Goal: Transaction & Acquisition: Purchase product/service

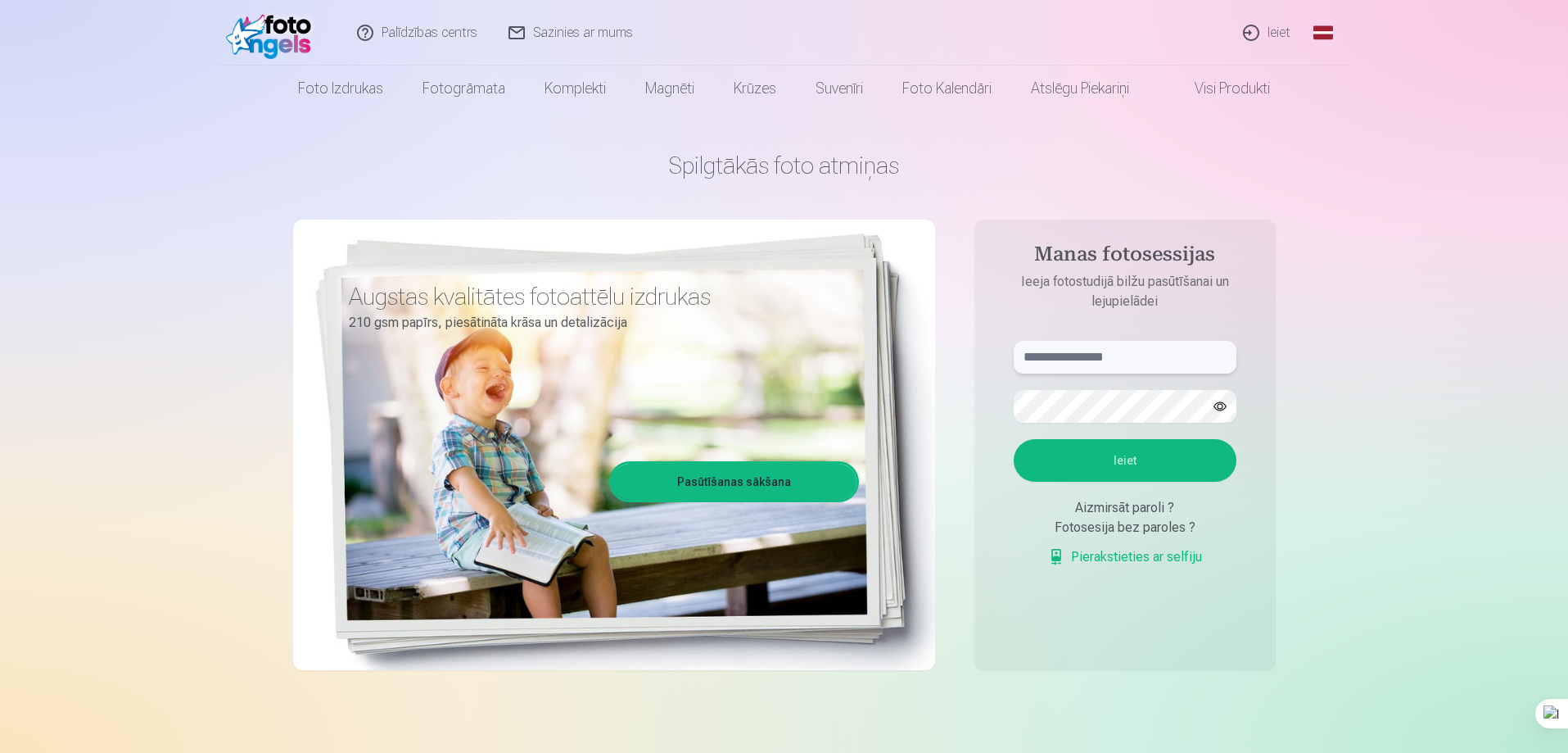
click at [1040, 361] on input "text" at bounding box center [1125, 357] width 223 height 33
type input "*"
type input "**********"
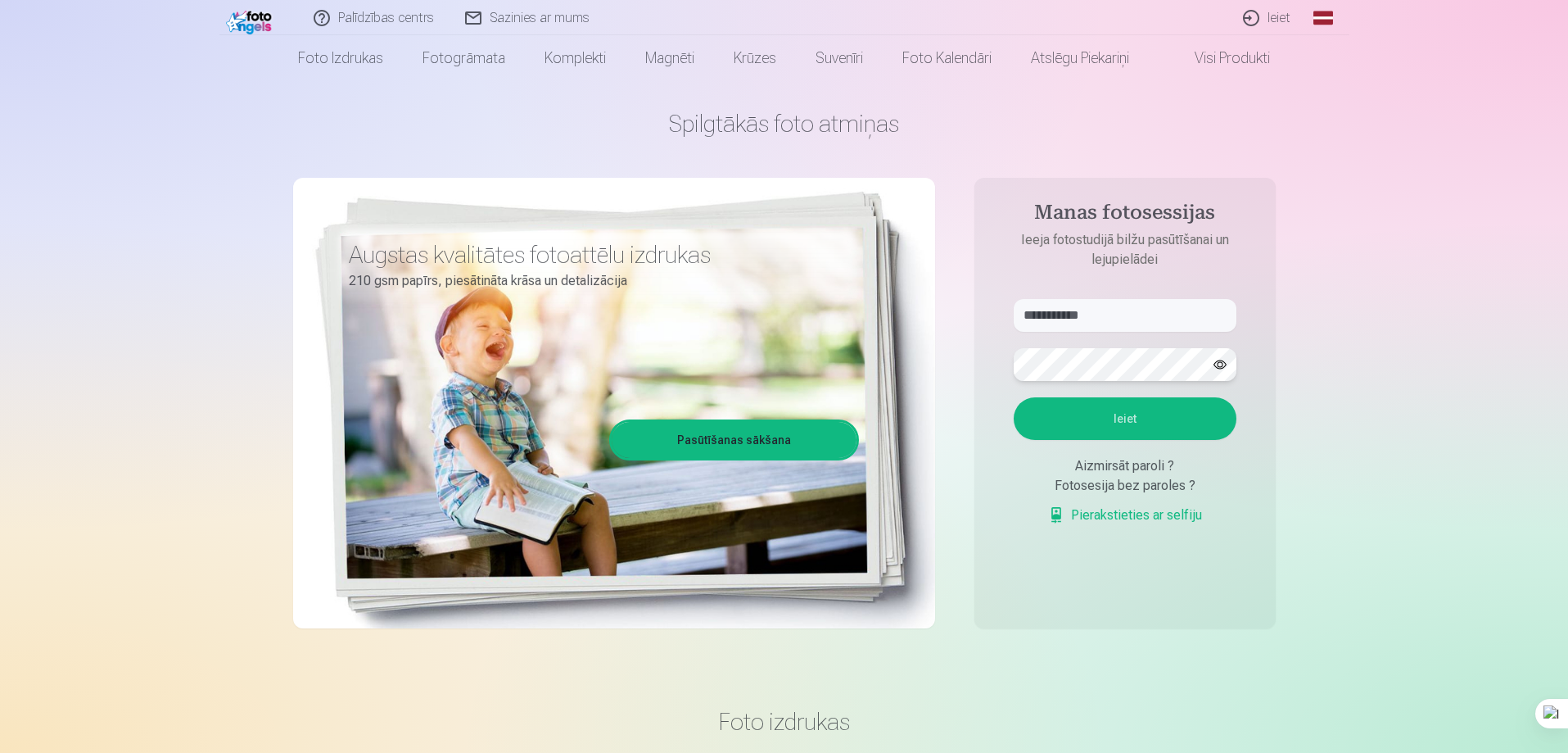
scroll to position [82, 0]
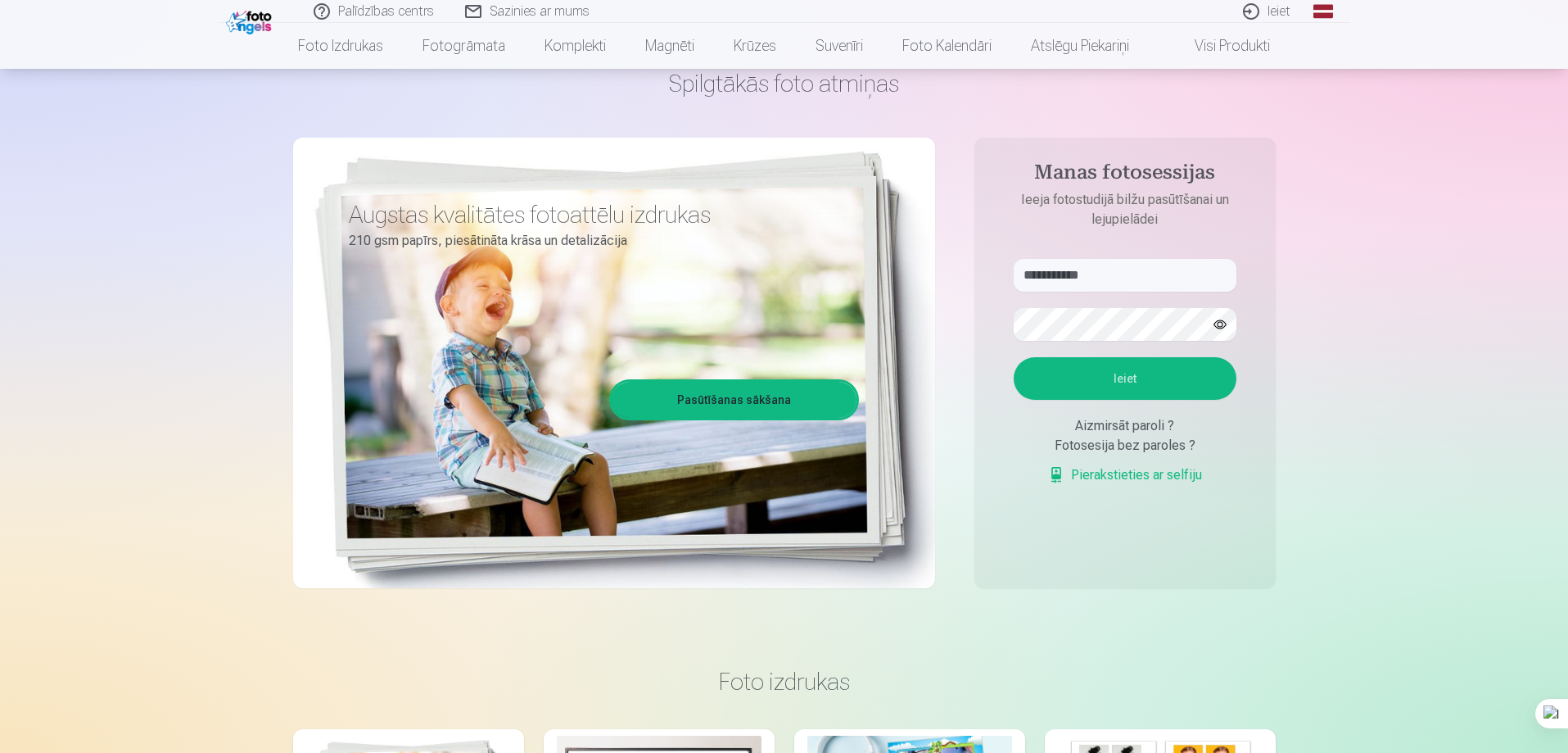
click at [1222, 320] on button "button" at bounding box center [1220, 324] width 31 height 31
click at [1139, 377] on button "Ieiet" at bounding box center [1125, 378] width 223 height 43
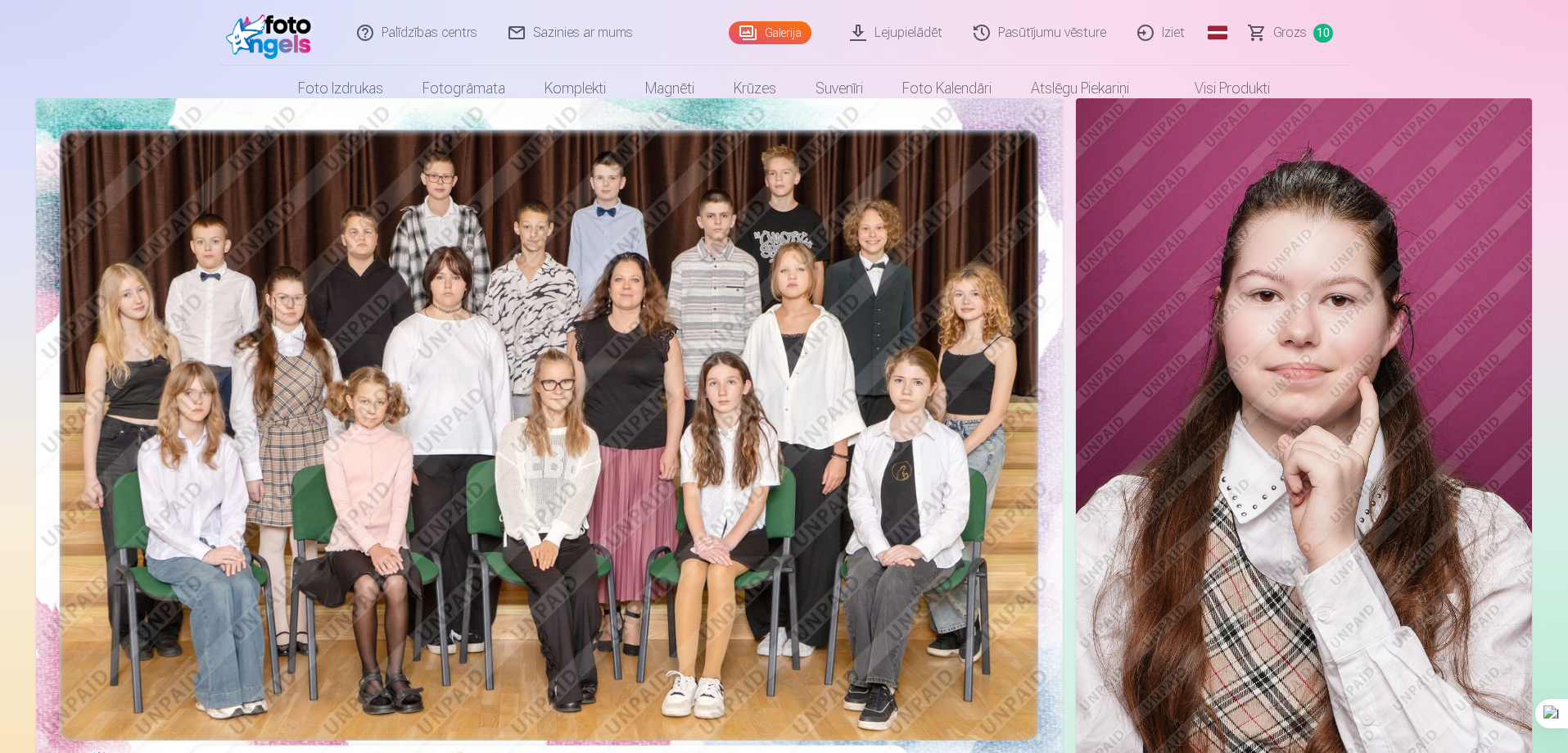
scroll to position [82, 0]
click at [1291, 37] on span "Grozs" at bounding box center [1290, 32] width 34 height 20
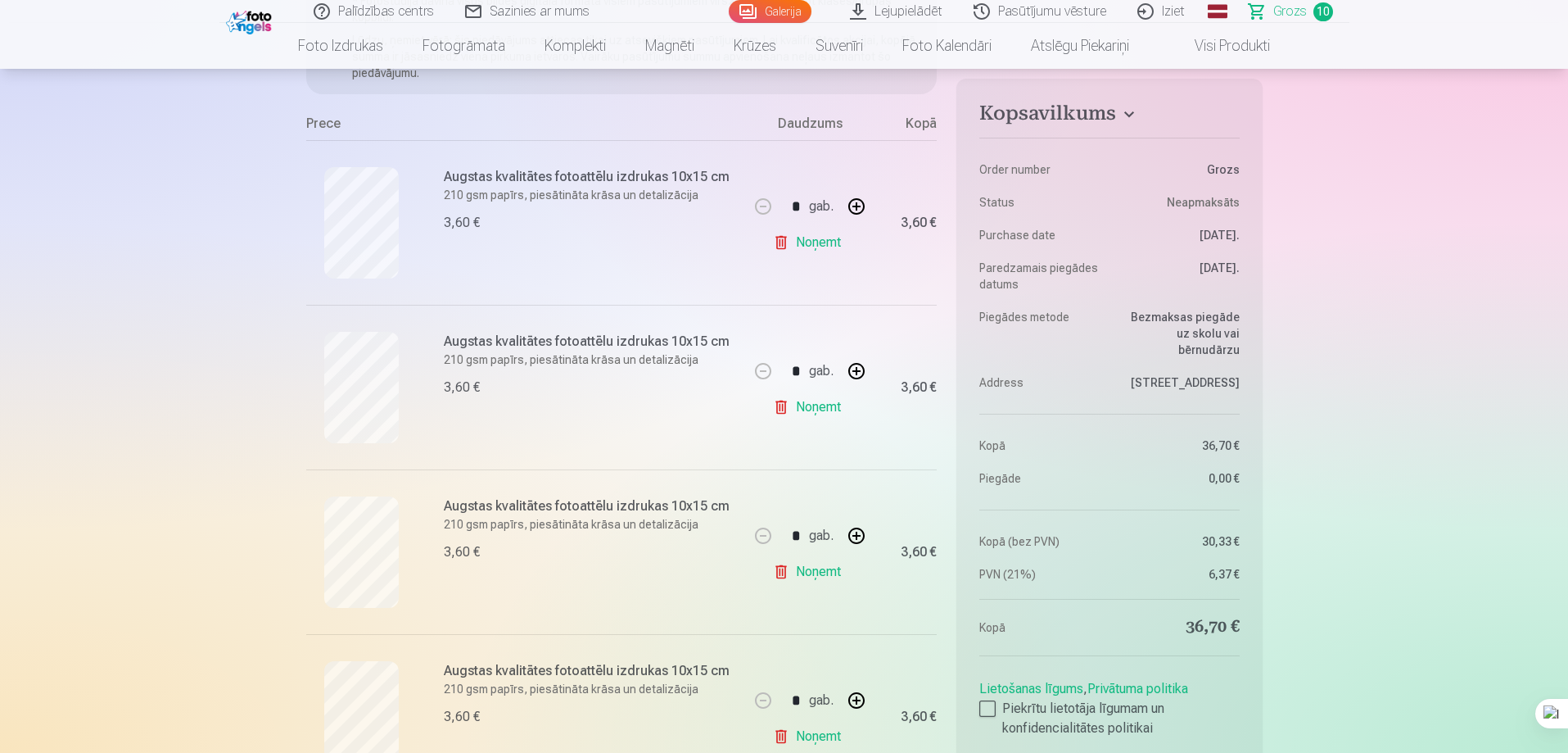
scroll to position [328, 0]
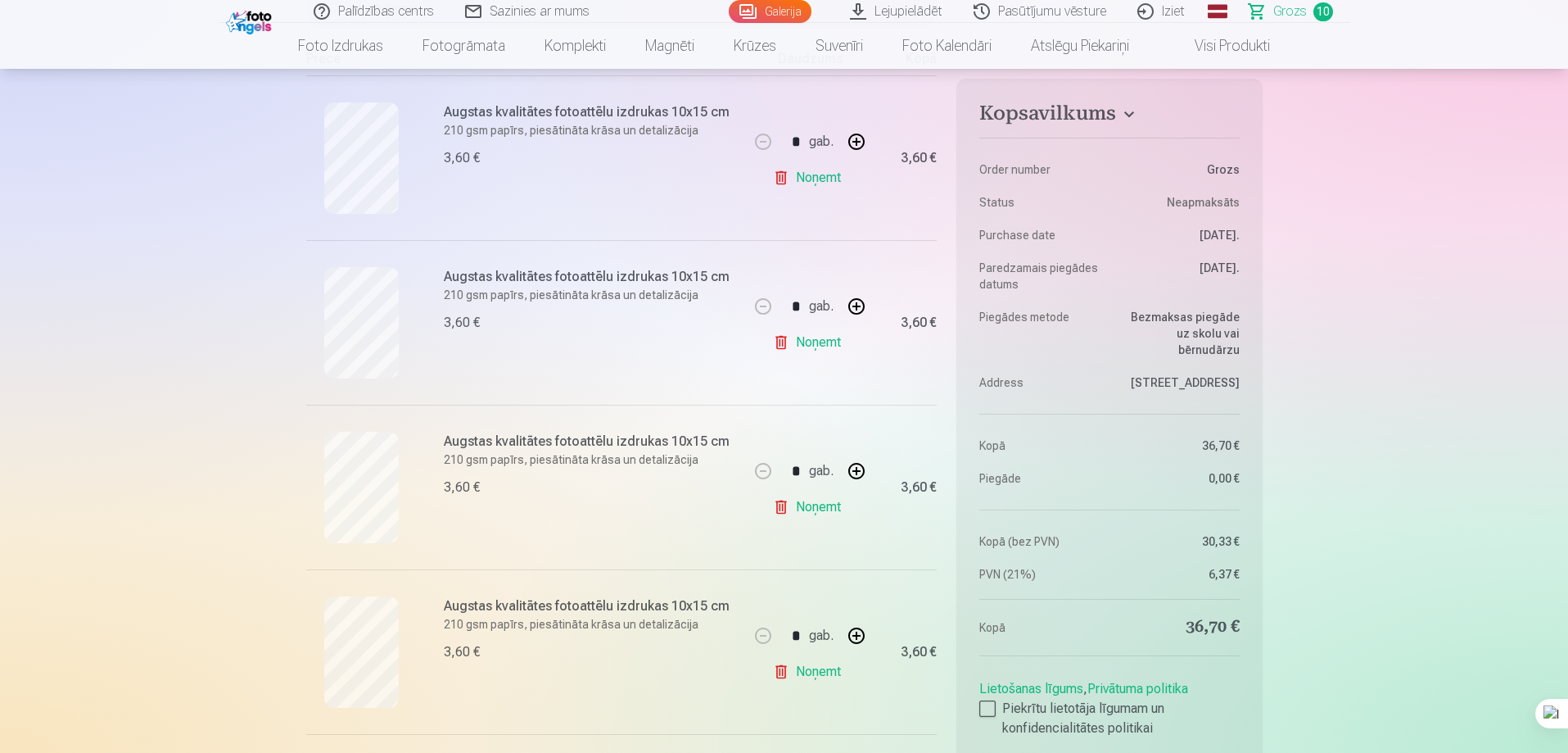
click at [857, 636] on button "button" at bounding box center [856, 635] width 39 height 39
click at [782, 673] on link "Noņemt" at bounding box center [810, 672] width 75 height 33
type input "*"
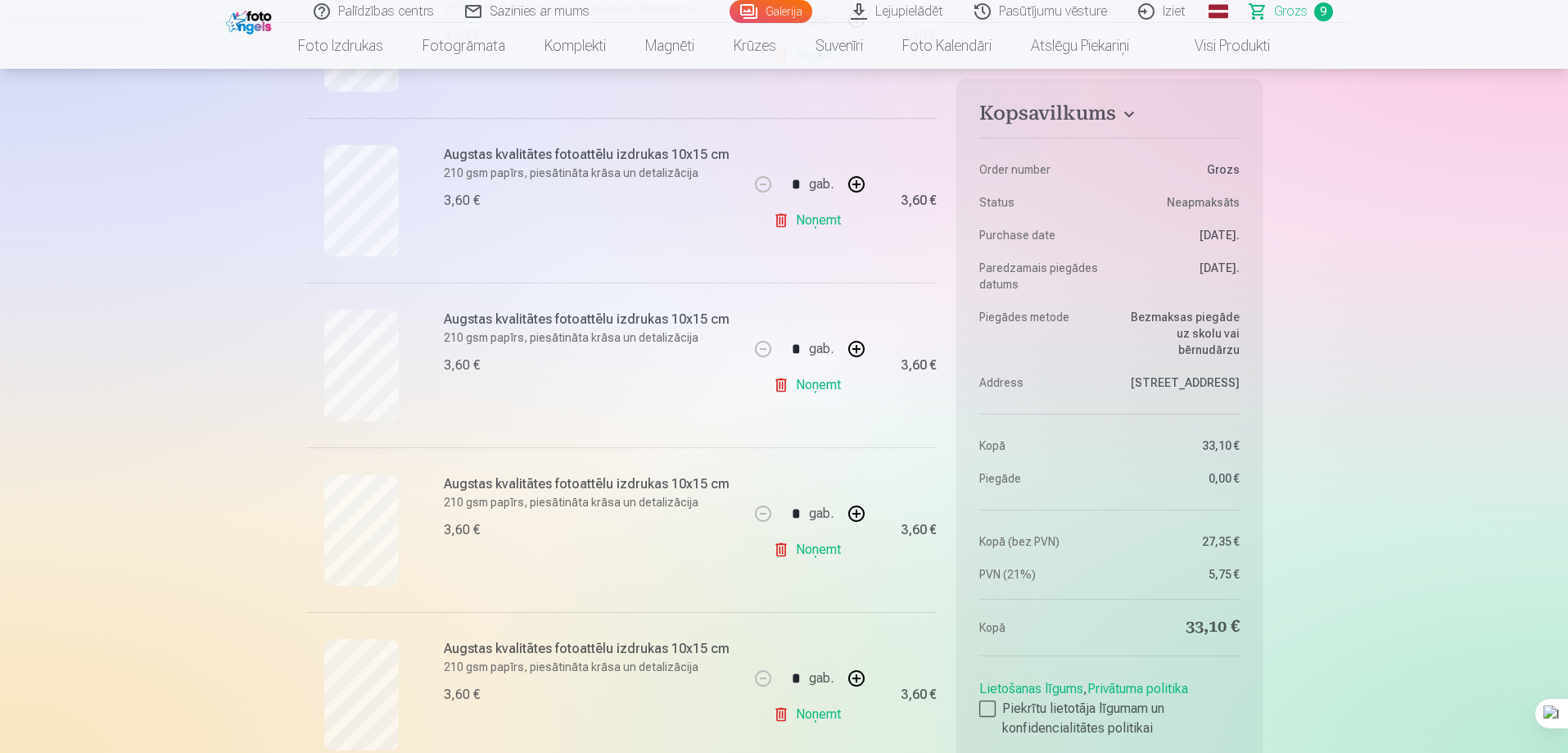
scroll to position [656, 0]
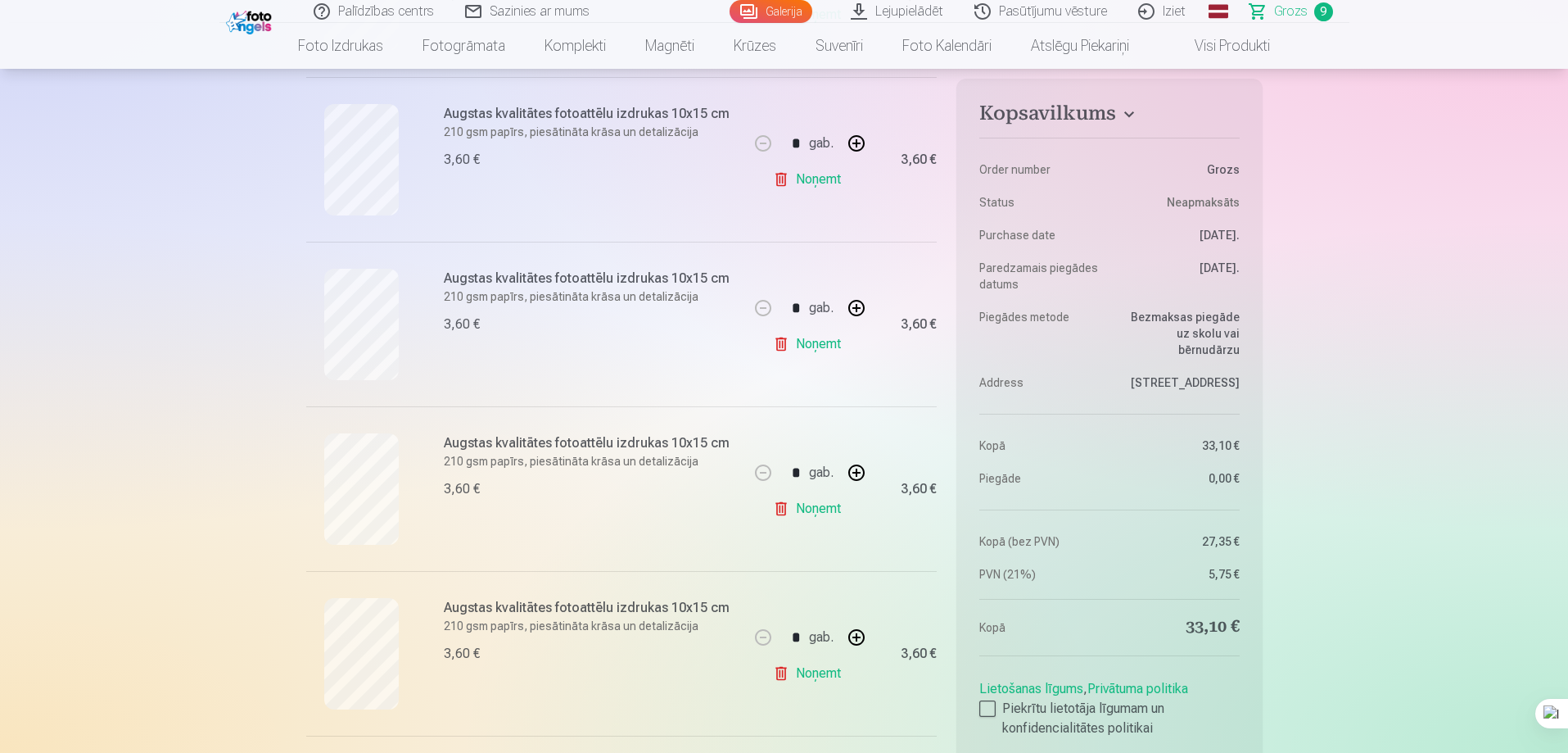
click at [821, 510] on link "Noņemt" at bounding box center [810, 509] width 75 height 33
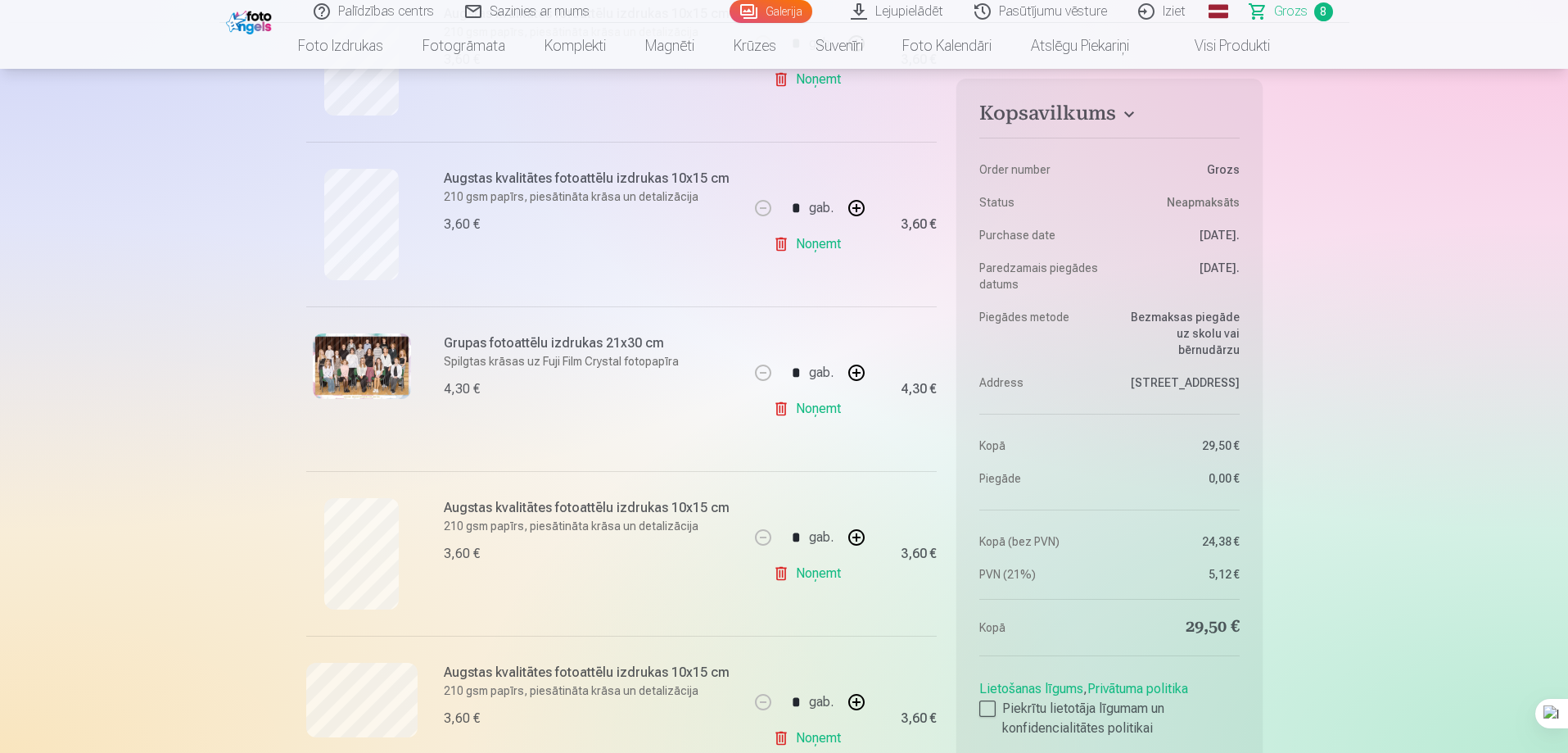
scroll to position [983, 0]
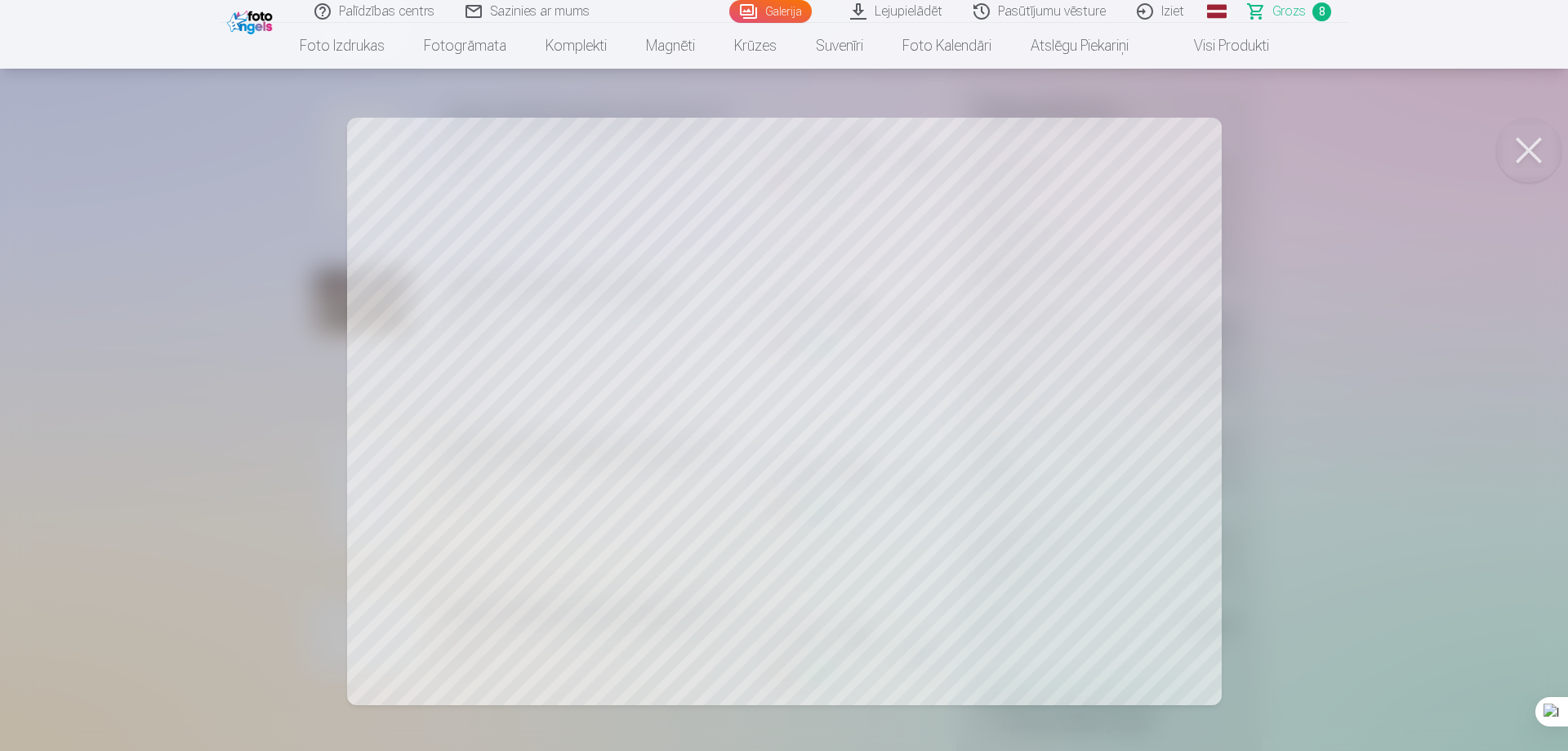
click at [1548, 143] on button at bounding box center [1528, 150] width 65 height 65
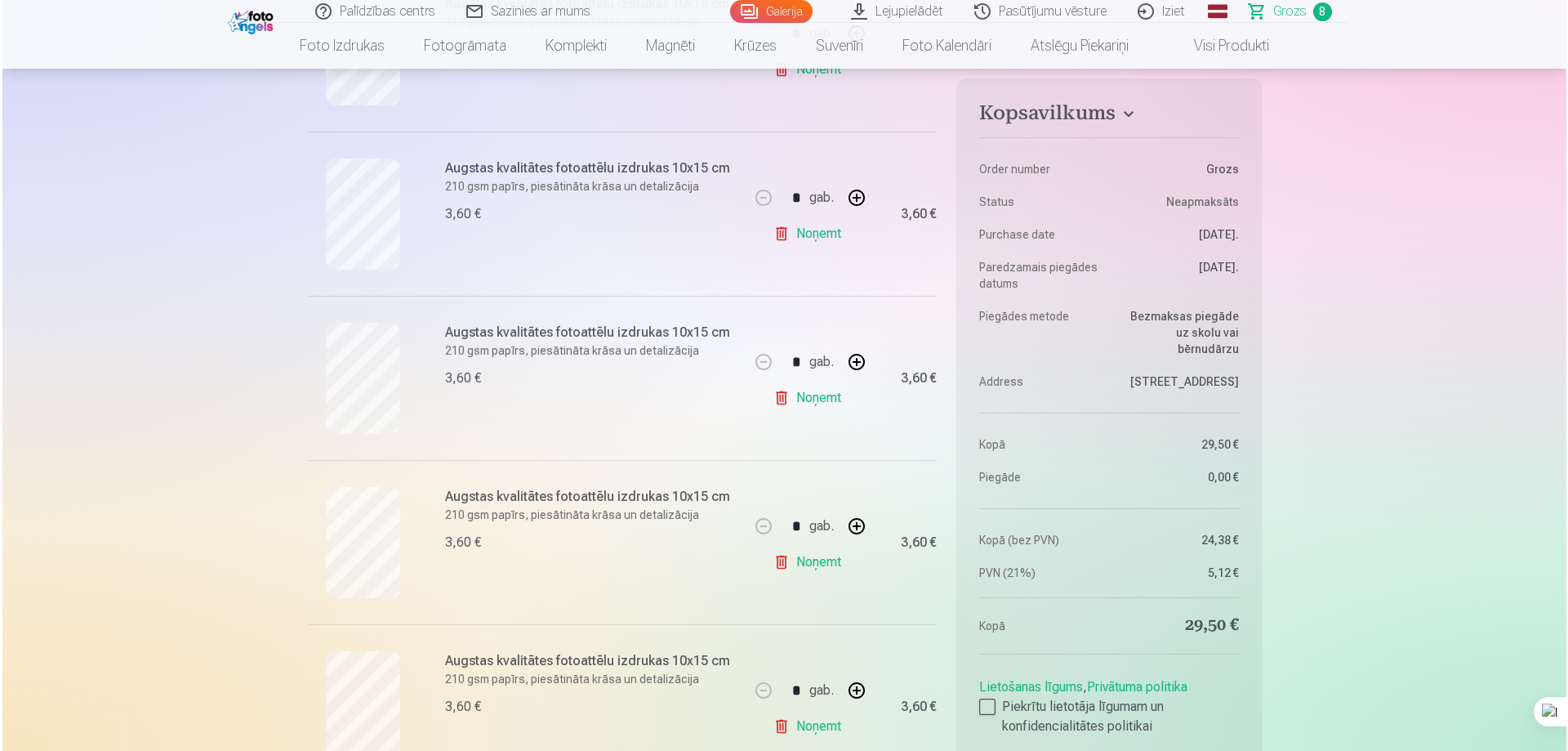
scroll to position [408, 0]
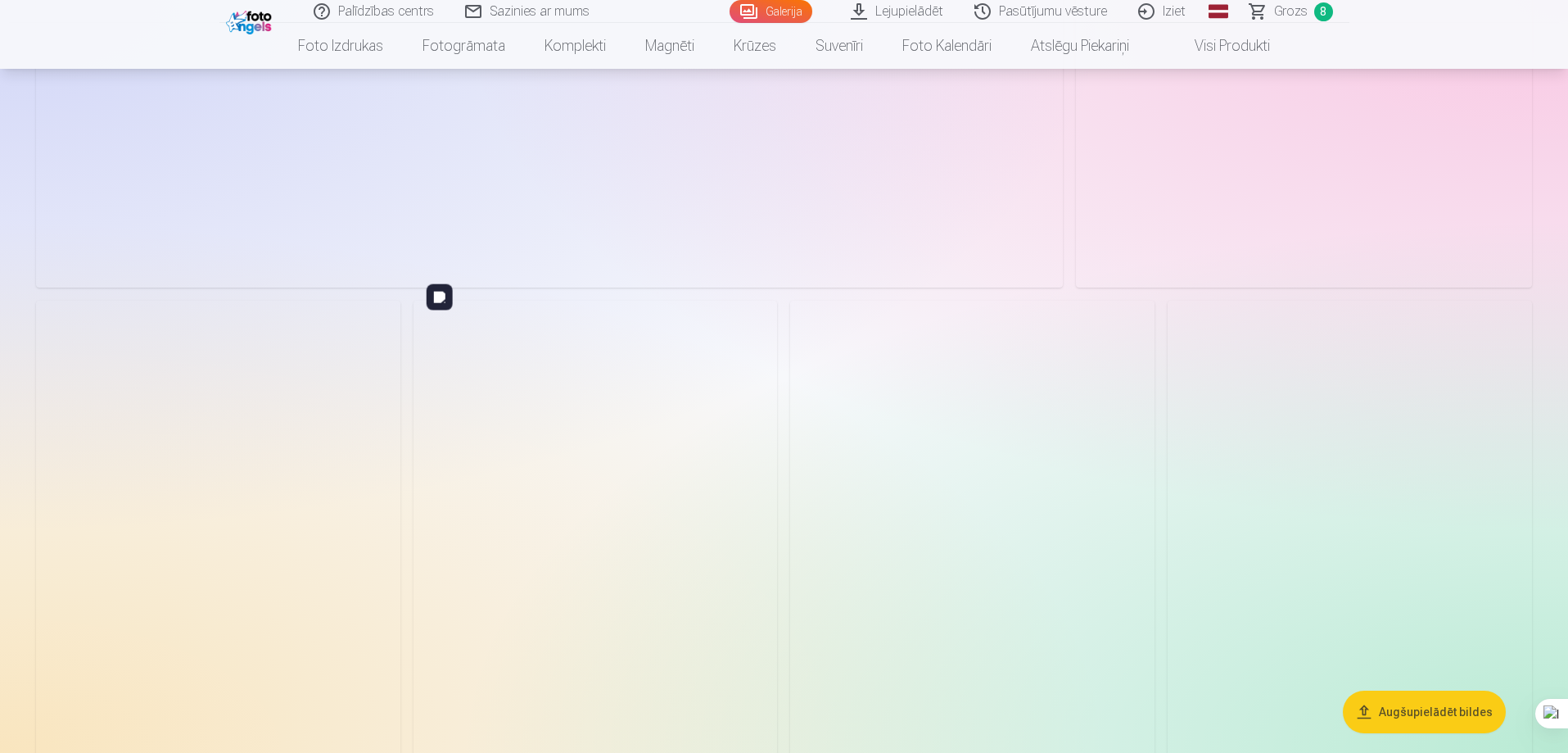
scroll to position [4505, 0]
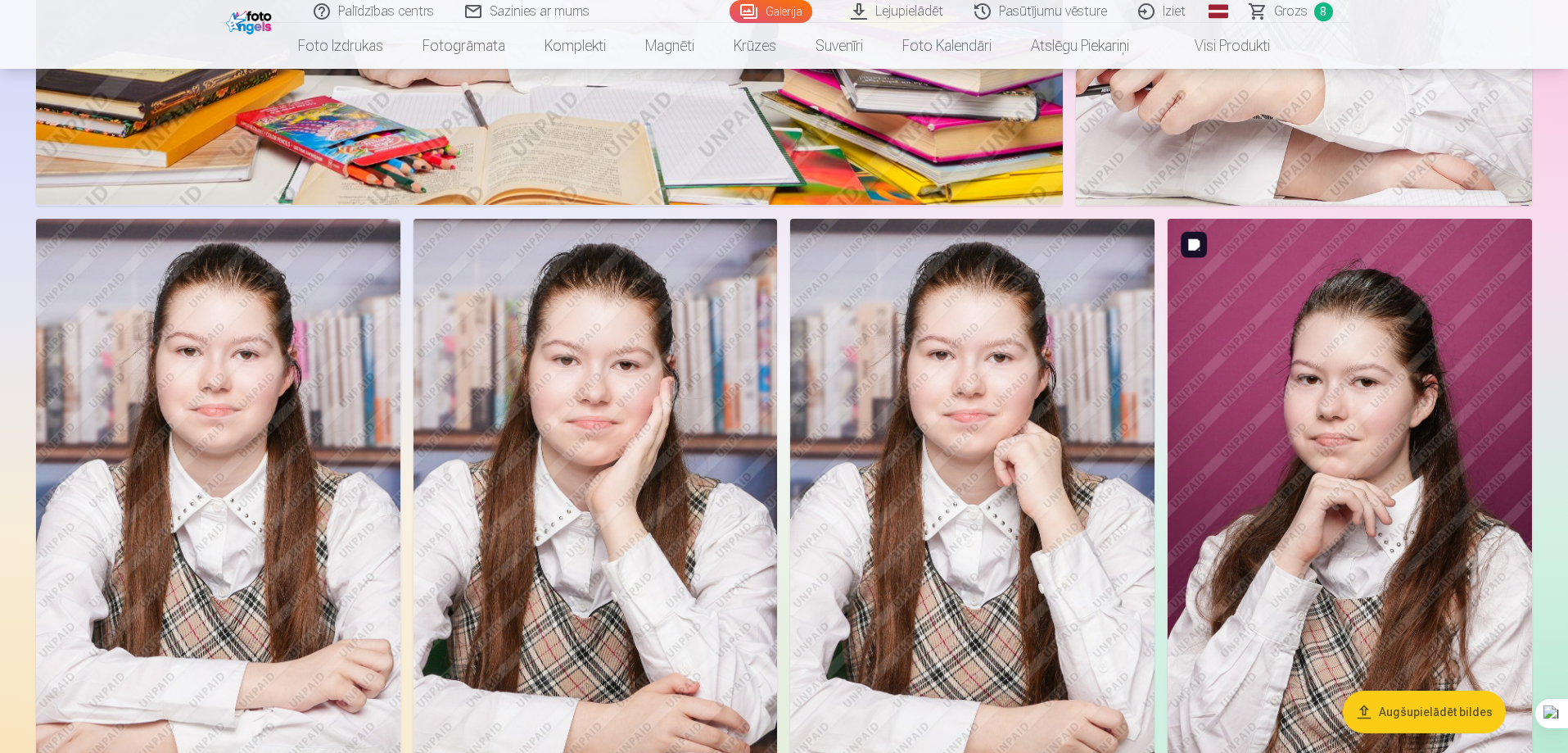
click at [1372, 705] on button "Augšupielādēt bildes" at bounding box center [1424, 711] width 163 height 43
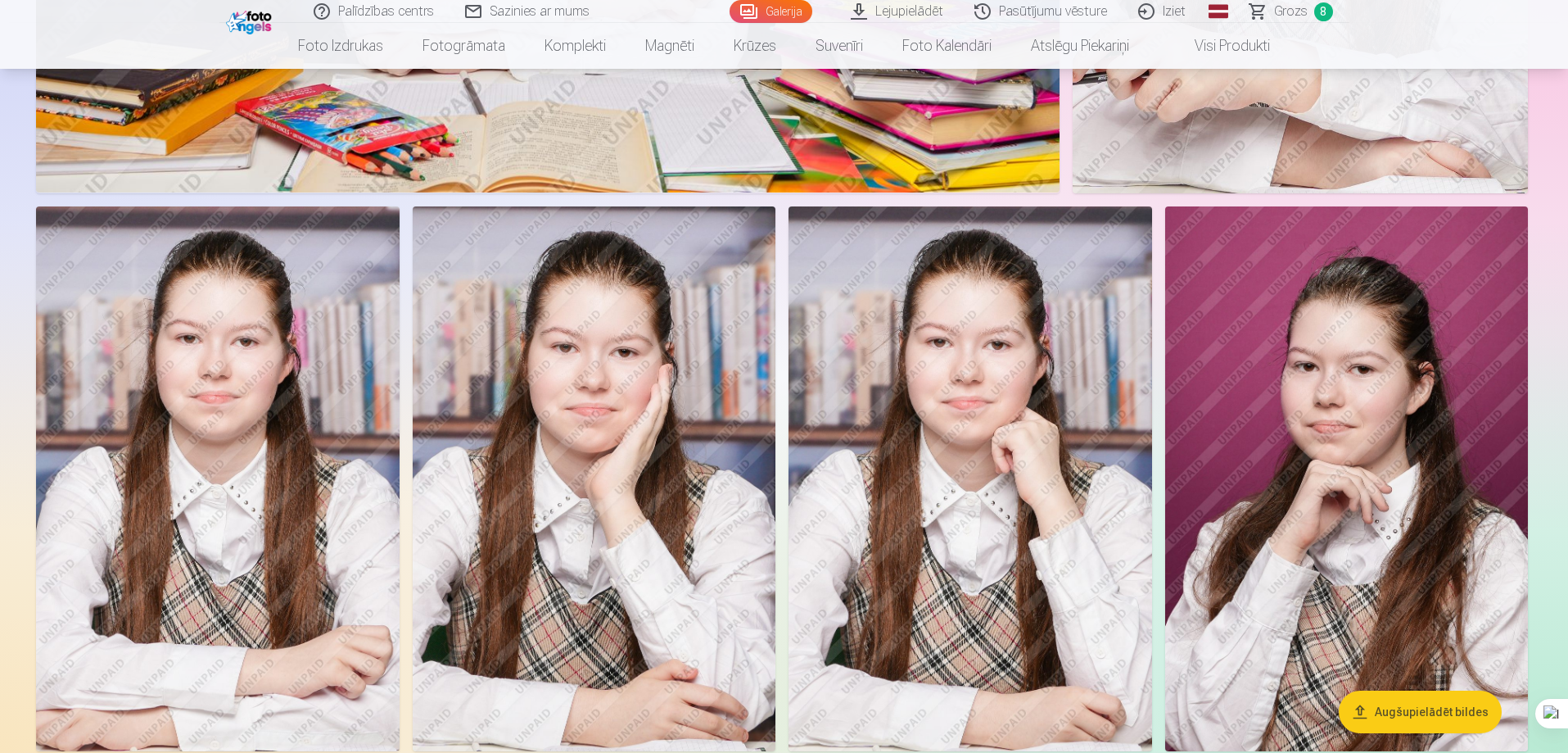
scroll to position [4515, 0]
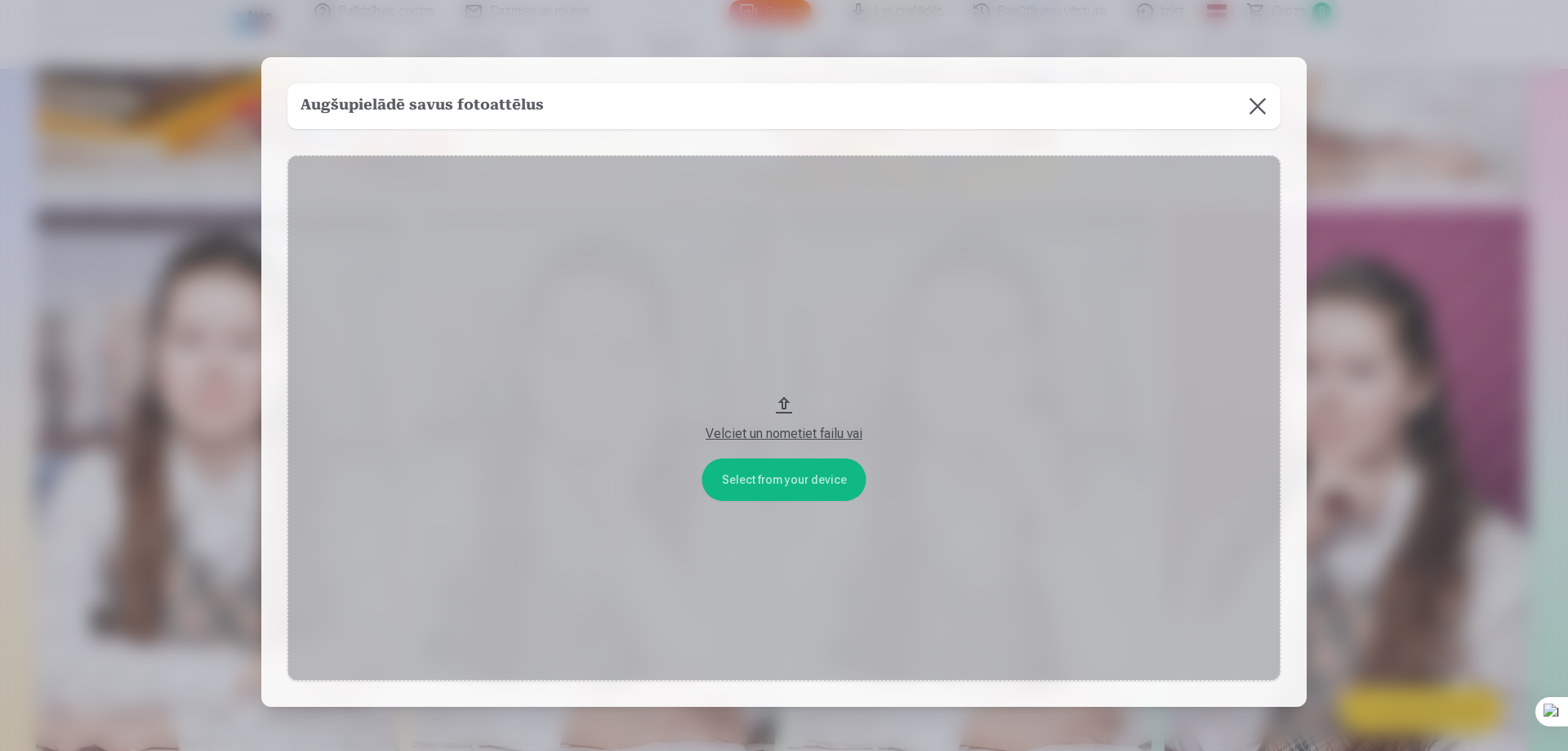
click at [1257, 107] on button at bounding box center [1257, 106] width 46 height 46
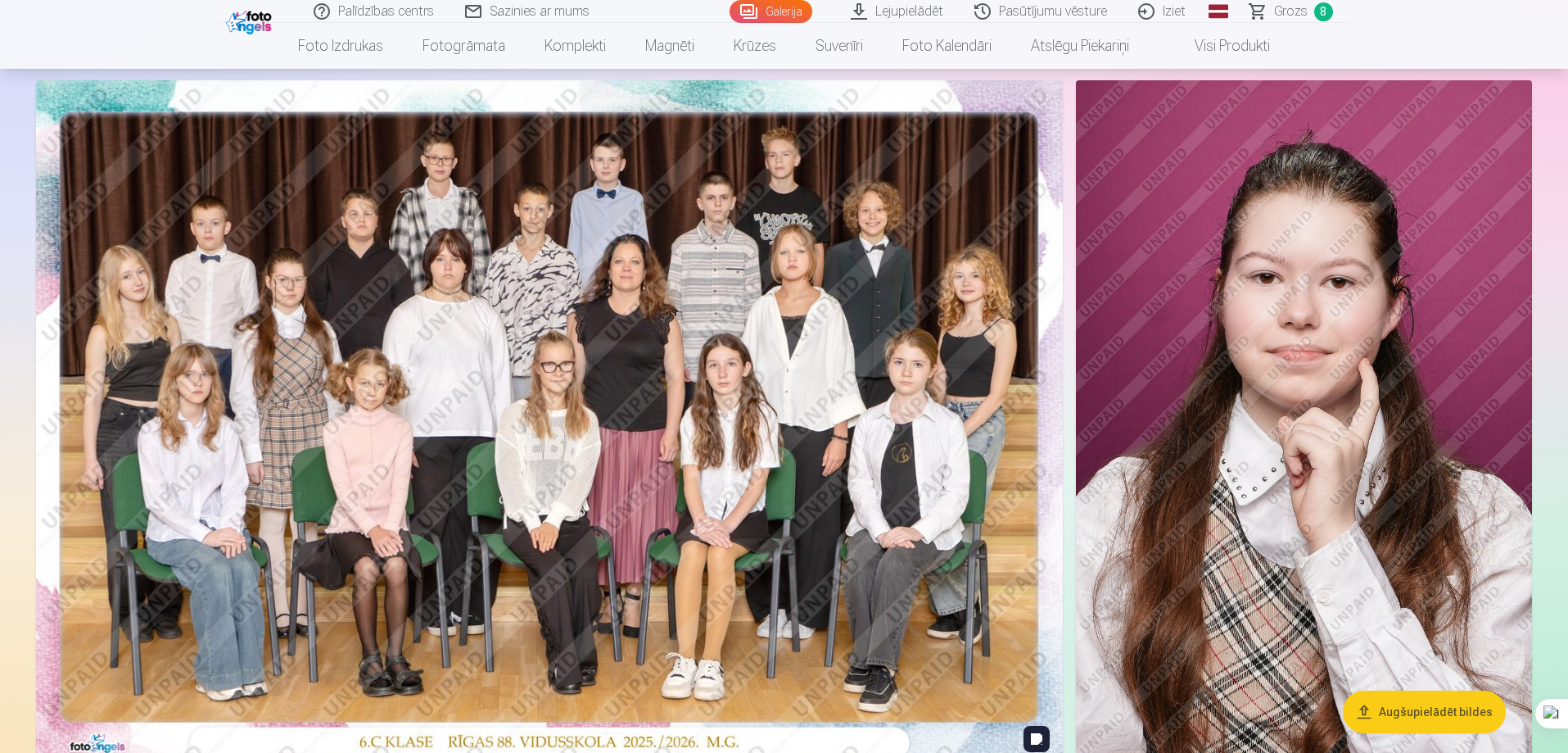
scroll to position [0, 0]
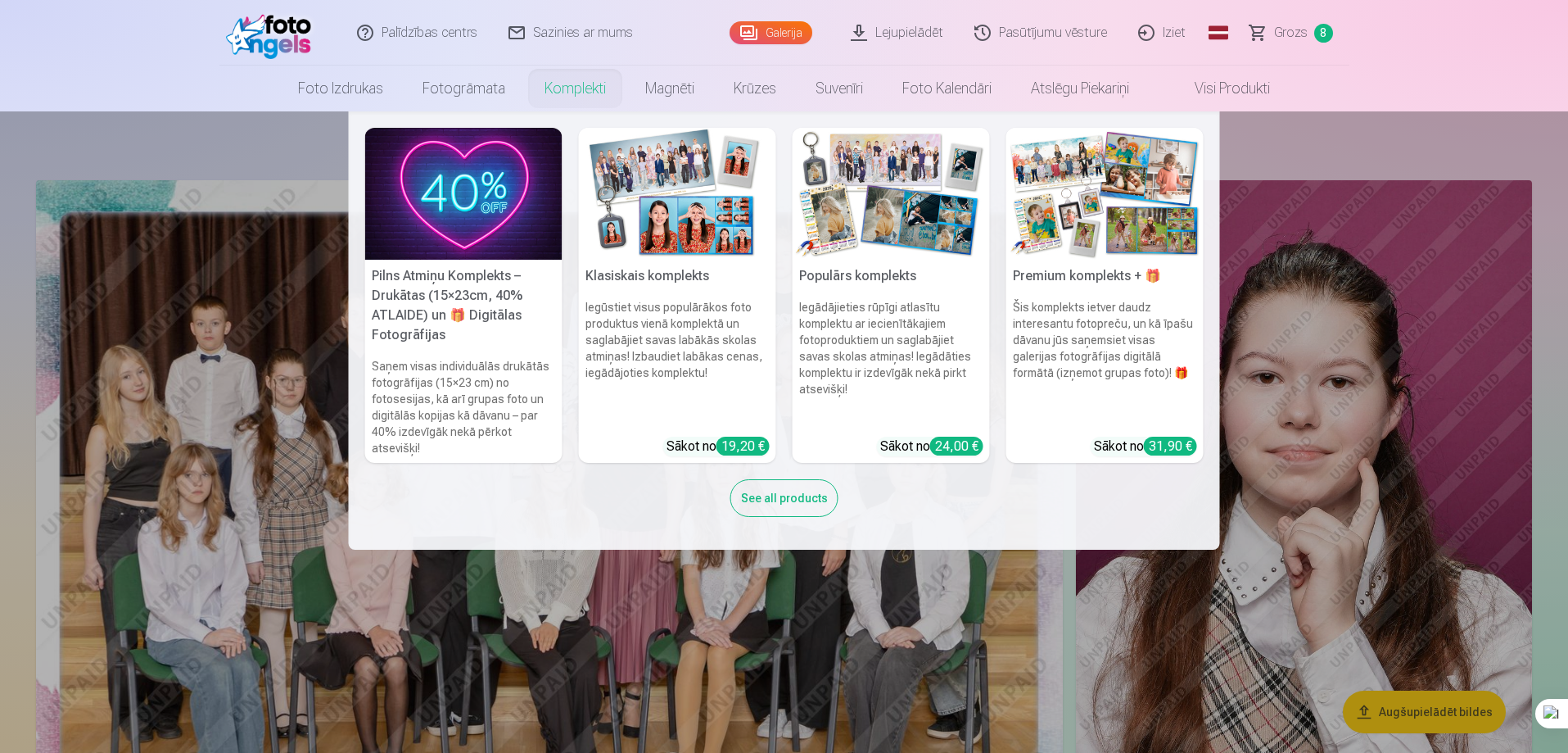
click at [575, 90] on link "Komplekti" at bounding box center [575, 88] width 101 height 46
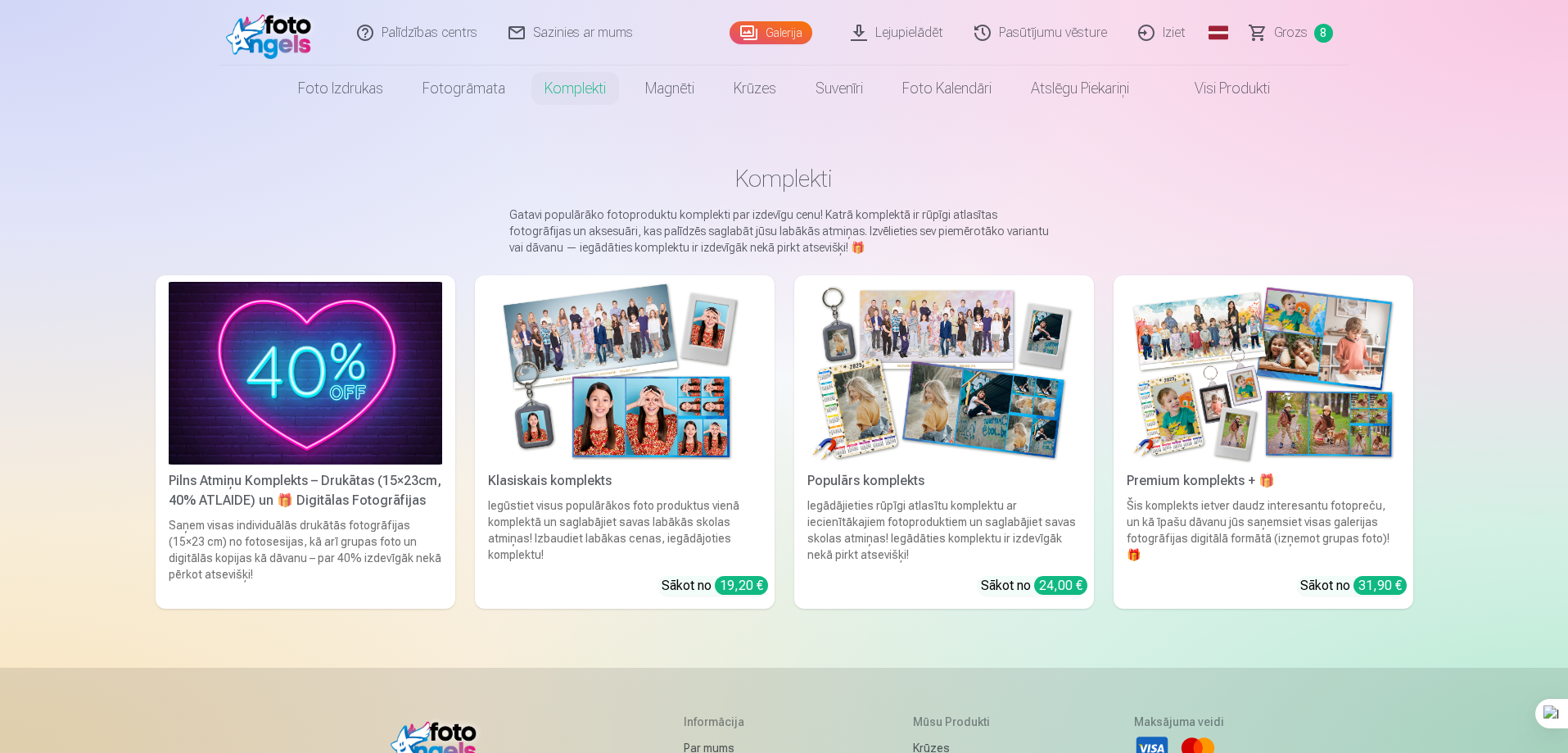
click at [364, 482] on div "Pilns Atmiņu Komplekts – Drukātas (15×23cm, 40% ATLAIDE) un 🎁 Digitālas Fotogrā…" at bounding box center [306, 490] width 287 height 39
click at [576, 350] on img at bounding box center [624, 373] width 274 height 183
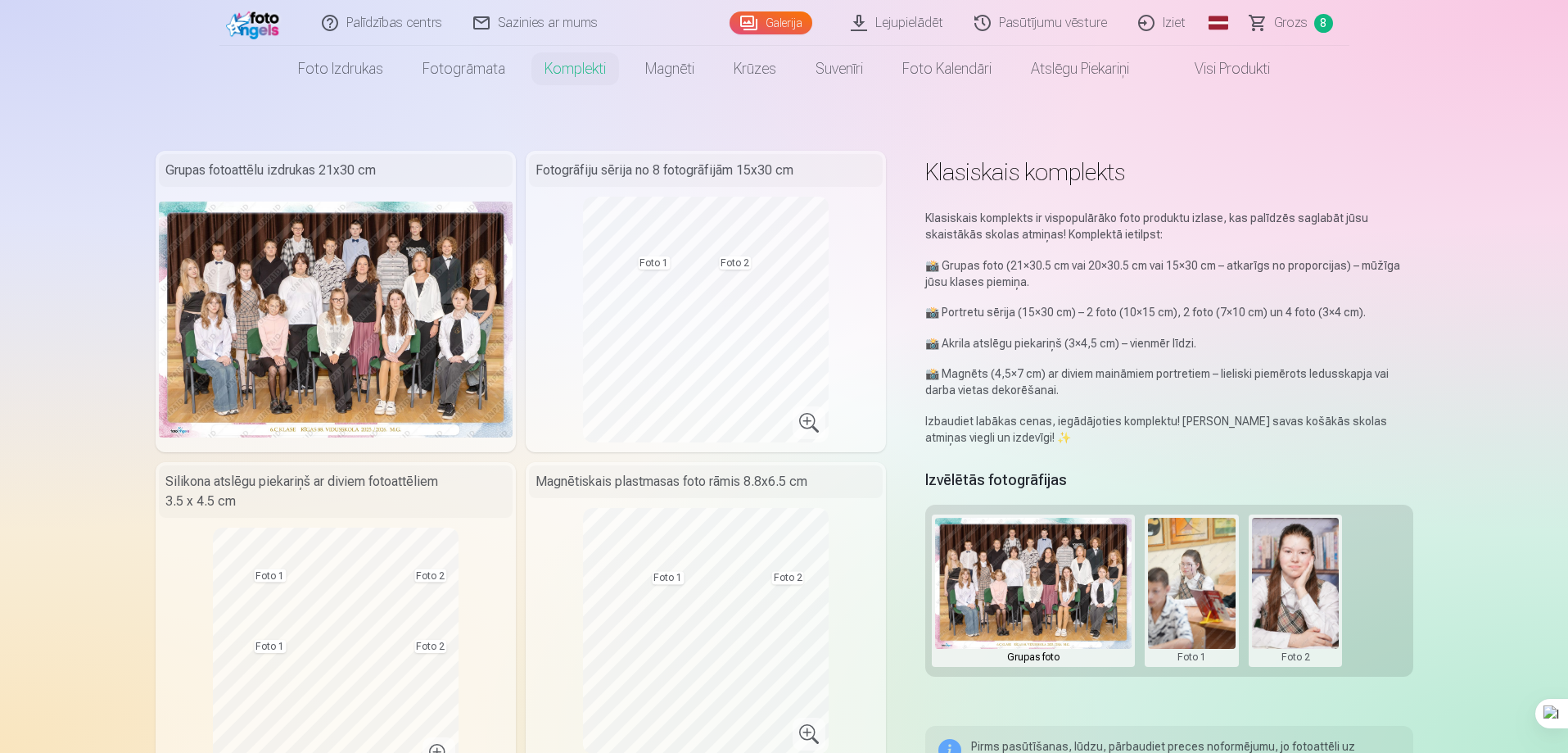
scroll to position [82, 0]
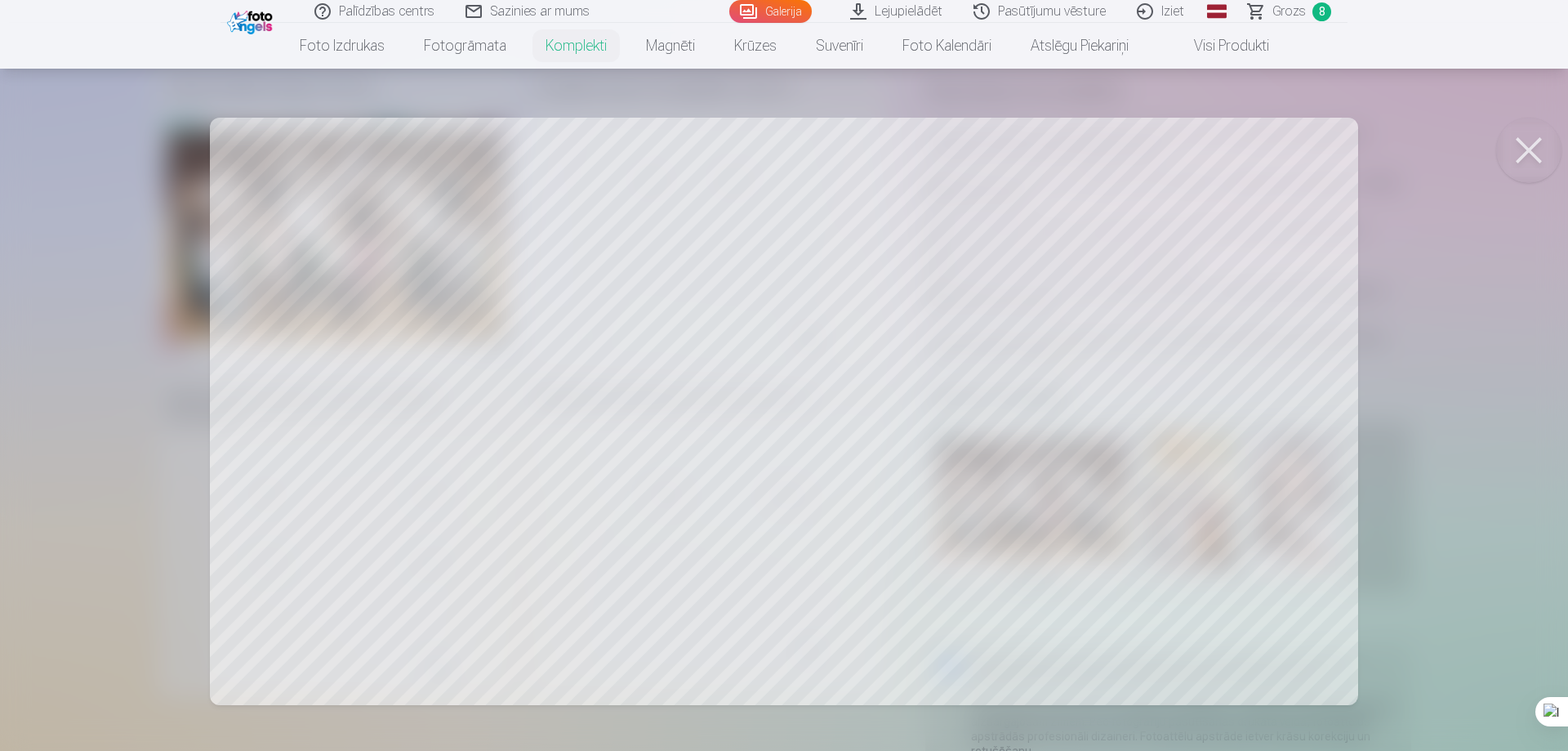
click at [1525, 146] on button at bounding box center [1528, 150] width 65 height 65
click at [757, 201] on div at bounding box center [784, 376] width 1568 height 751
click at [807, 337] on div at bounding box center [784, 376] width 1568 height 751
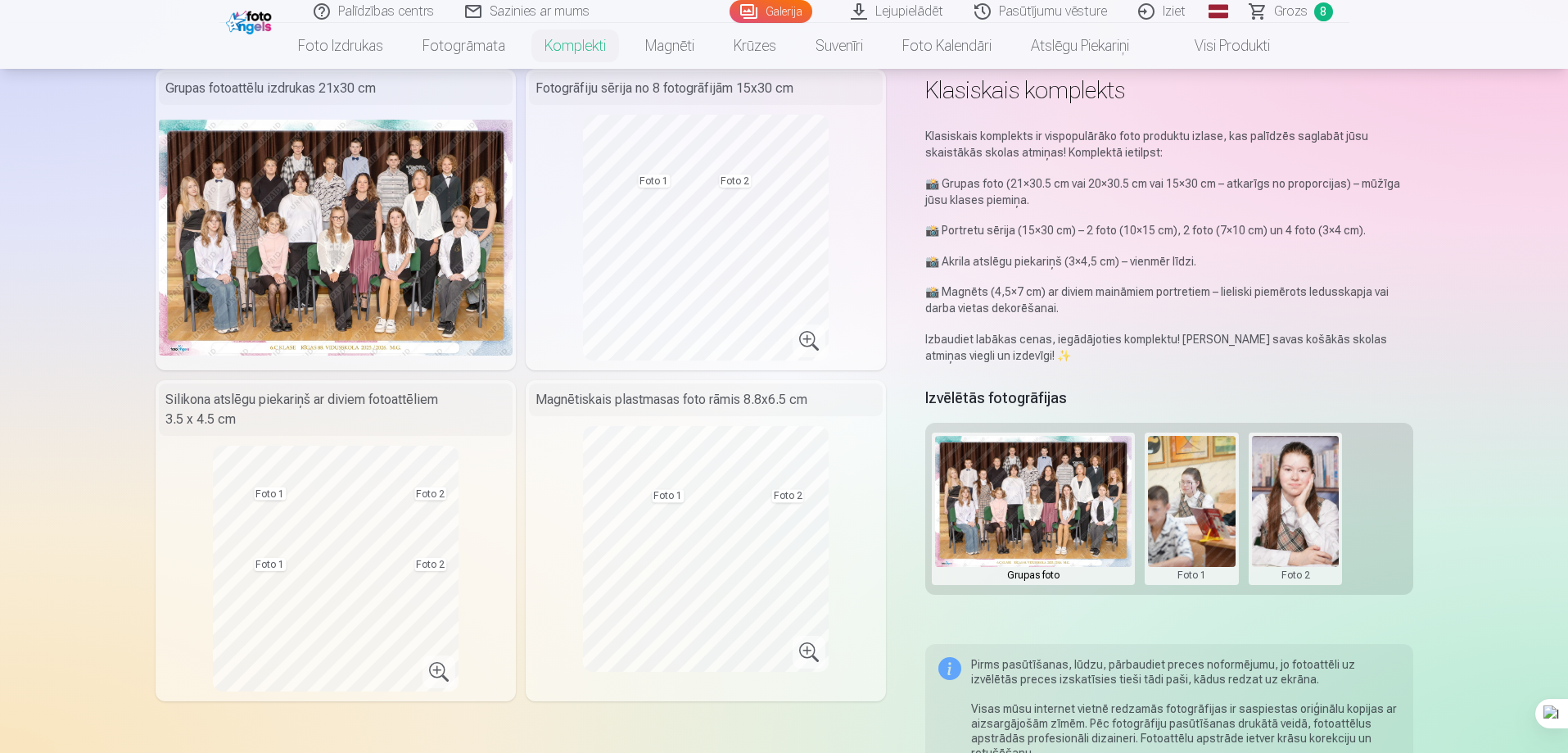
click at [694, 84] on div "Fotogrāfiju sērija no 8 fotogrāfijām 15x30 cm" at bounding box center [706, 89] width 354 height 33
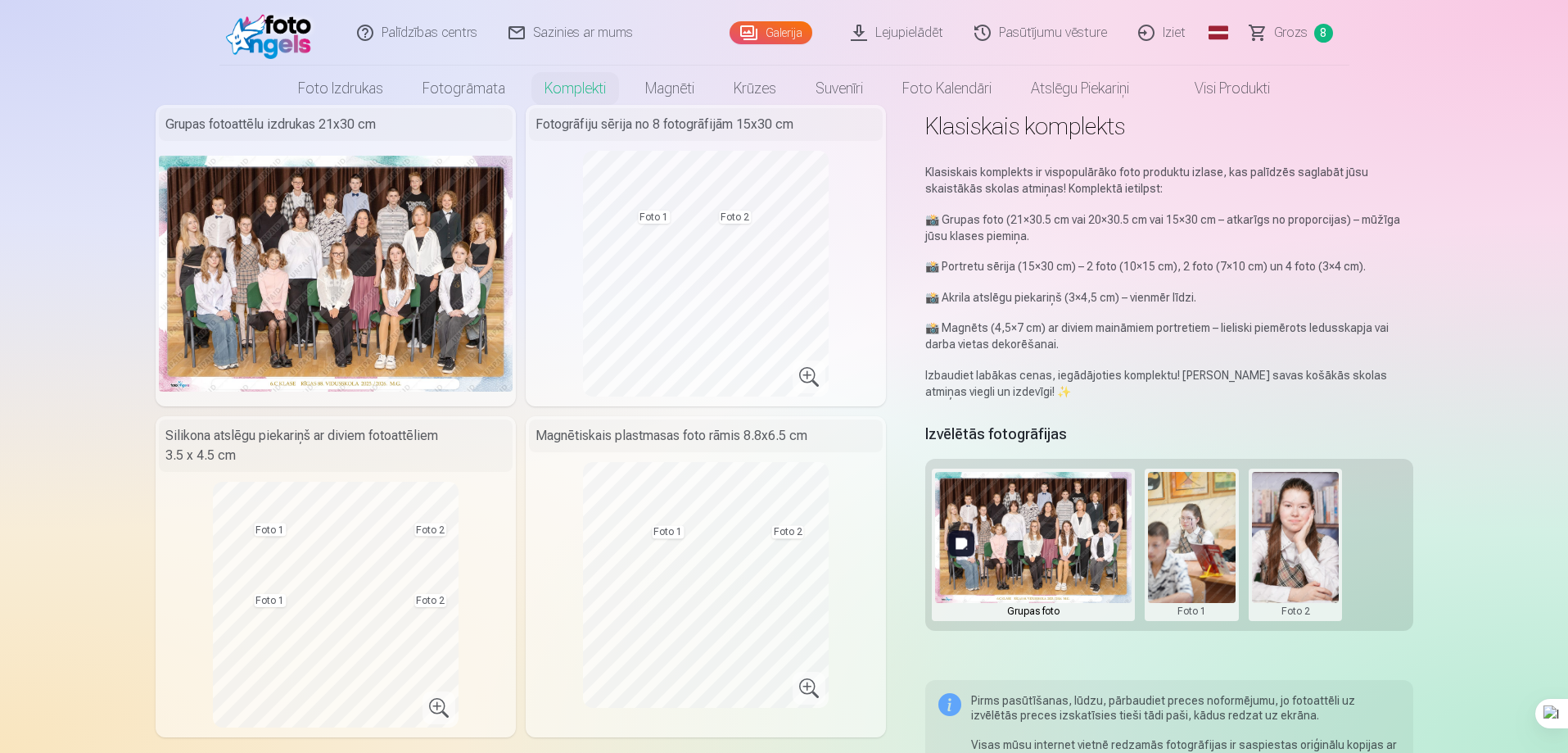
scroll to position [0, 0]
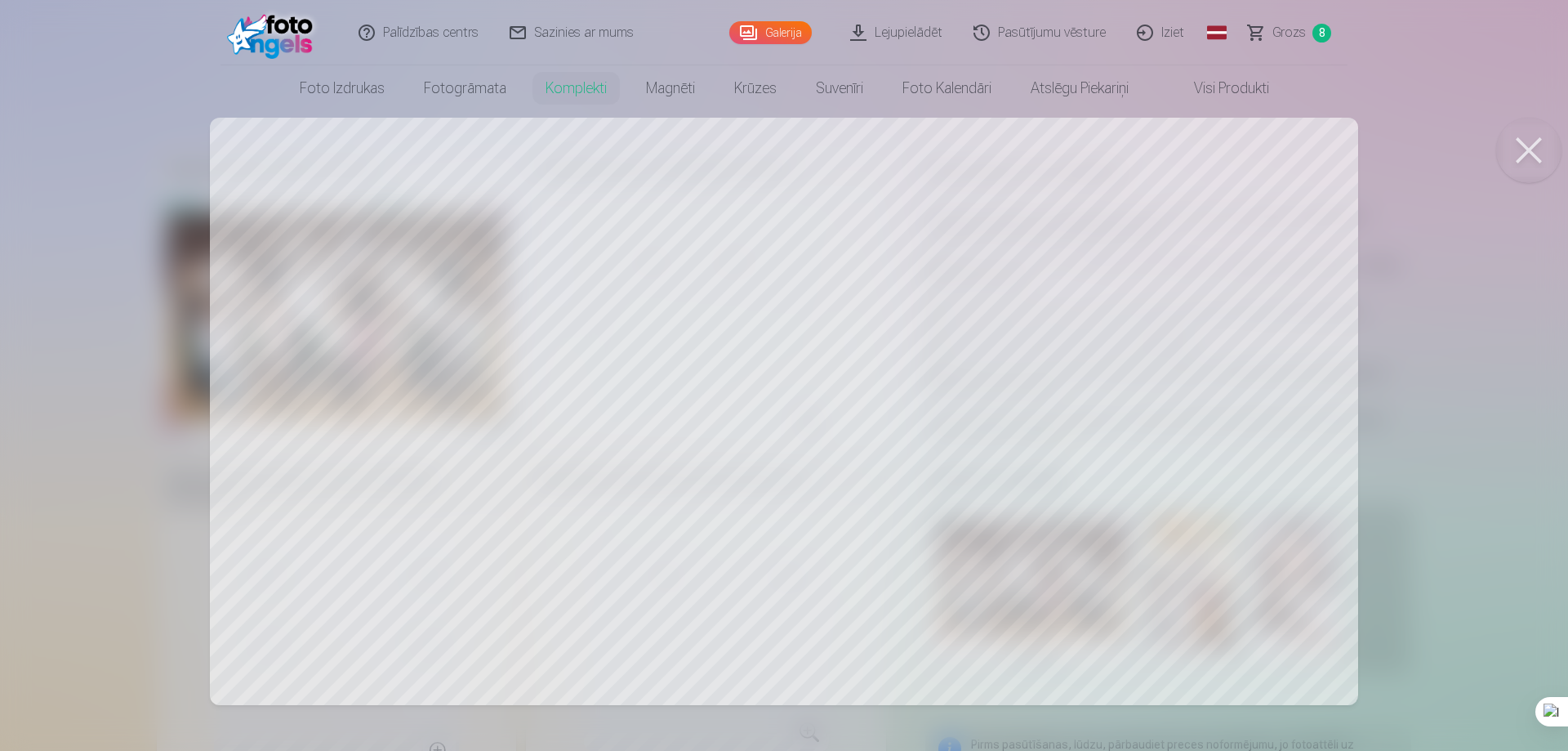
click at [1179, 174] on div at bounding box center [784, 376] width 1568 height 751
click at [1218, 91] on link "Visi produkti" at bounding box center [1219, 88] width 140 height 46
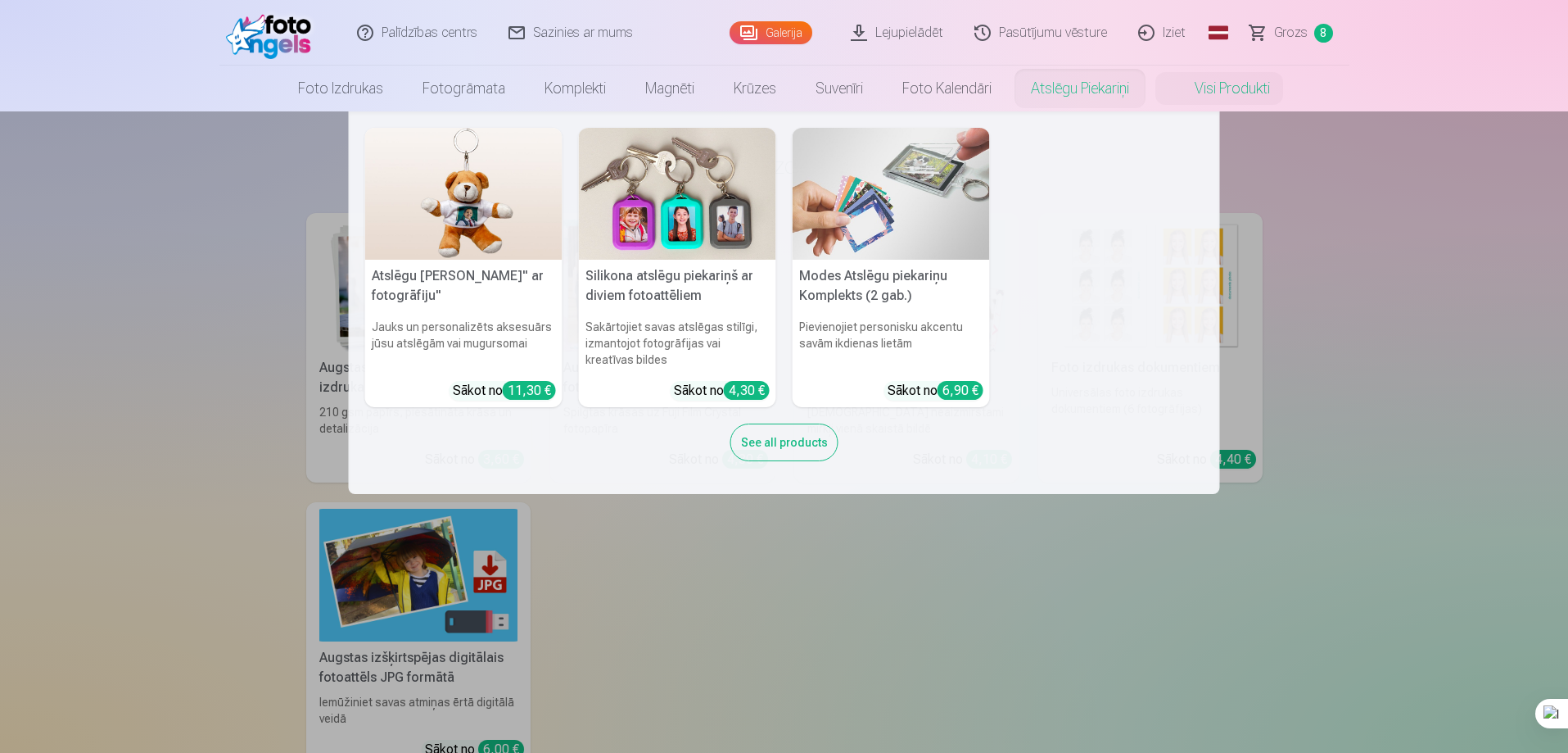
click at [1083, 81] on link "Atslēgu piekariņi" at bounding box center [1080, 88] width 137 height 46
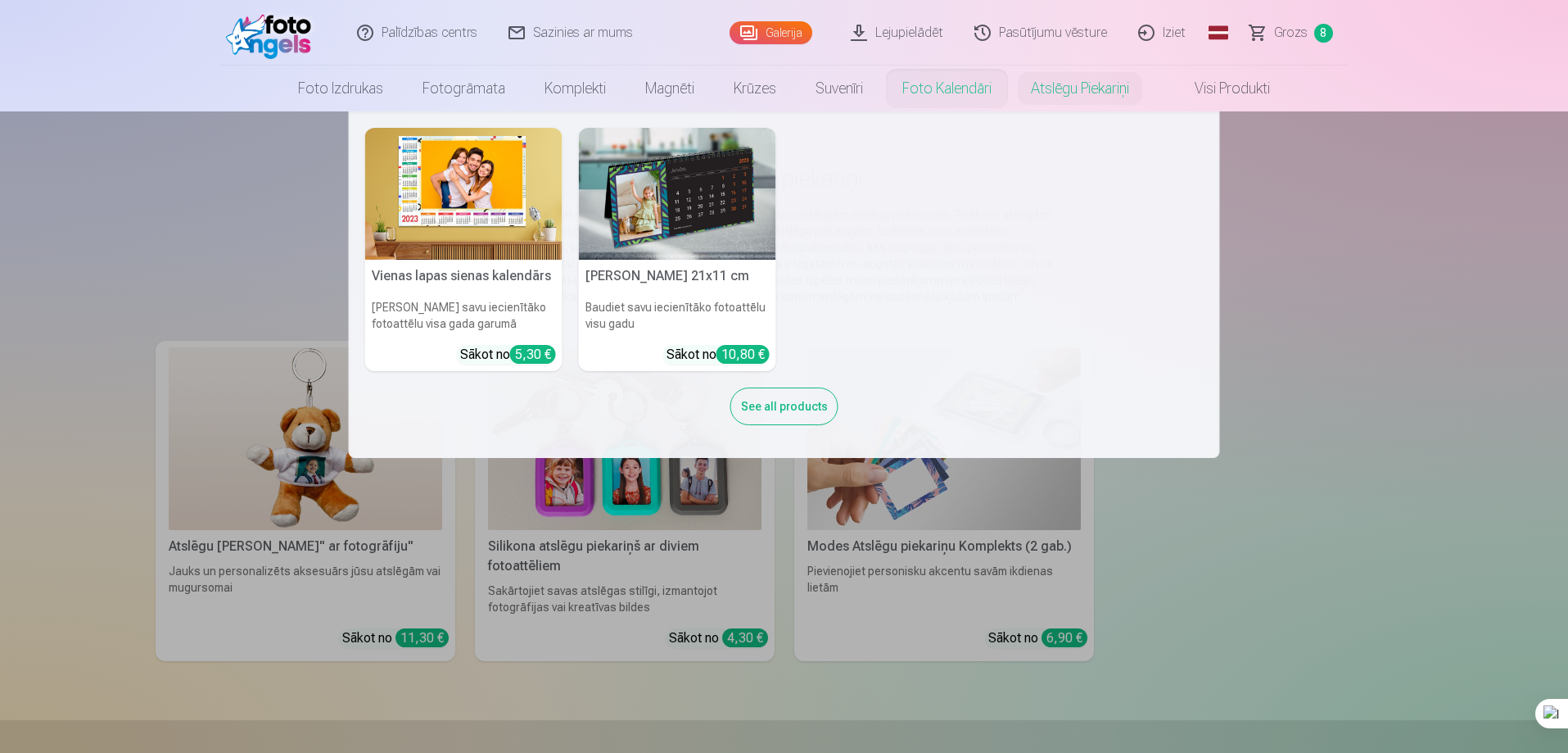
click at [965, 90] on link "Foto kalendāri" at bounding box center [947, 88] width 129 height 46
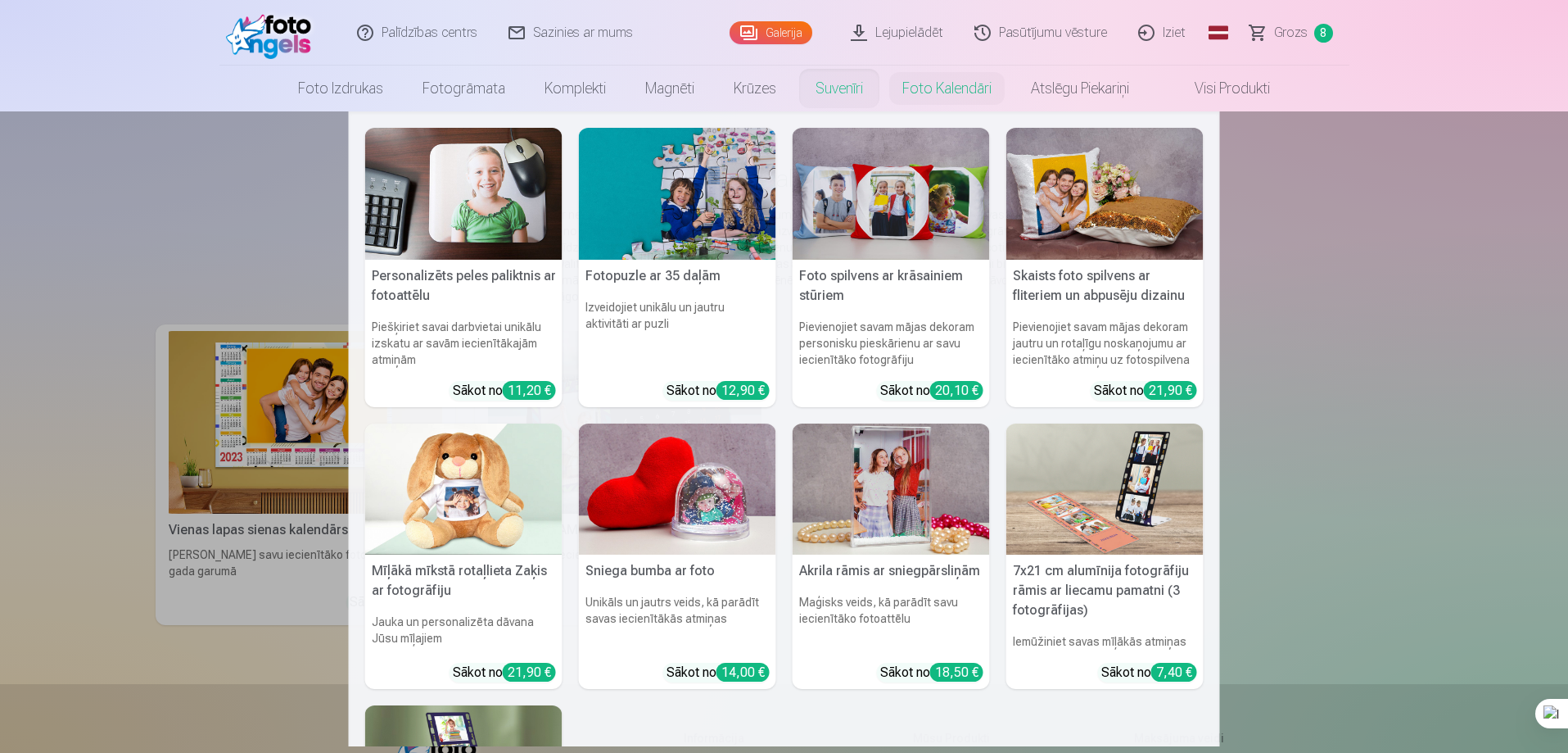
click at [817, 86] on link "Suvenīri" at bounding box center [840, 88] width 87 height 46
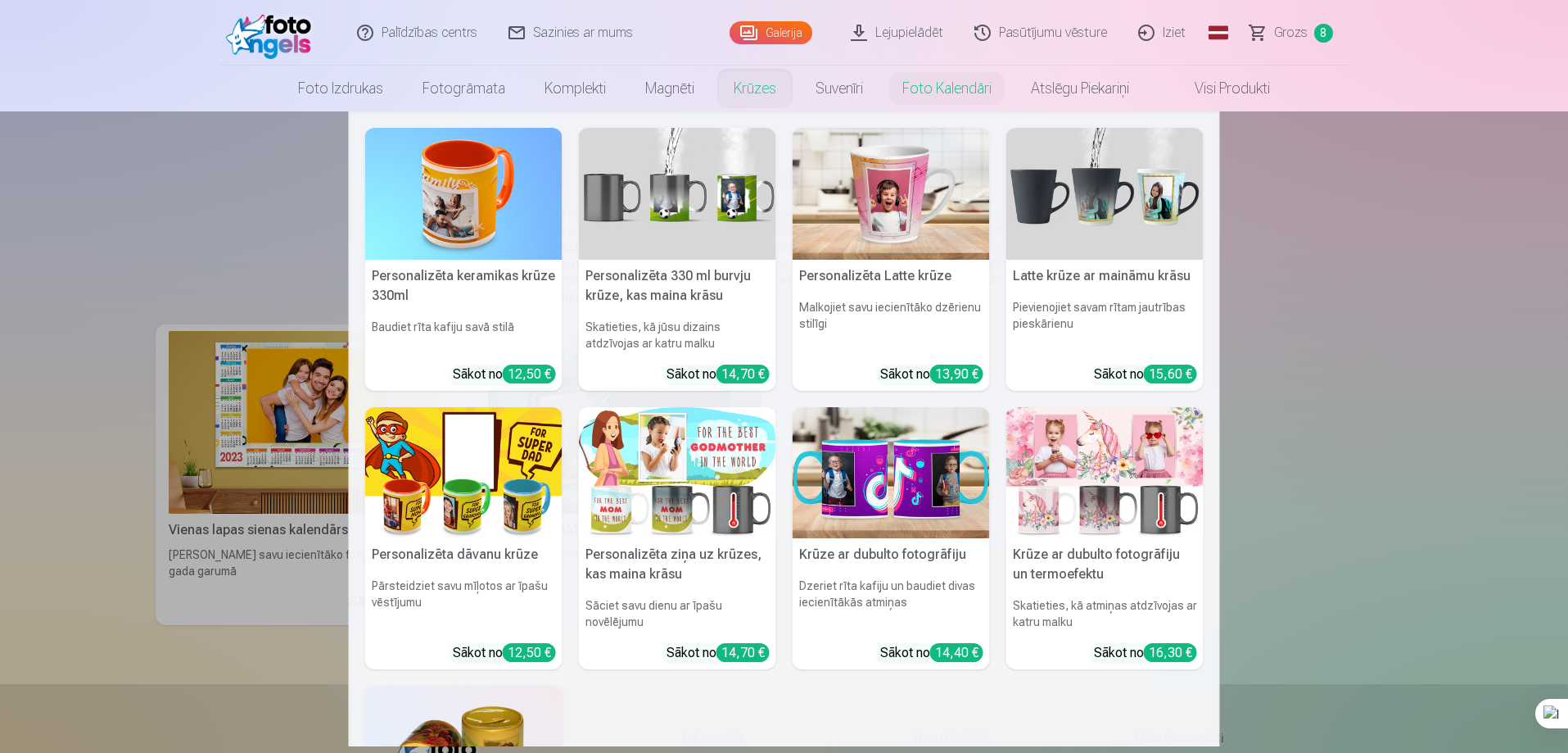
click at [751, 94] on link "Krūzes" at bounding box center [754, 88] width 82 height 46
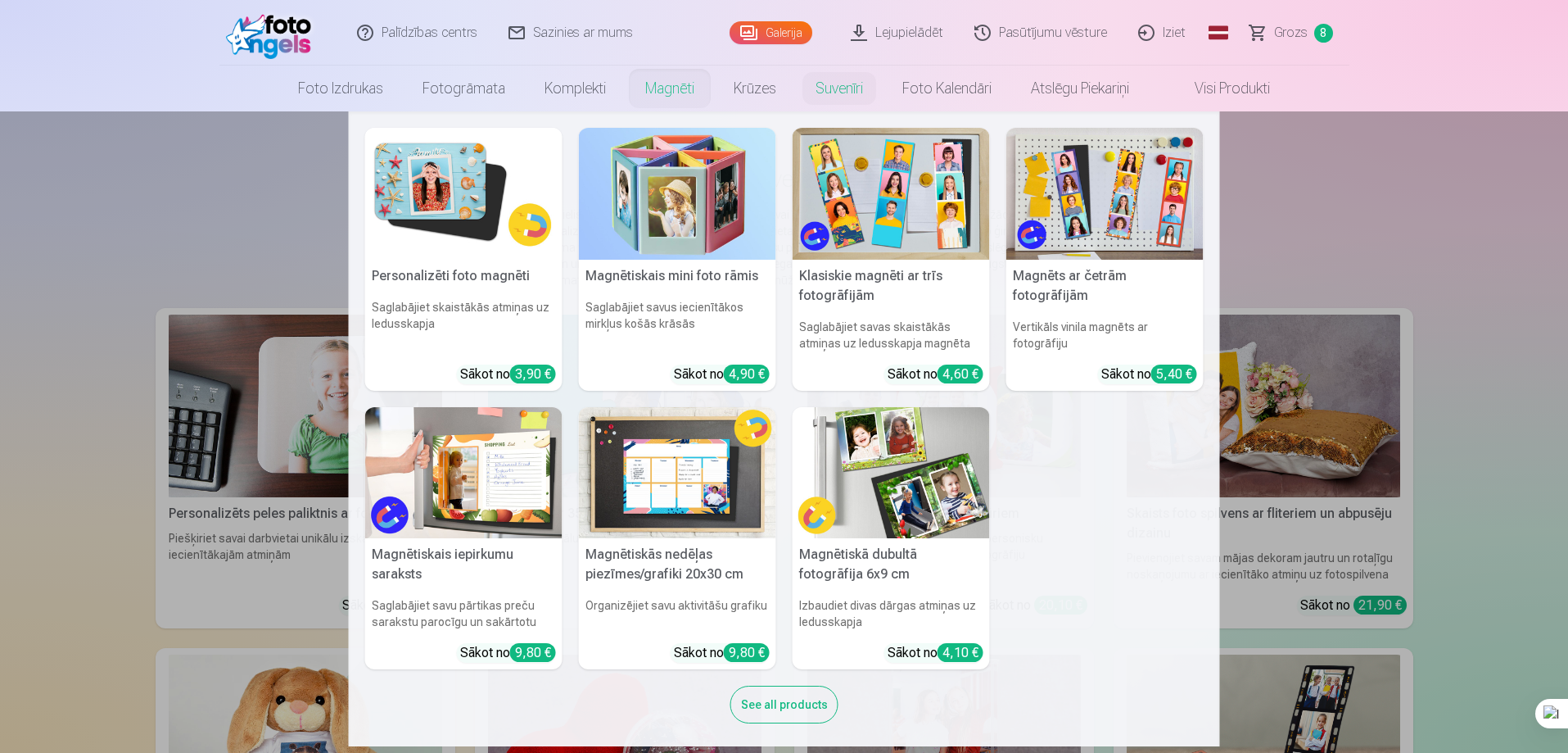
click at [661, 97] on link "Magnēti" at bounding box center [670, 88] width 89 height 46
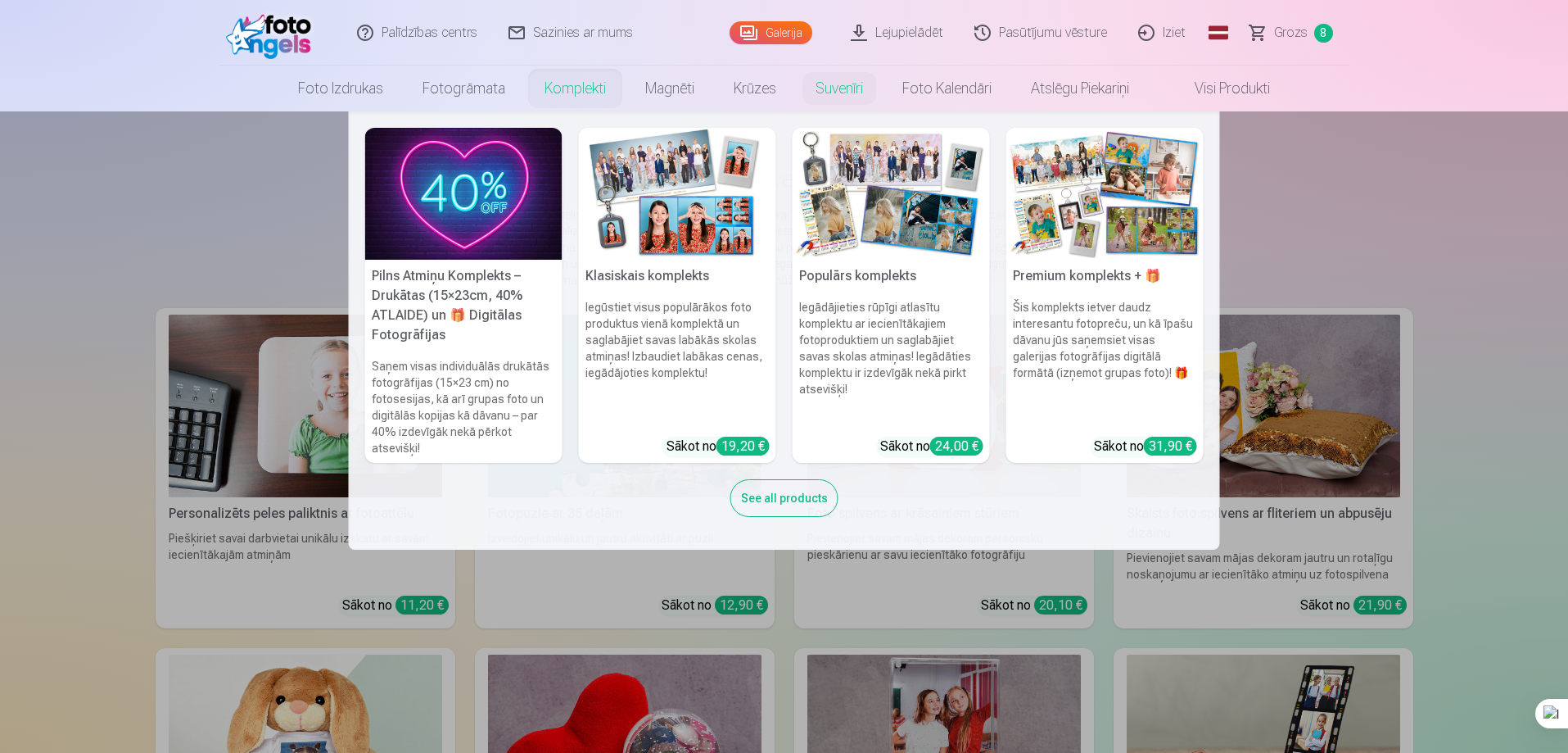
click at [568, 94] on link "Komplekti" at bounding box center [575, 88] width 101 height 46
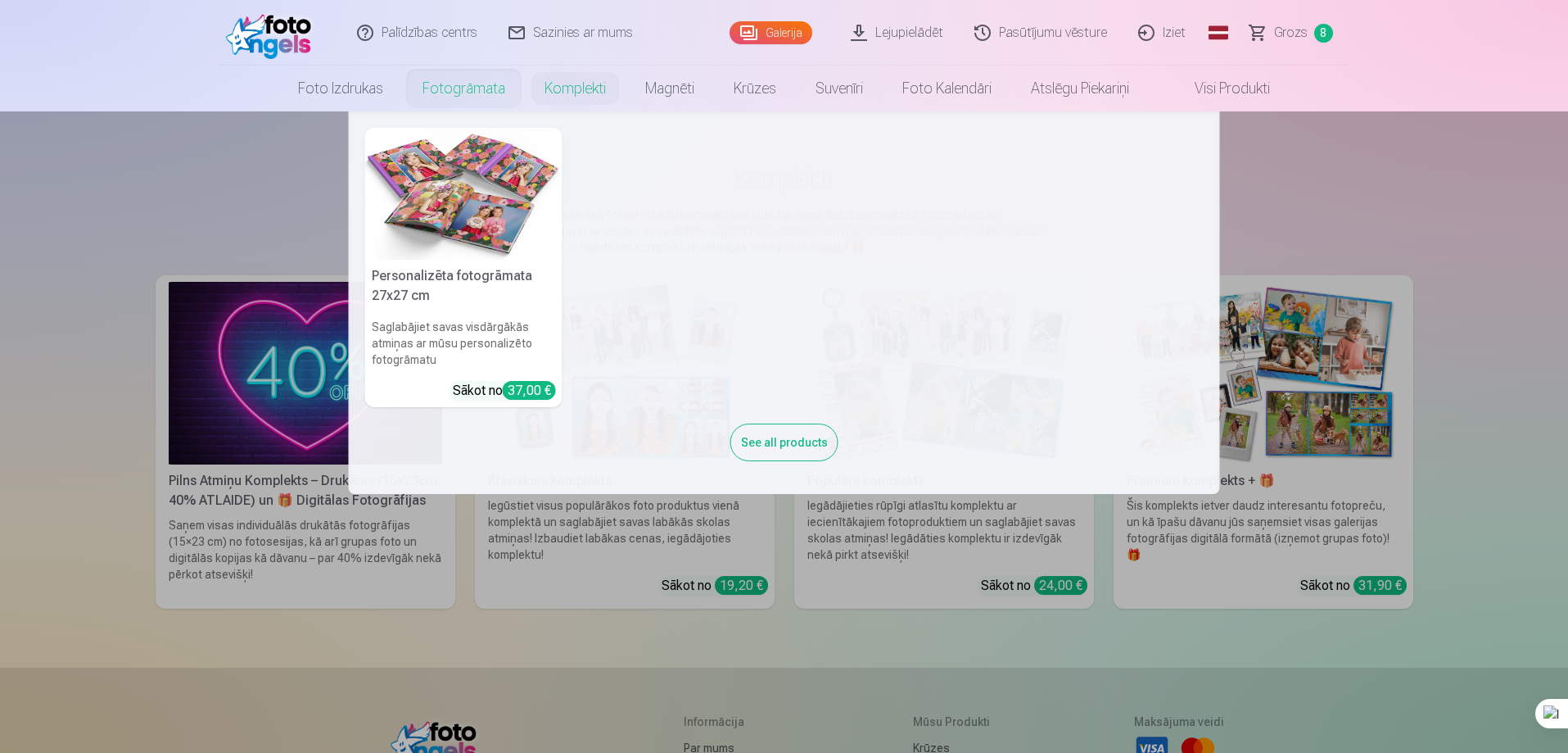
click at [455, 95] on link "Fotogrāmata" at bounding box center [464, 88] width 122 height 46
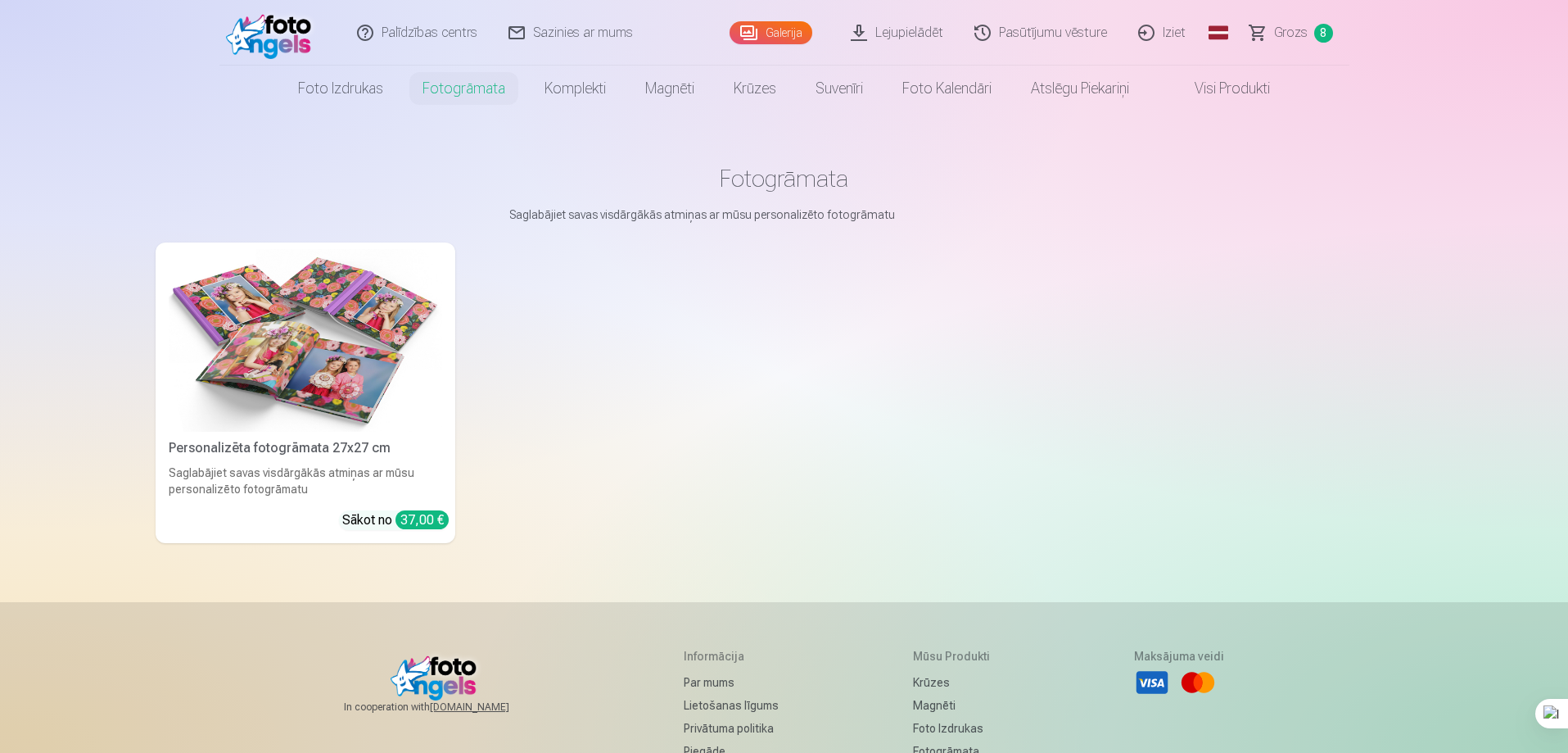
click at [404, 37] on link "Palīdzības centrs" at bounding box center [418, 32] width 151 height 65
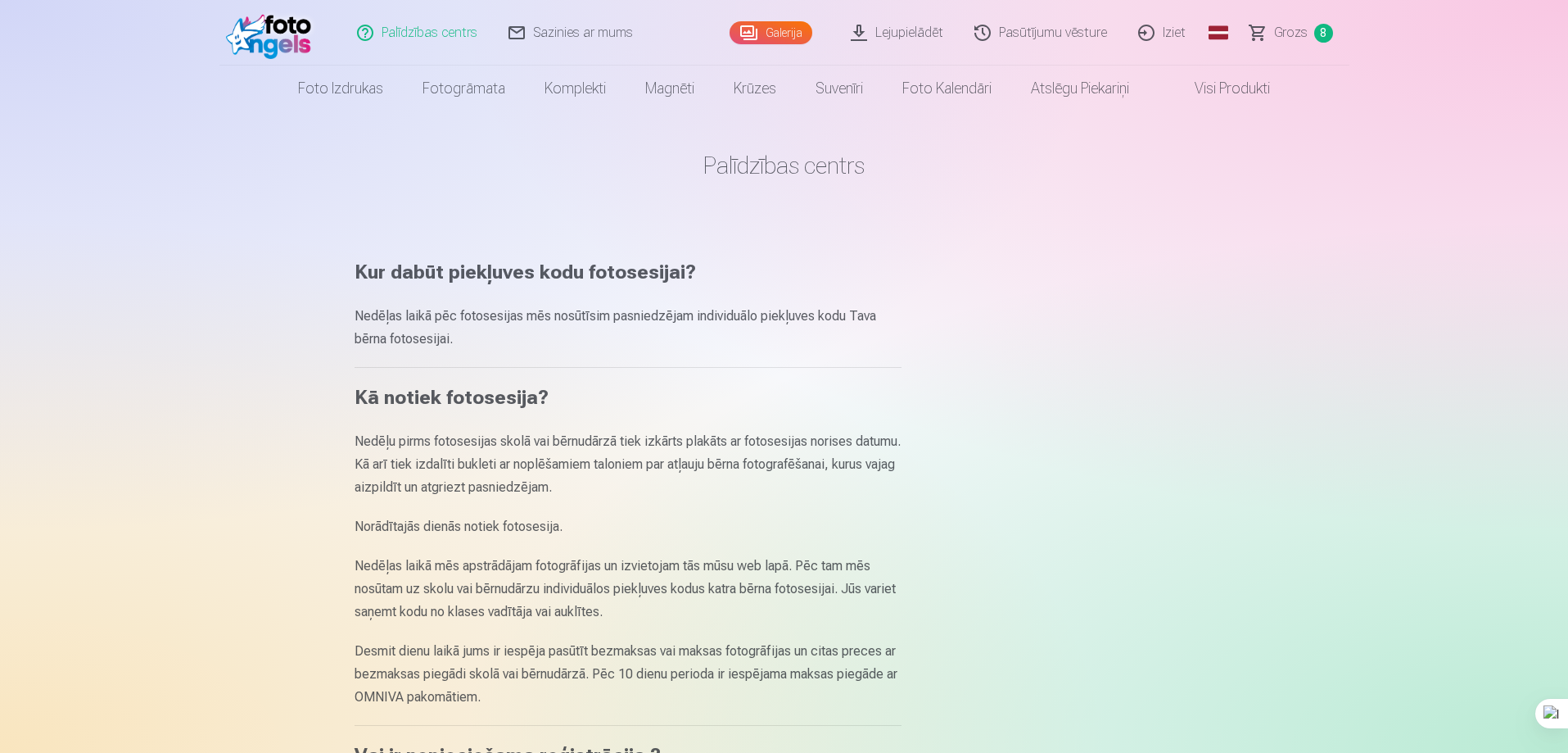
click at [779, 27] on link "Galerija" at bounding box center [770, 32] width 83 height 23
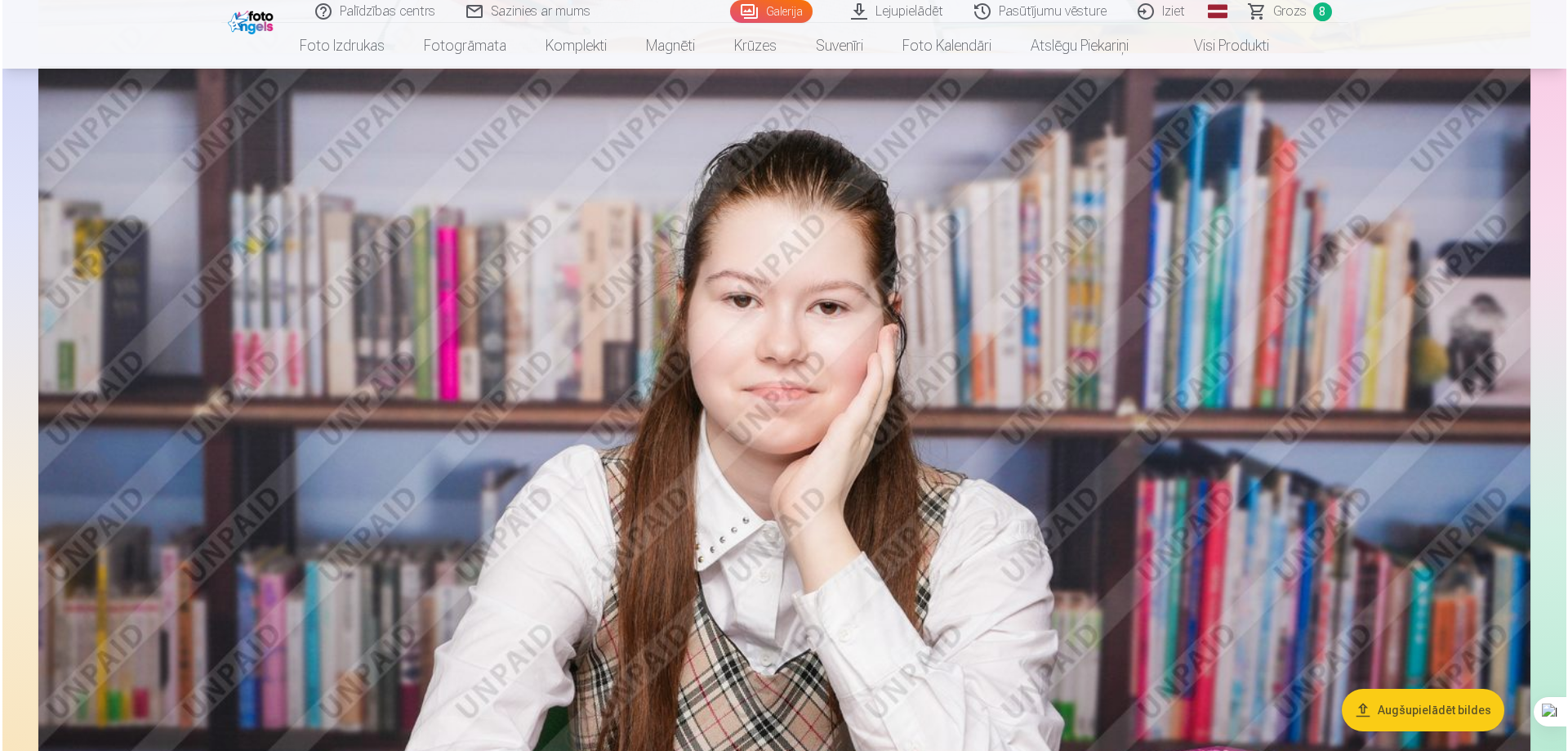
scroll to position [3513, 0]
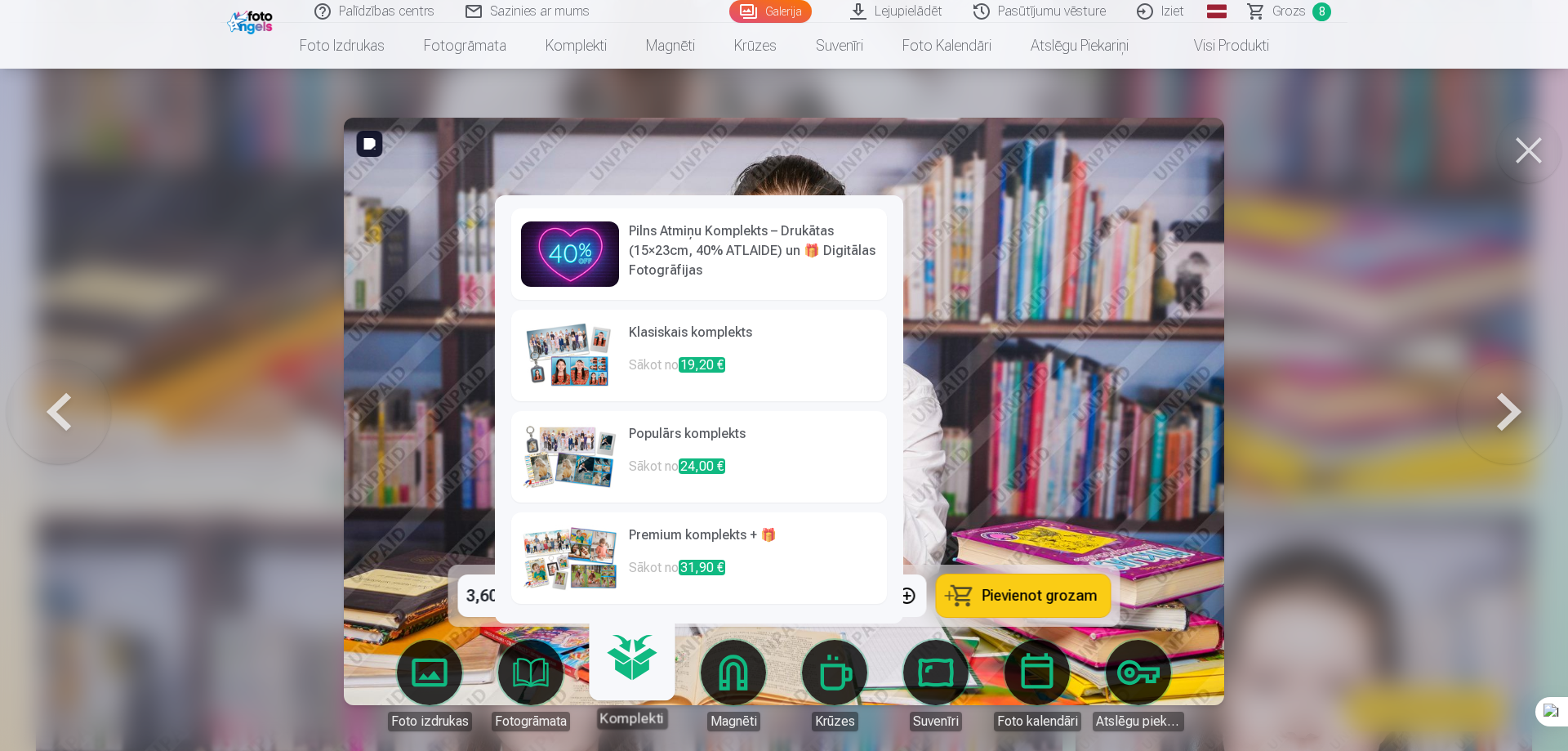
click at [637, 677] on link "Komplekti" at bounding box center [632, 678] width 101 height 101
click at [637, 660] on link "Komplekti" at bounding box center [632, 678] width 101 height 101
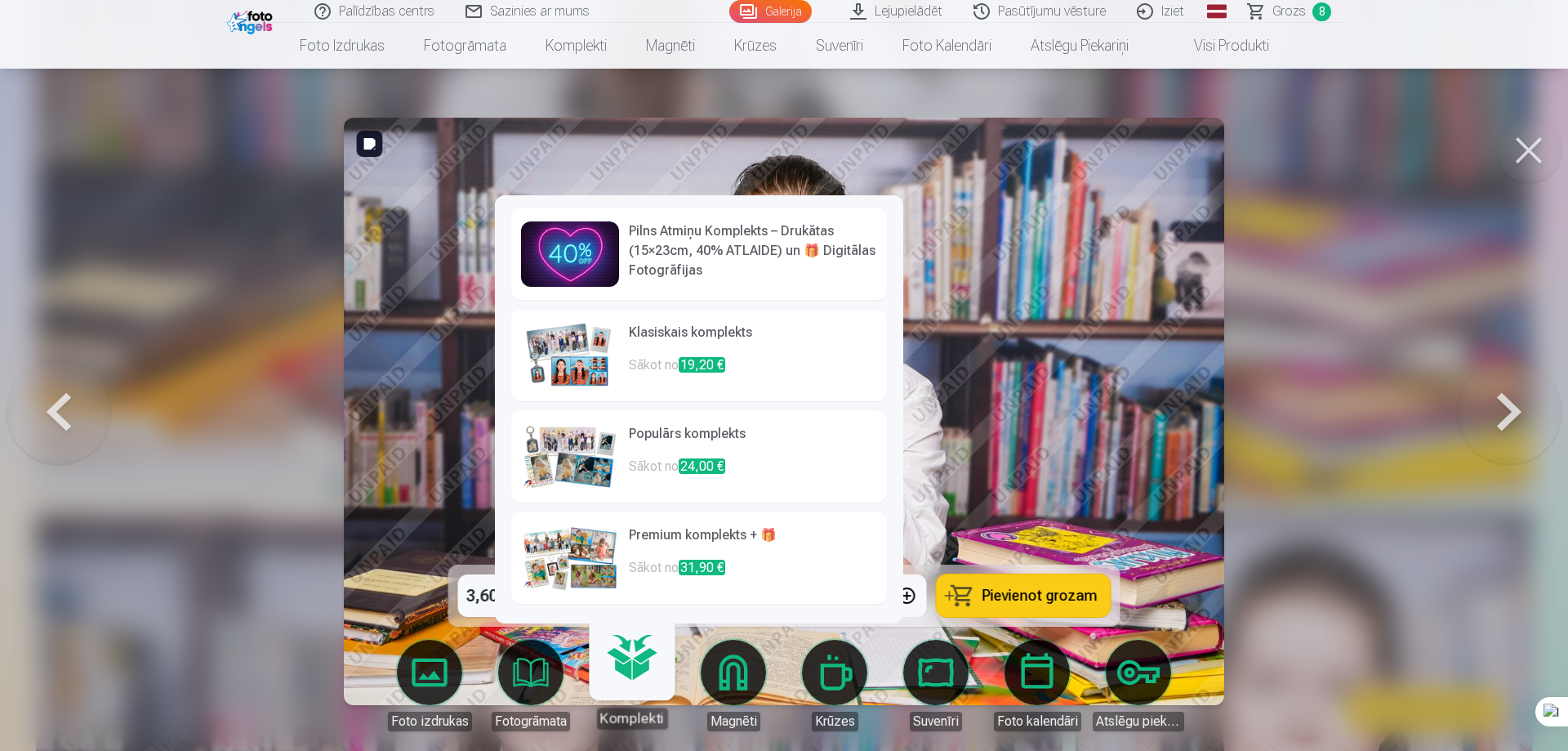
click at [712, 332] on h6 "Klasiskais komplekts" at bounding box center [752, 339] width 248 height 33
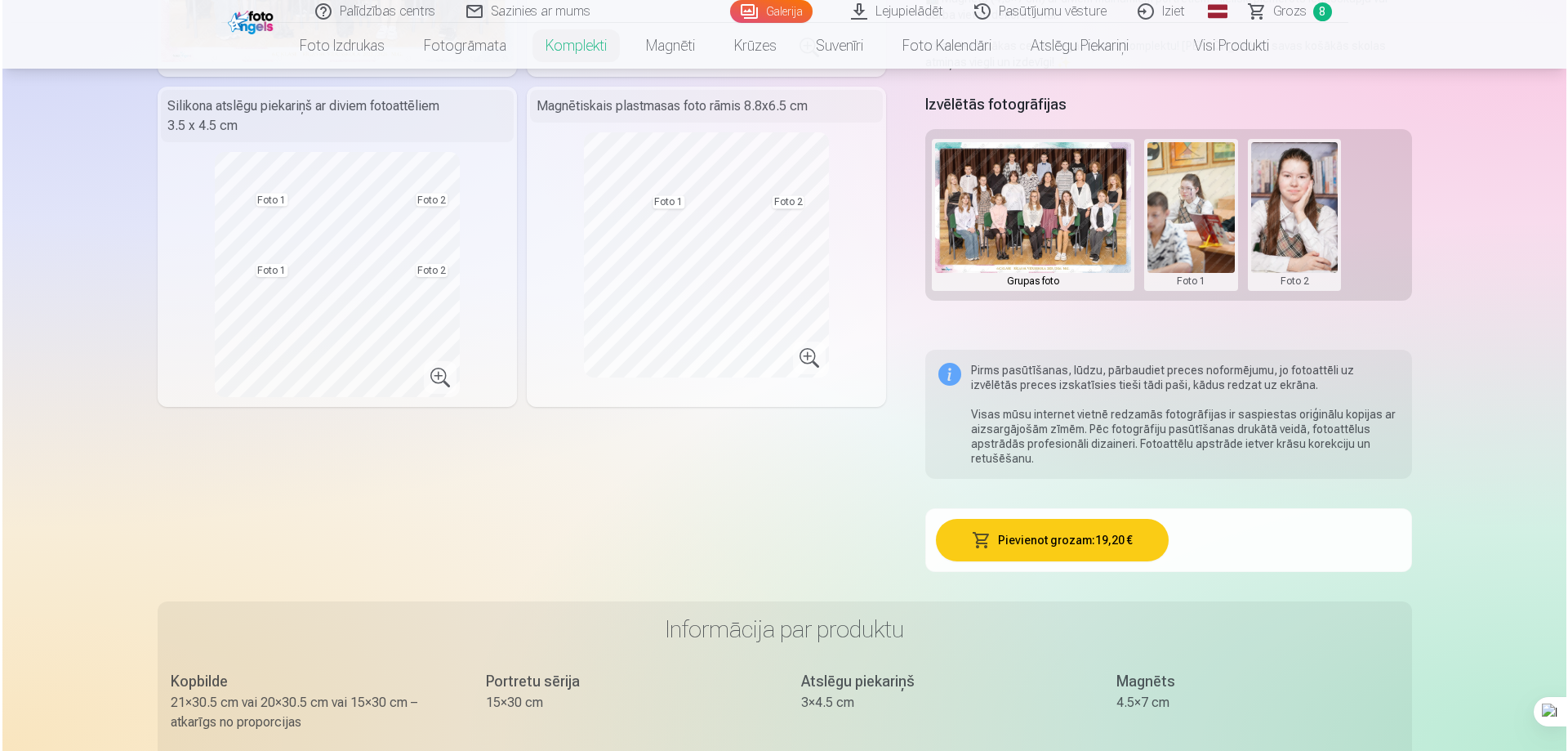
scroll to position [408, 0]
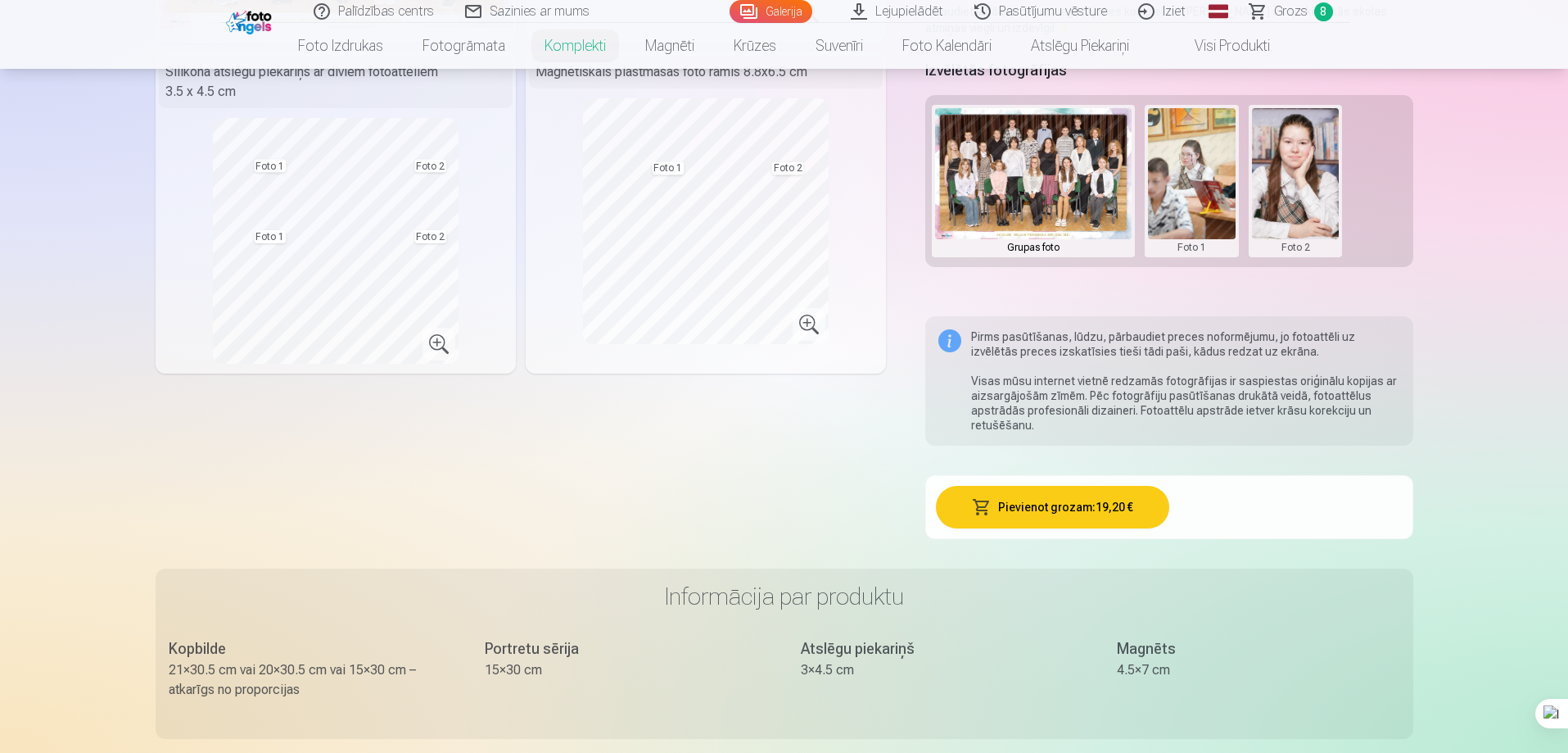
click at [1081, 519] on button "Pievienot grozam : 19,20 €" at bounding box center [1053, 507] width 233 height 43
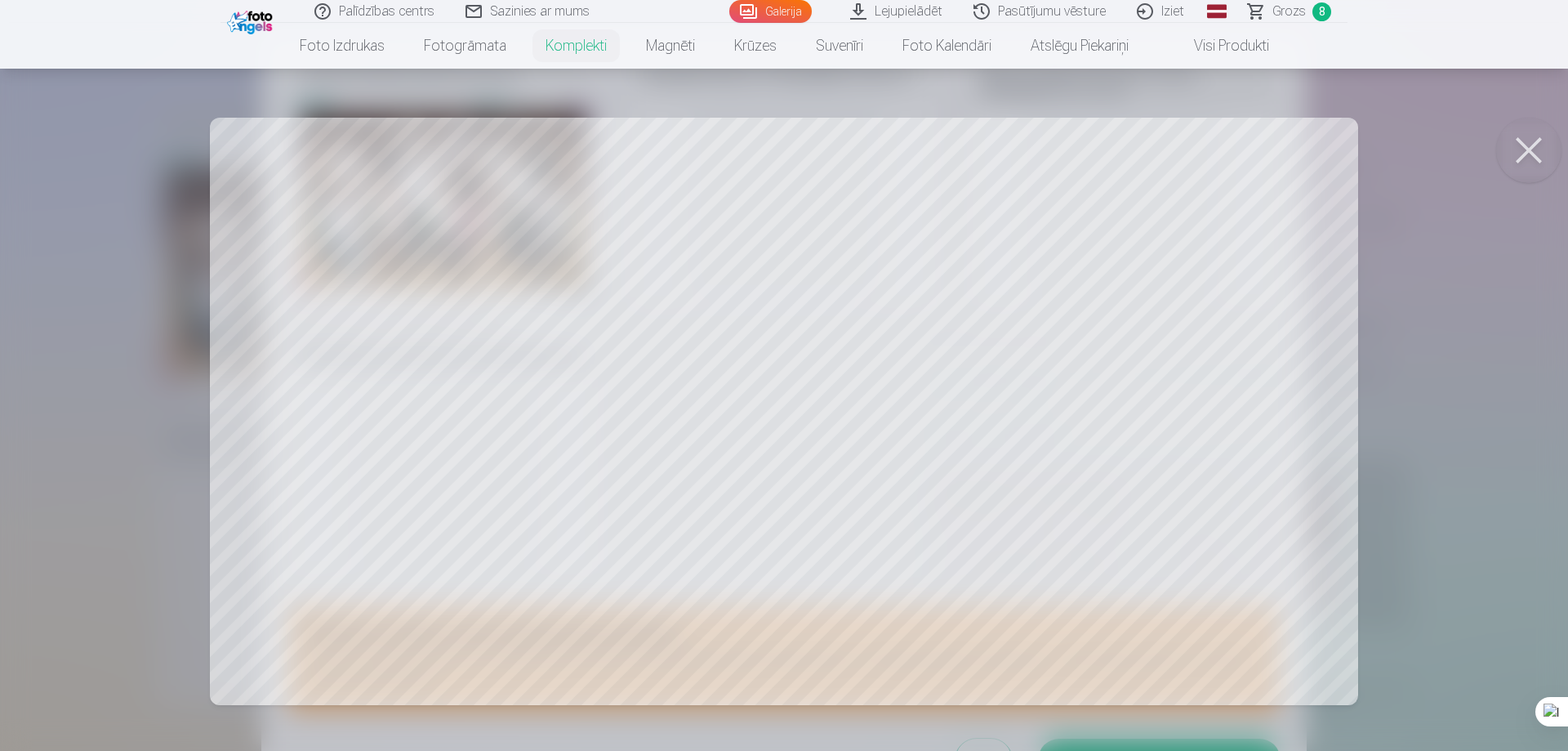
scroll to position [46, 0]
click at [1525, 147] on button at bounding box center [1528, 150] width 65 height 65
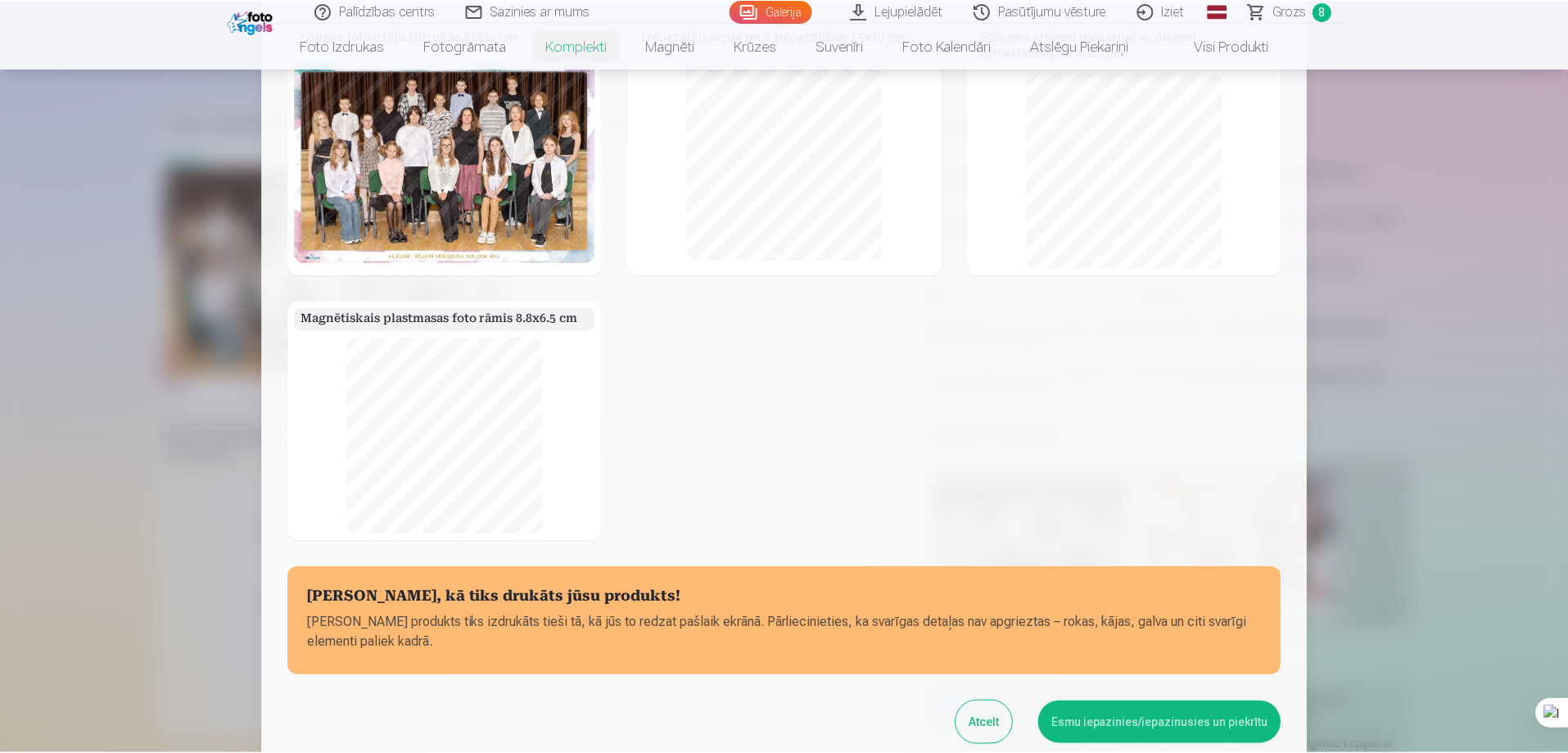
scroll to position [0, 0]
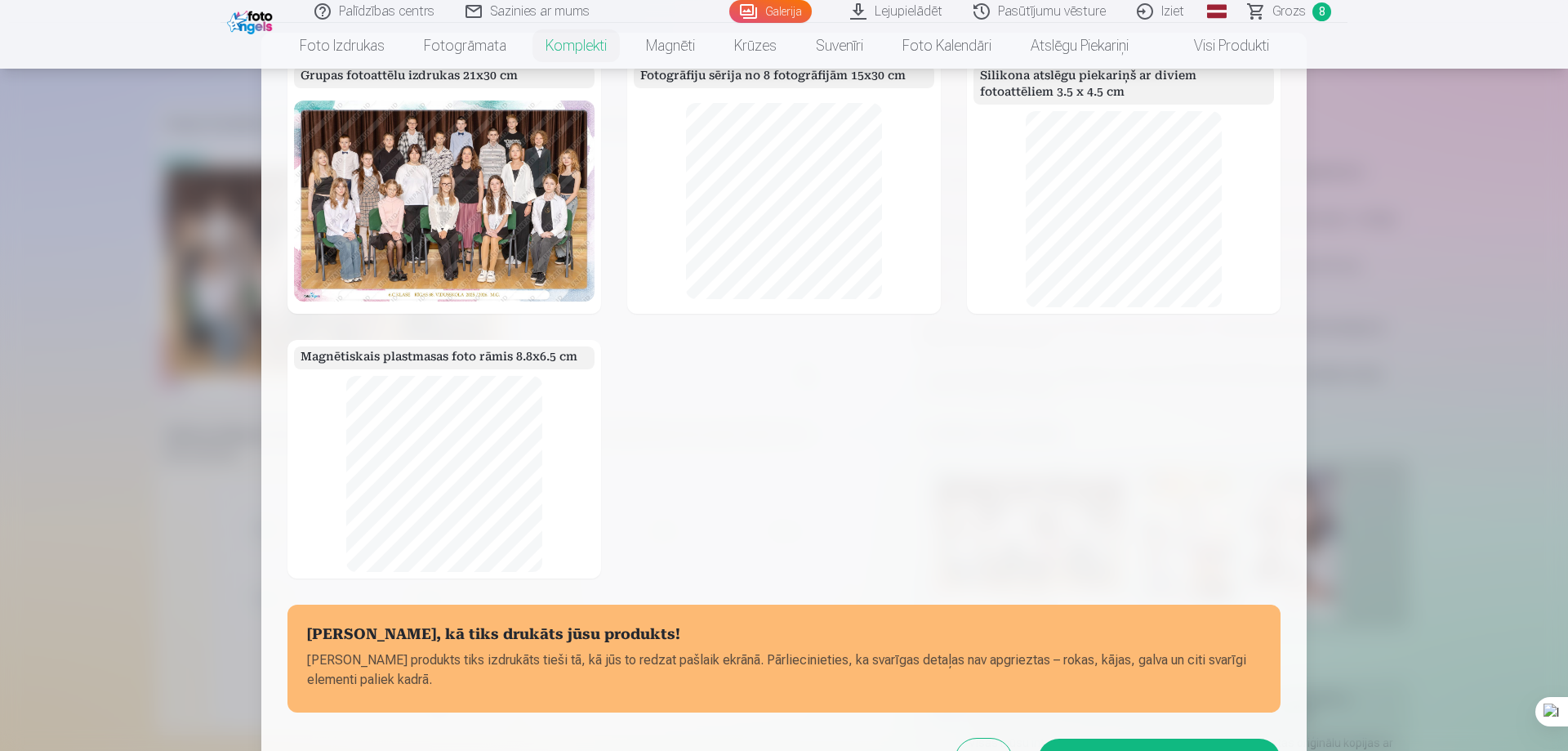
click at [935, 46] on div "Grupas fotoattēlu izdrukas 21x30 cm Fotogrāfiju sērija no 8 fotogrāfijām 15x30 …" at bounding box center [784, 420] width 1045 height 774
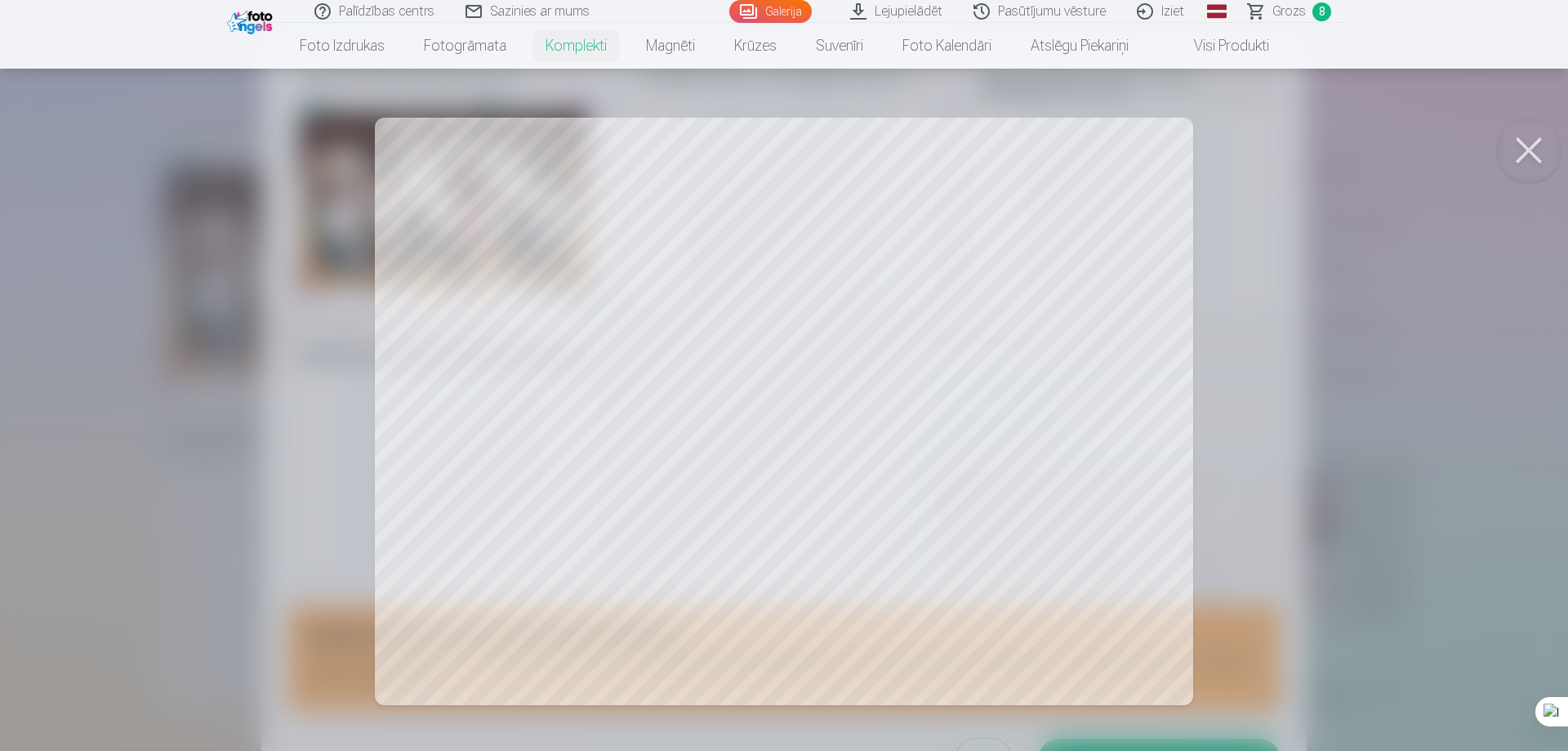
click at [594, 442] on div at bounding box center [784, 376] width 1568 height 751
click at [1526, 147] on button at bounding box center [1528, 150] width 65 height 65
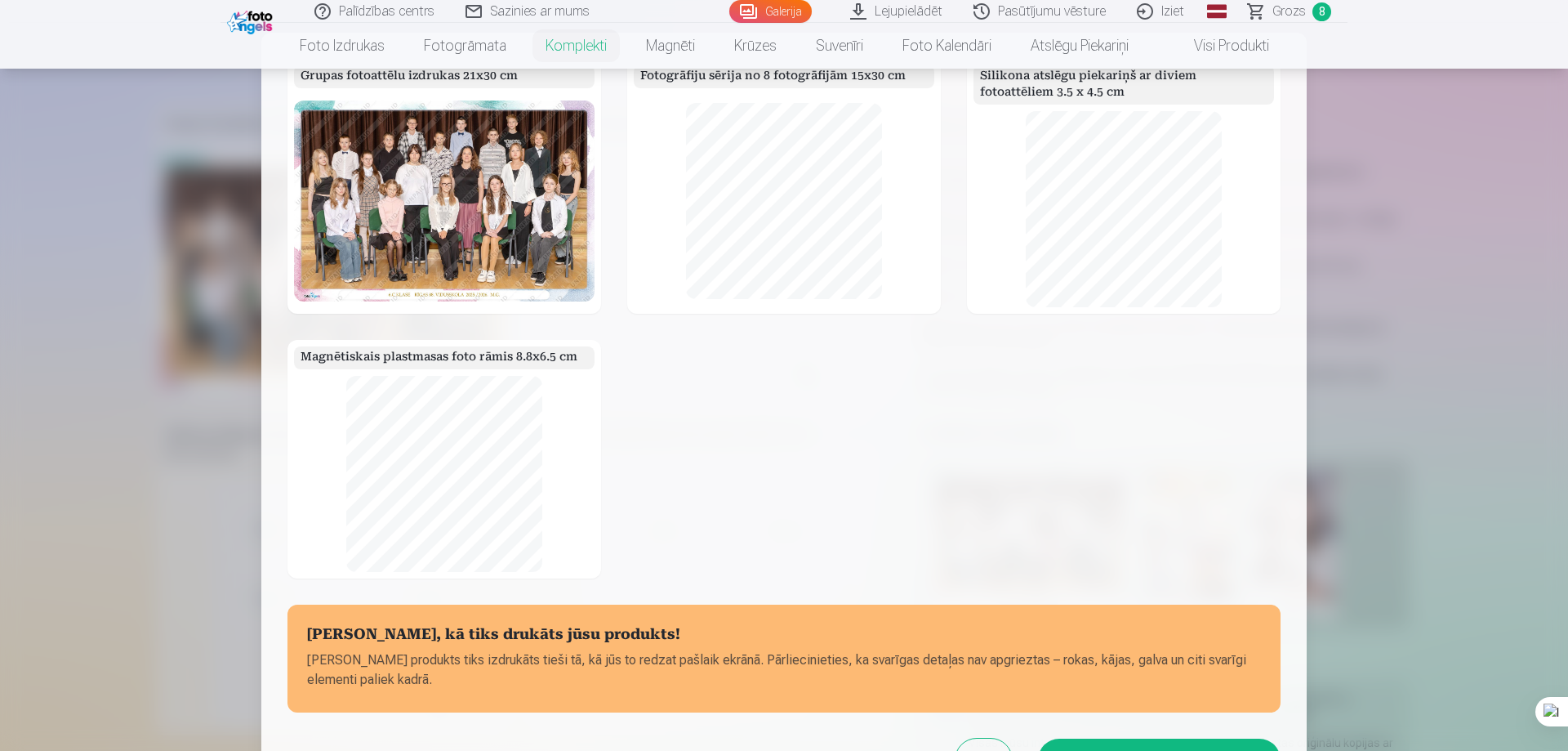
click at [455, 42] on div "Grupas fotoattēlu izdrukas 21x30 cm Fotogrāfiju sērija no 8 fotogrāfijām 15x30 …" at bounding box center [784, 420] width 1045 height 774
click at [461, 50] on div "Grupas fotoattēlu izdrukas 21x30 cm Fotogrāfiju sērija no 8 fotogrāfijām 15x30 …" at bounding box center [784, 420] width 1045 height 774
click at [460, 39] on div "Grupas fotoattēlu izdrukas 21x30 cm Fotogrāfiju sērija no 8 fotogrāfijām 15x30 …" at bounding box center [784, 420] width 1045 height 774
click at [1299, 13] on div at bounding box center [784, 376] width 1568 height 751
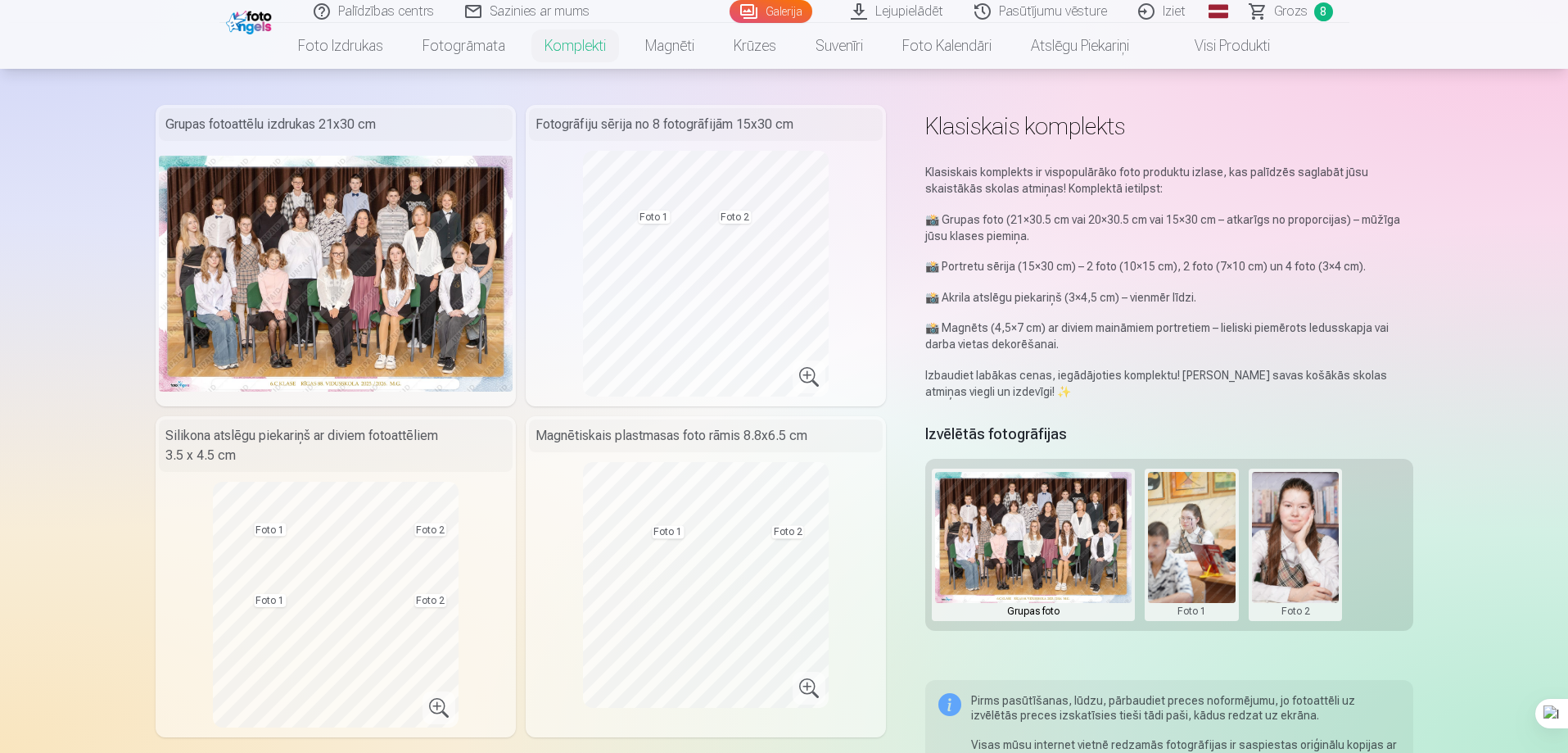
click at [1323, 14] on span "8" at bounding box center [1324, 12] width 19 height 19
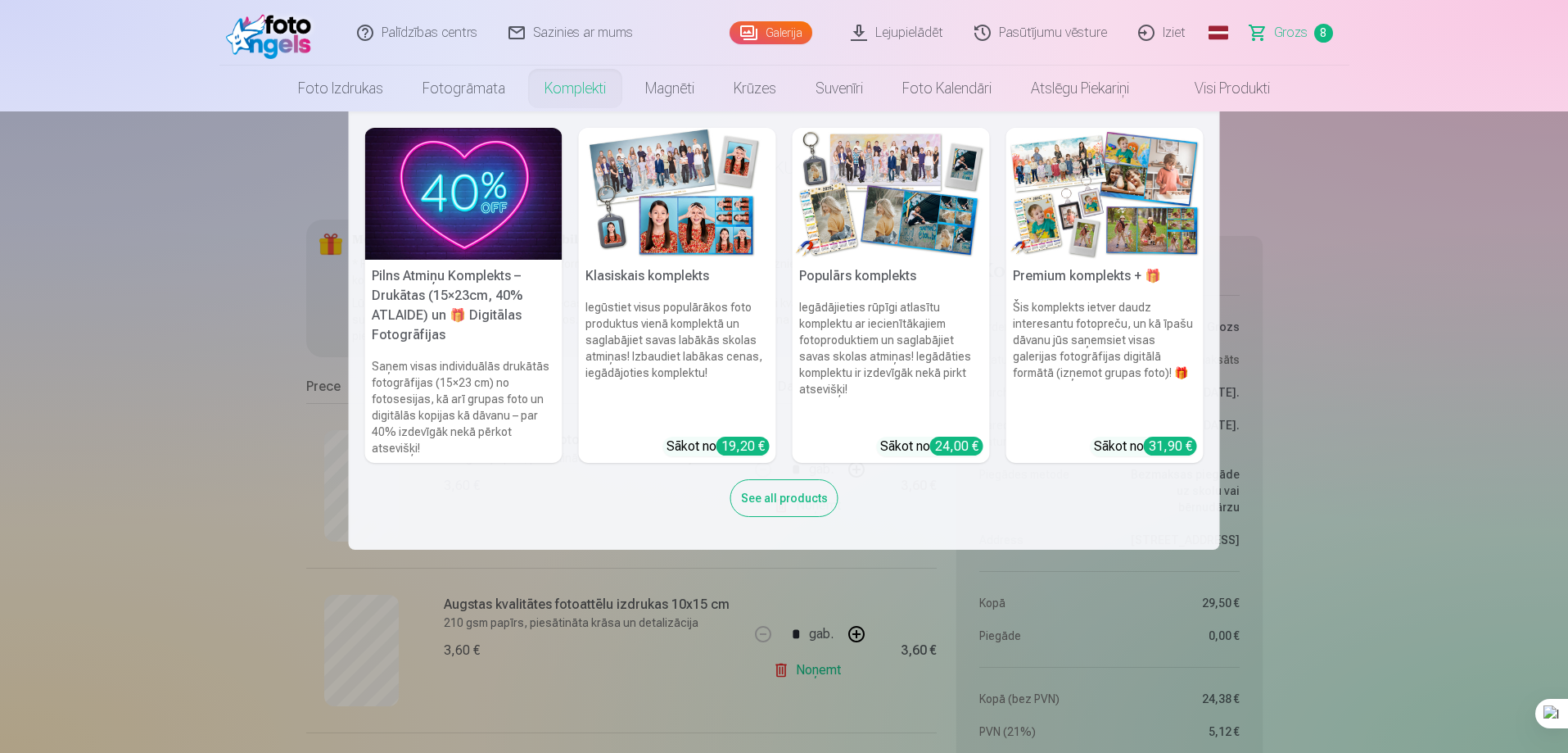
click at [570, 92] on link "Komplekti" at bounding box center [575, 88] width 101 height 46
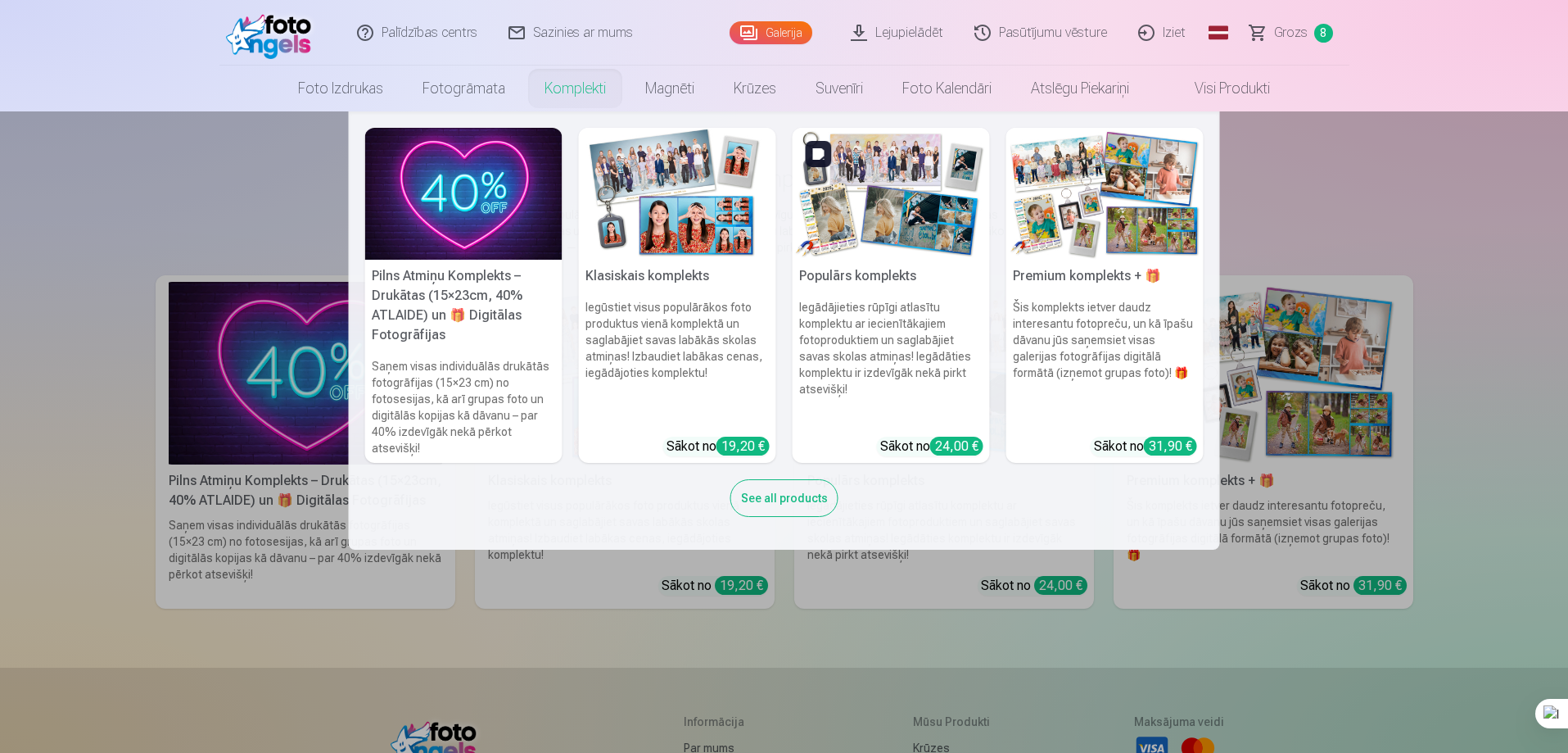
click at [921, 203] on img at bounding box center [891, 194] width 197 height 132
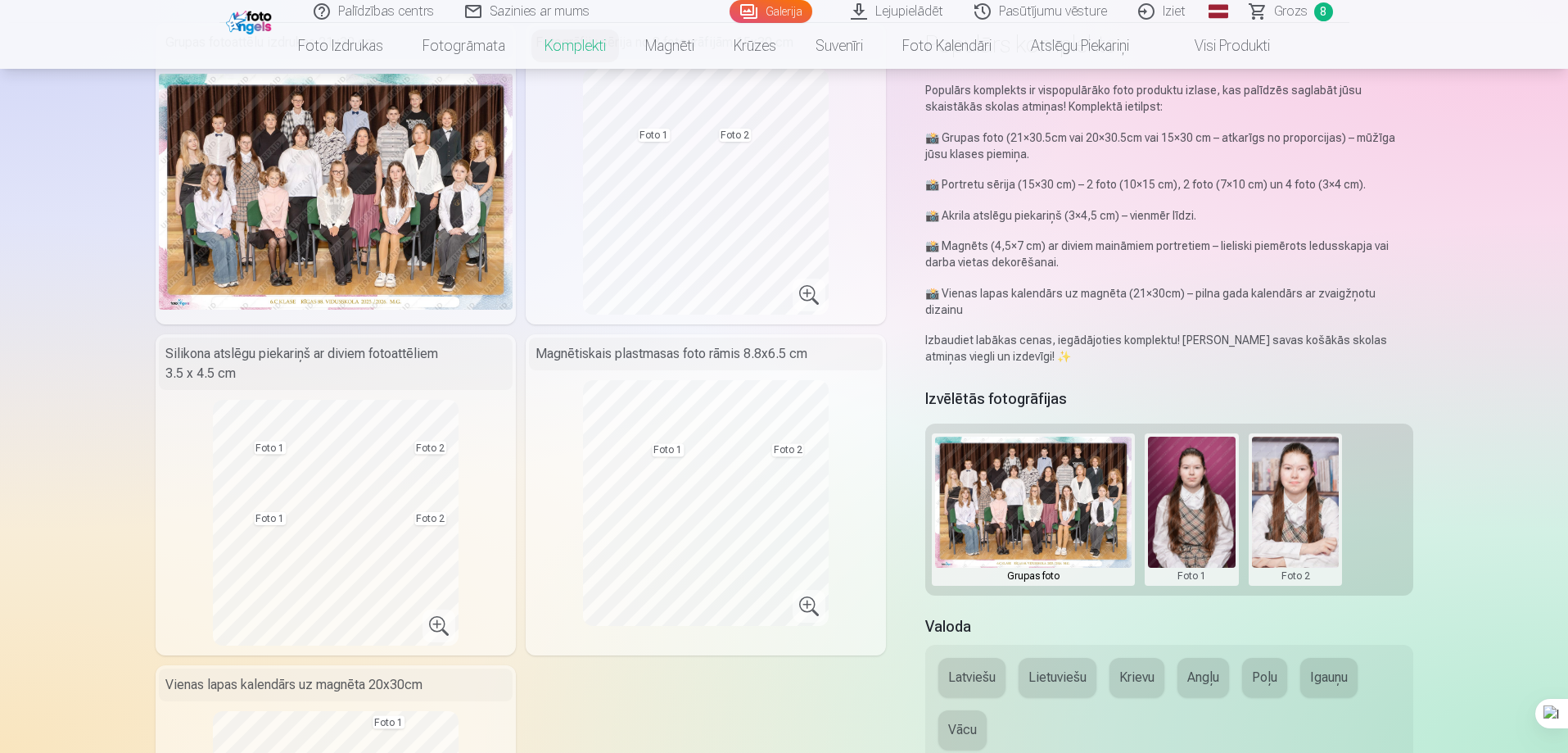
scroll to position [82, 0]
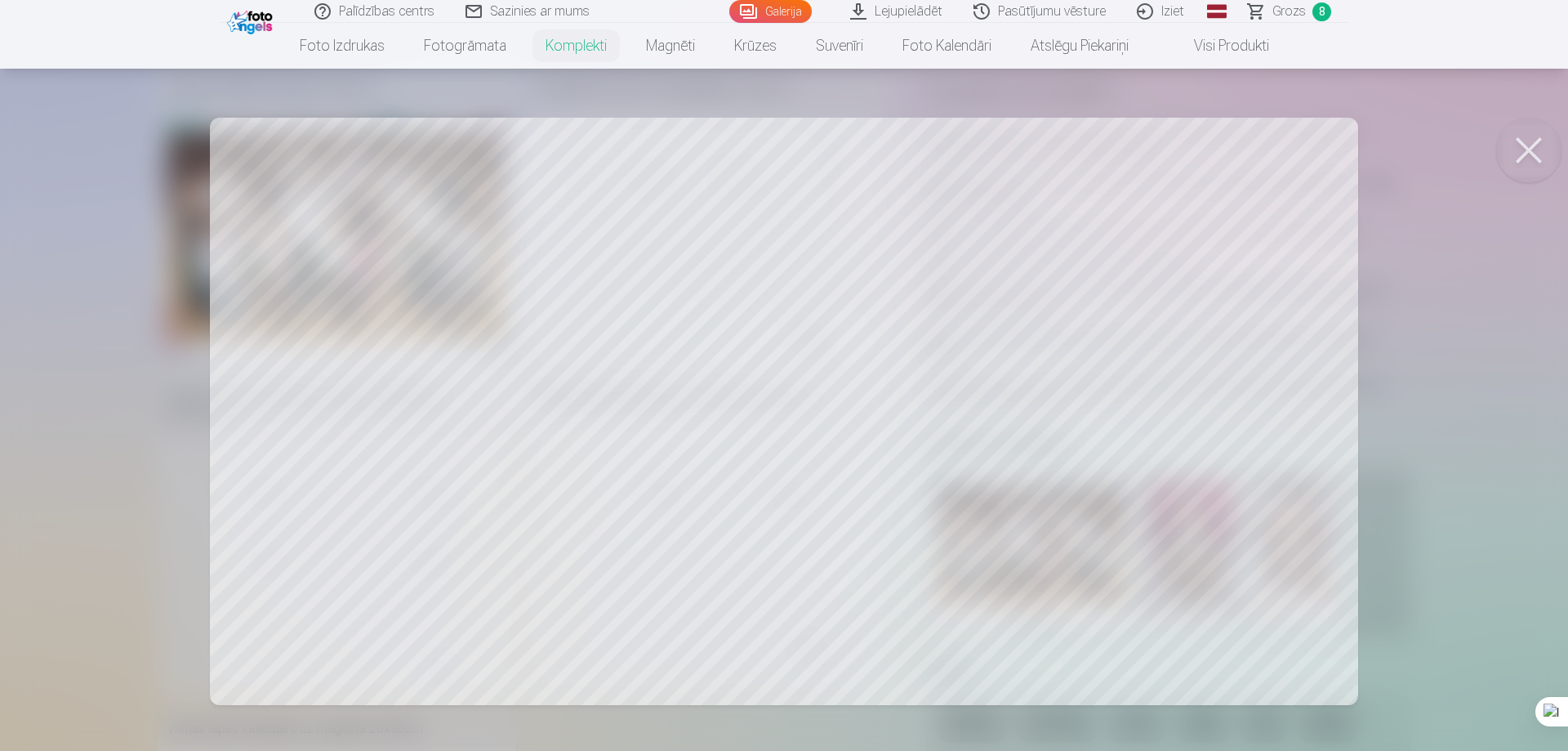
click at [501, 304] on div at bounding box center [784, 376] width 1568 height 751
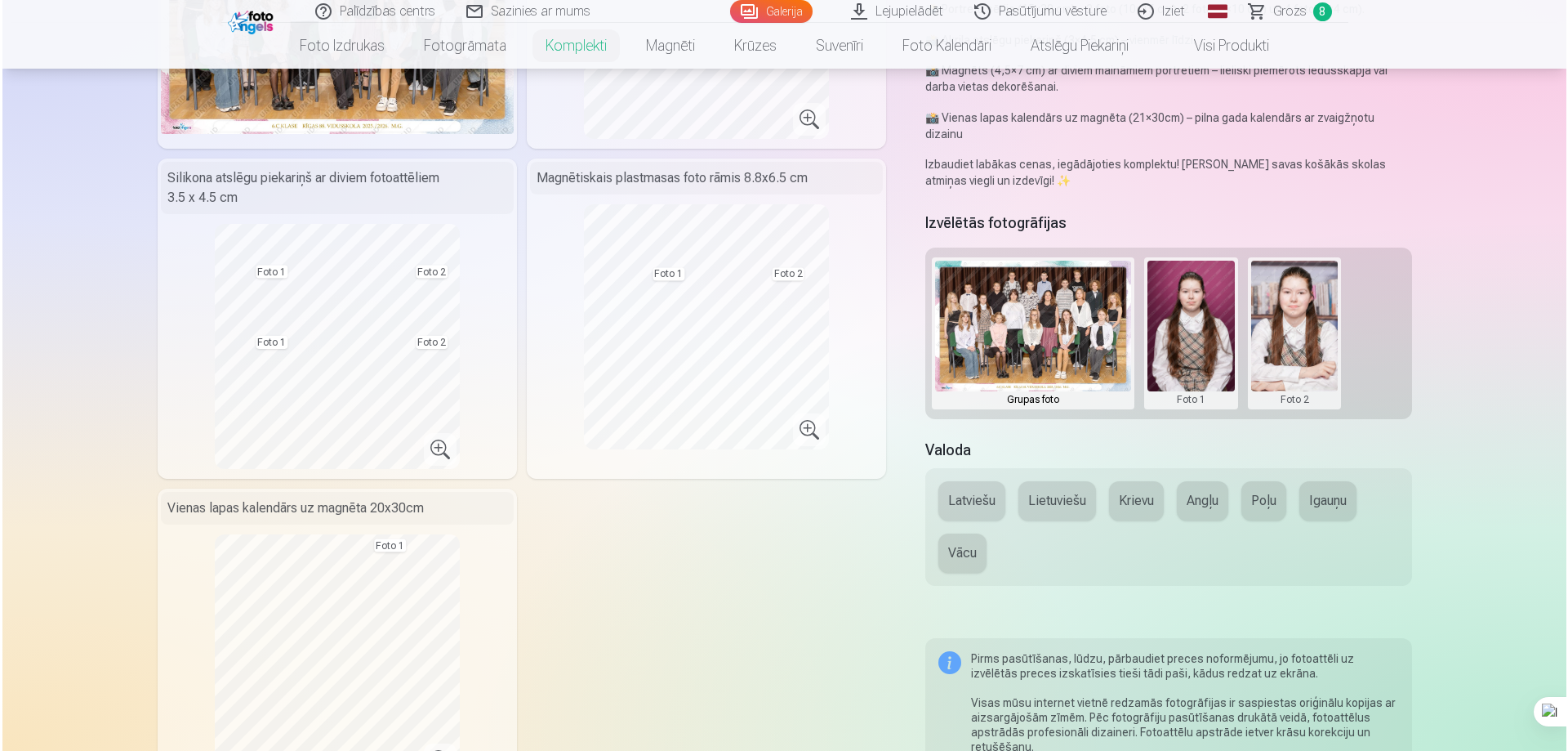
scroll to position [408, 0]
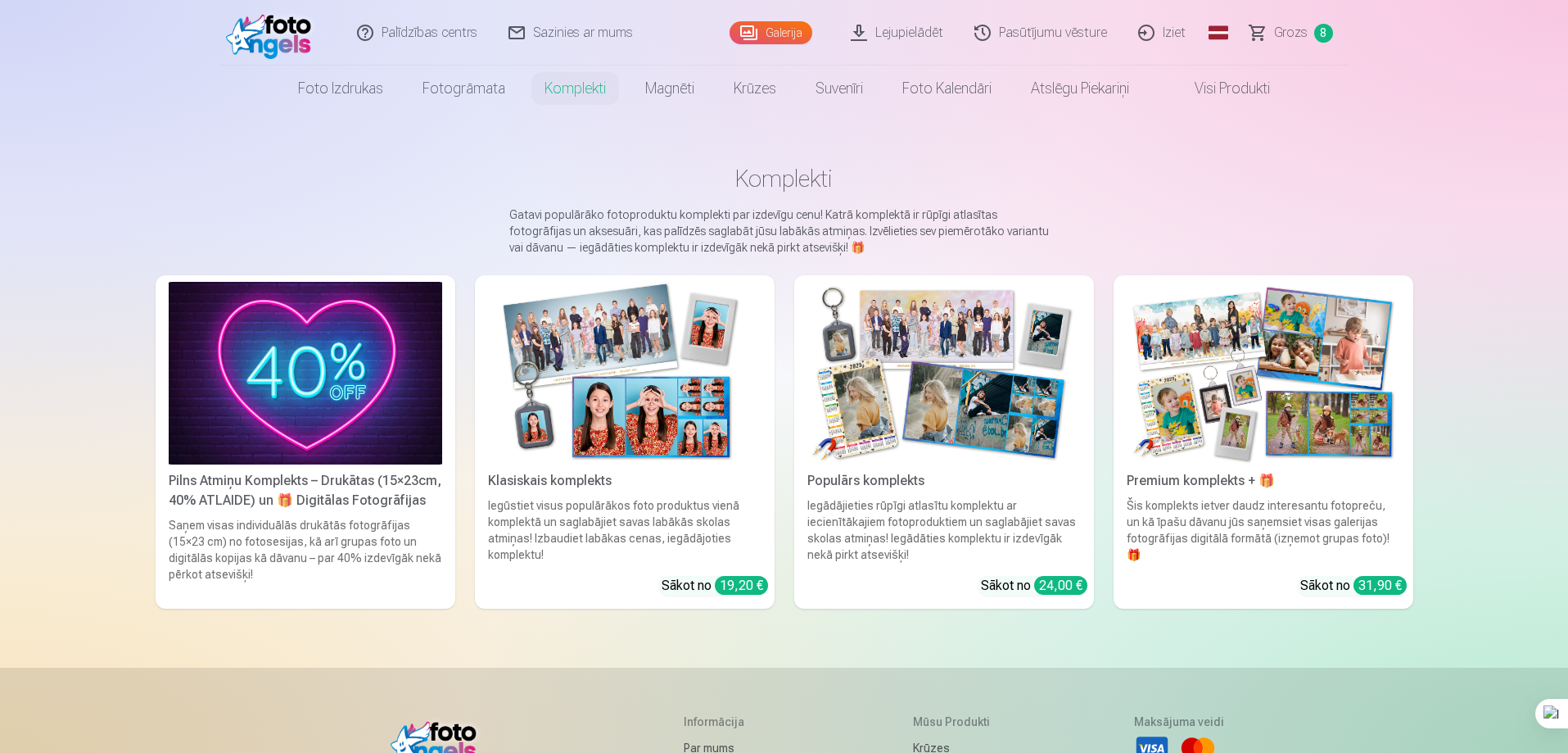
click at [974, 448] on img at bounding box center [944, 373] width 274 height 183
click at [1207, 415] on img at bounding box center [1263, 373] width 274 height 183
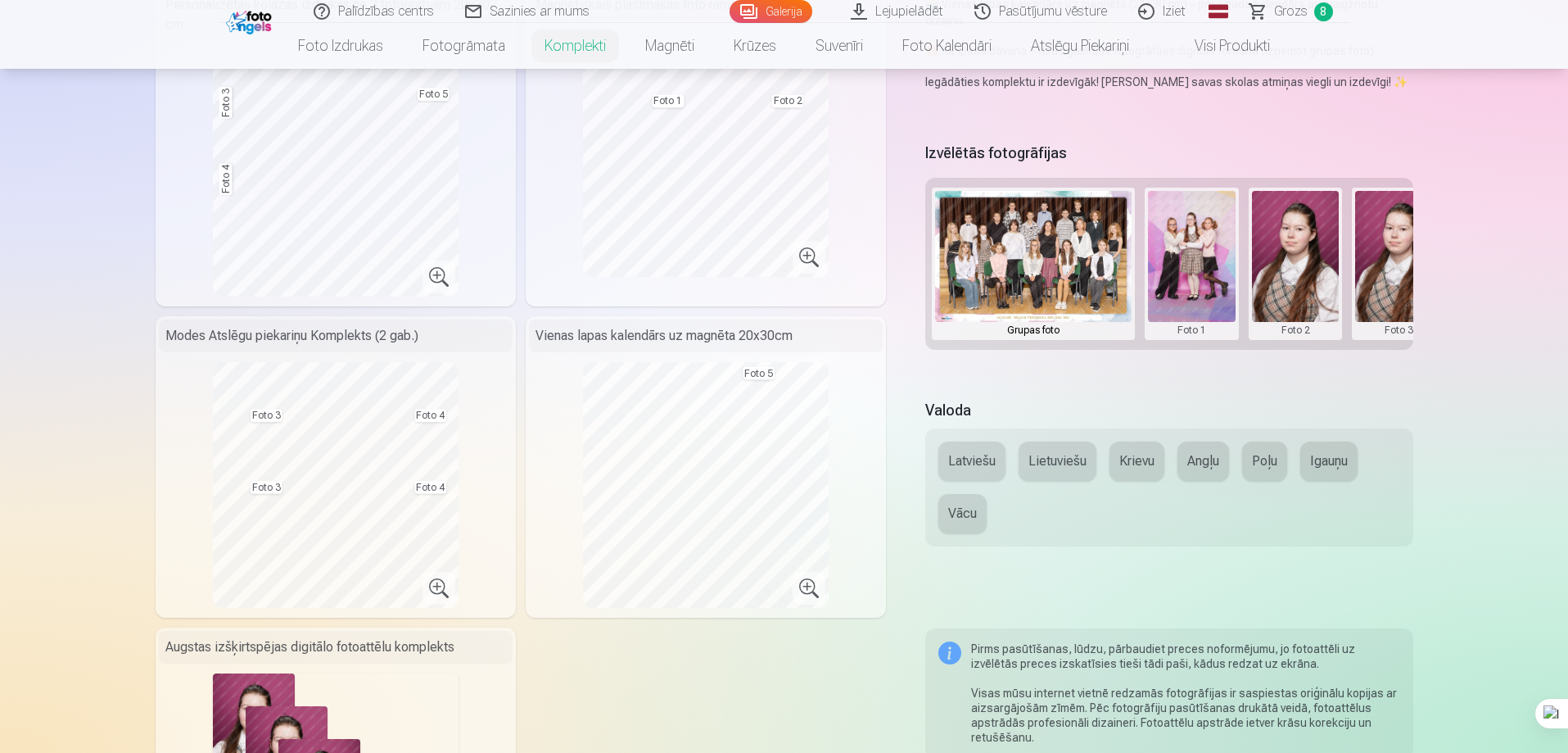
scroll to position [491, 0]
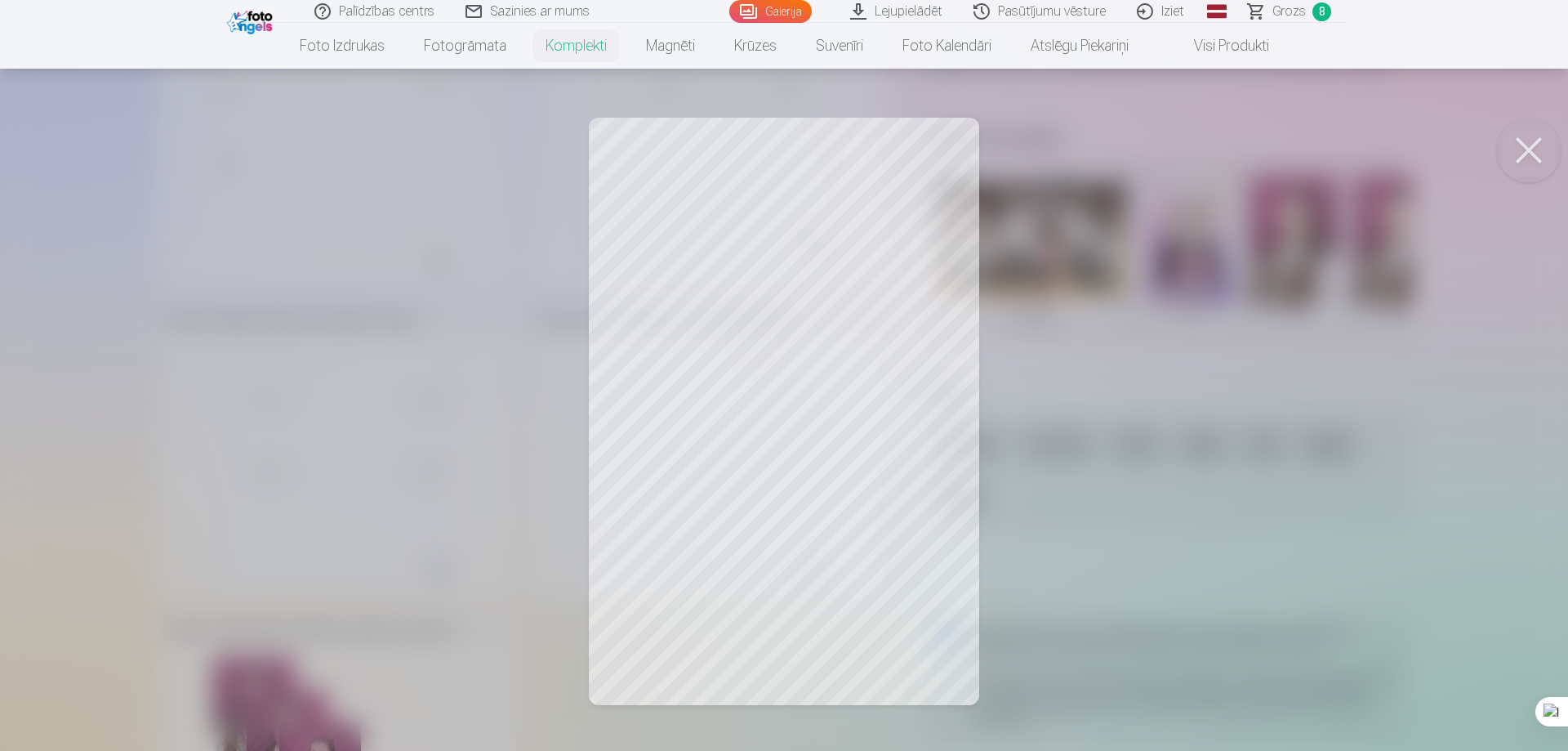
click at [747, 415] on div at bounding box center [784, 376] width 1568 height 751
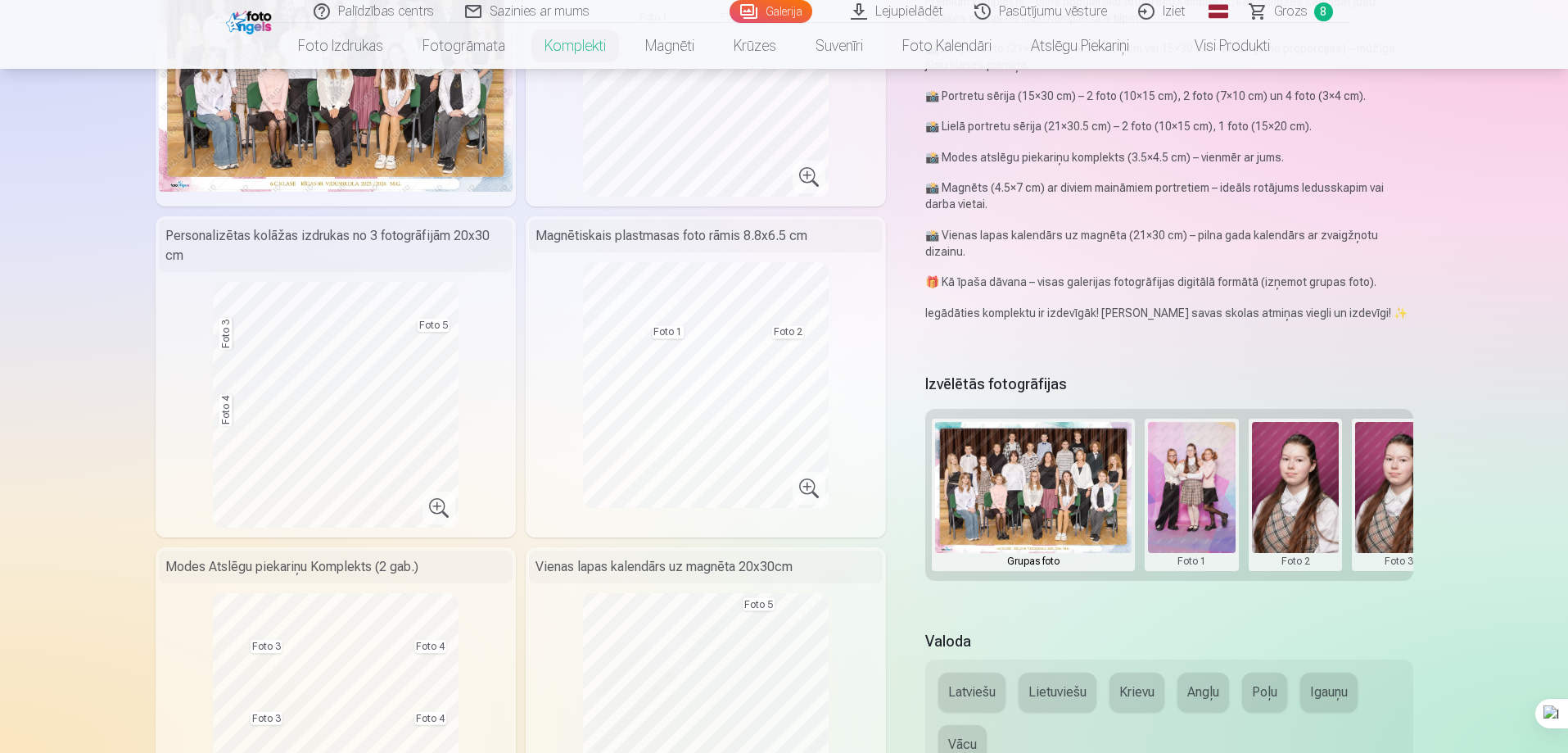
scroll to position [410, 0]
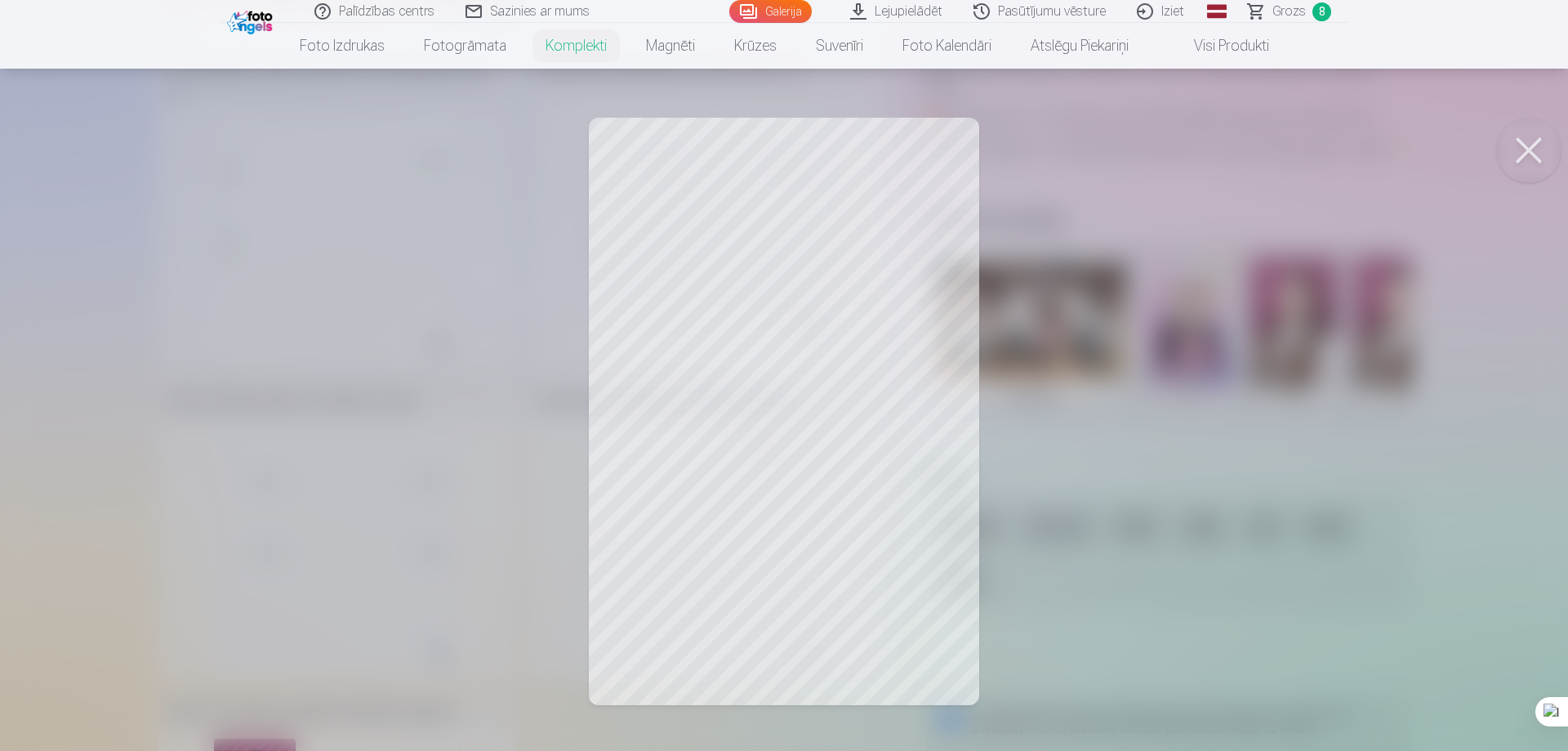
click at [728, 467] on div at bounding box center [784, 376] width 1568 height 751
click at [758, 584] on div at bounding box center [784, 376] width 1568 height 751
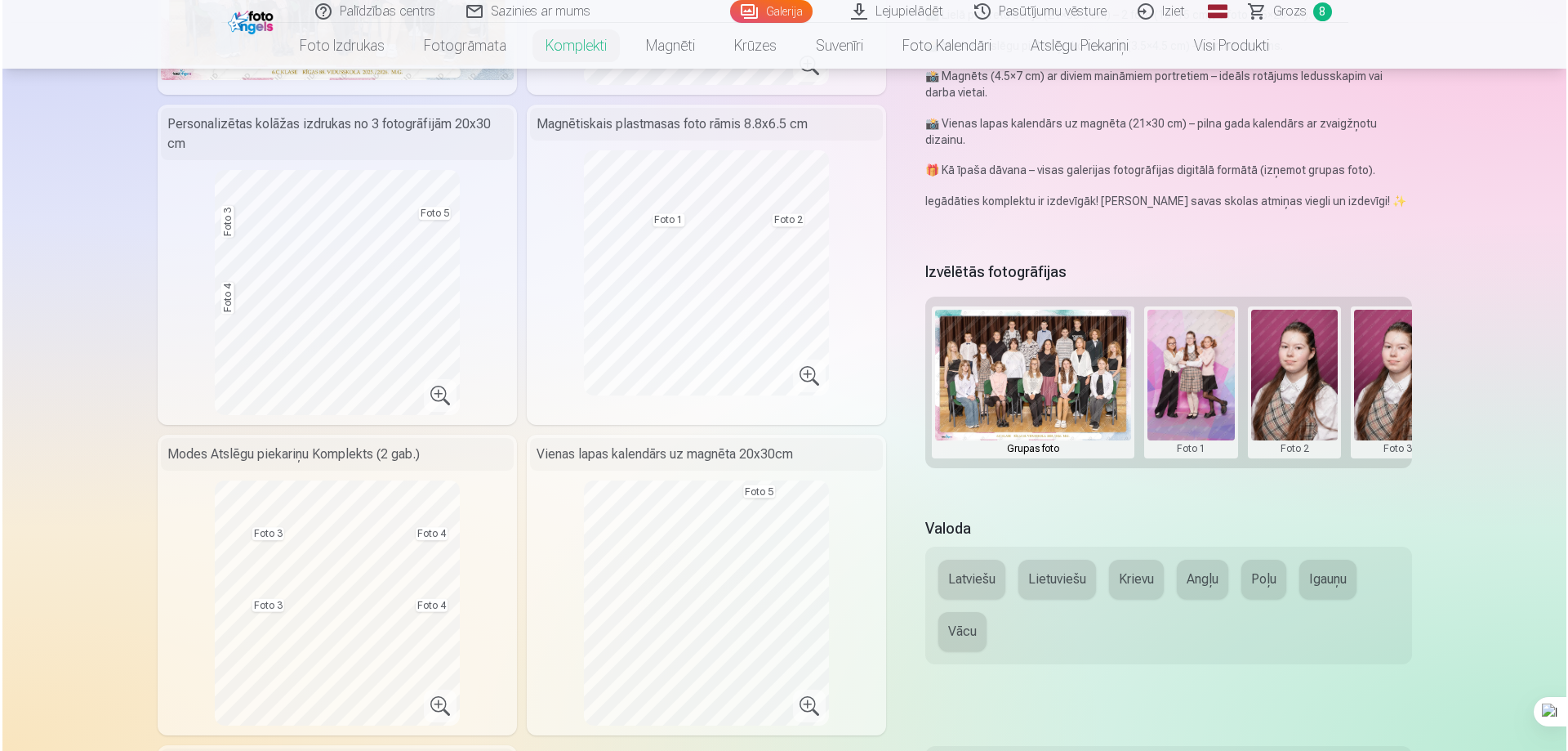
scroll to position [245, 0]
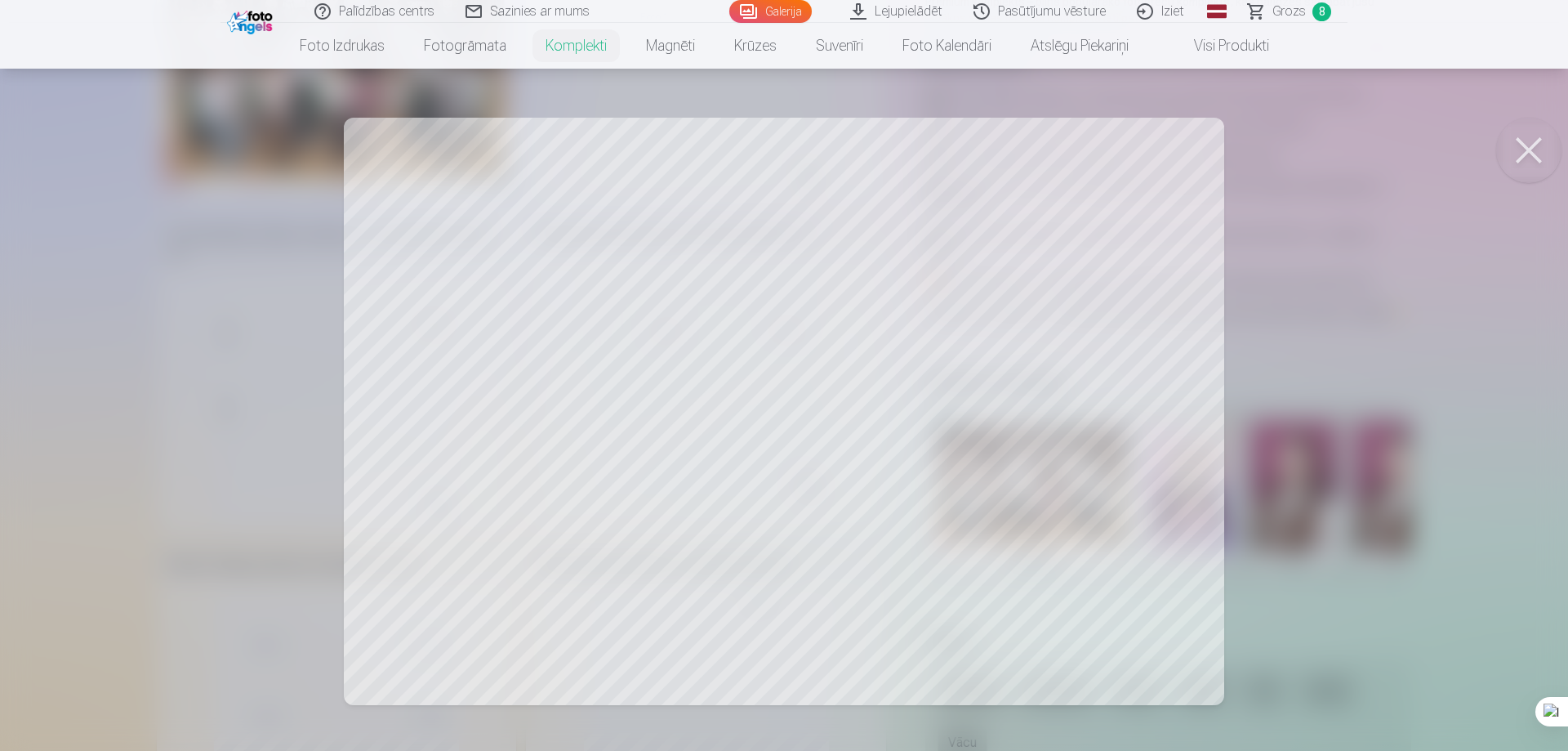
click at [647, 392] on div at bounding box center [784, 376] width 1568 height 751
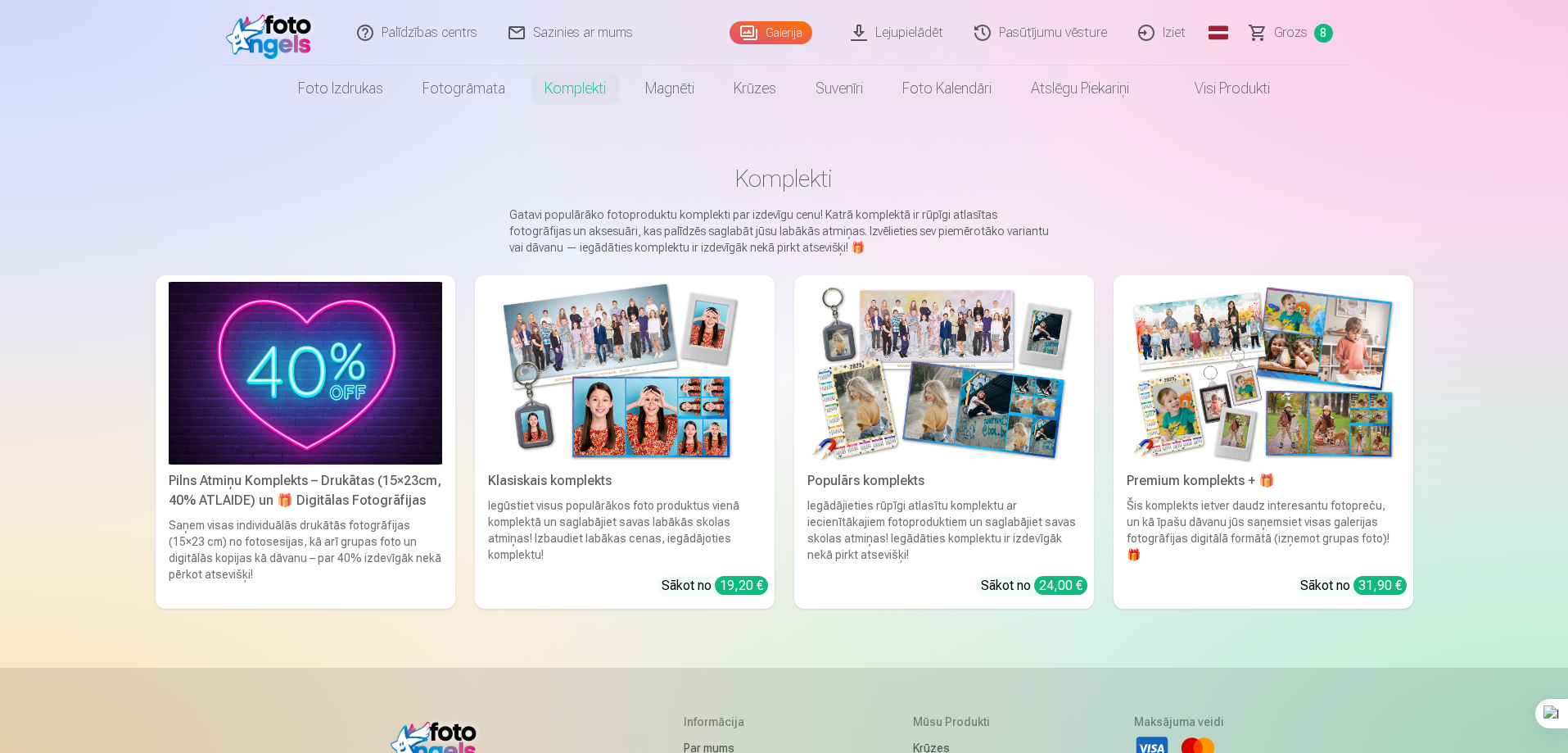
click at [615, 370] on img at bounding box center [624, 373] width 274 height 183
drag, startPoint x: 882, startPoint y: 366, endPoint x: 875, endPoint y: 353, distance: 14.8
click at [882, 363] on img at bounding box center [944, 373] width 274 height 183
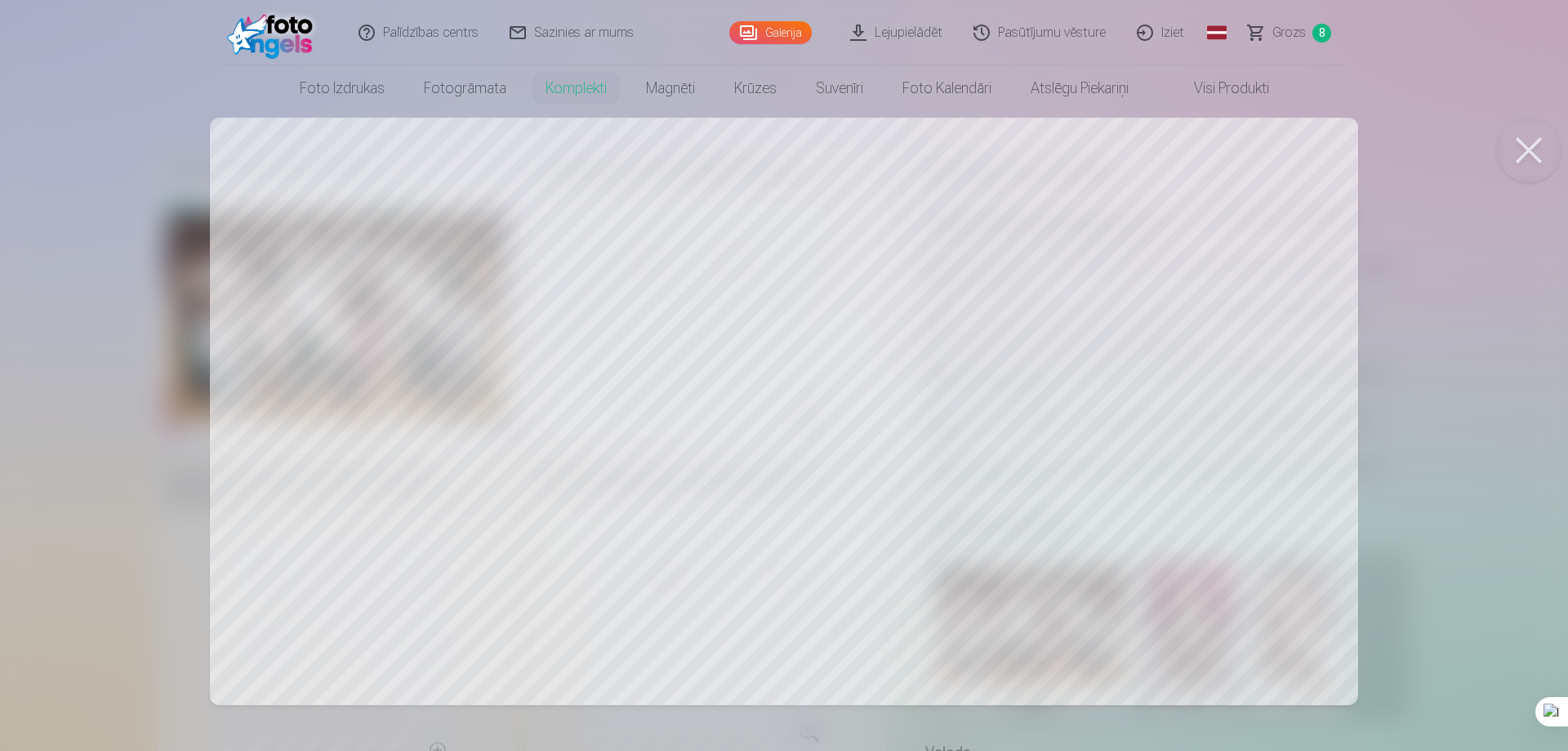
click at [1069, 364] on div at bounding box center [784, 376] width 1568 height 751
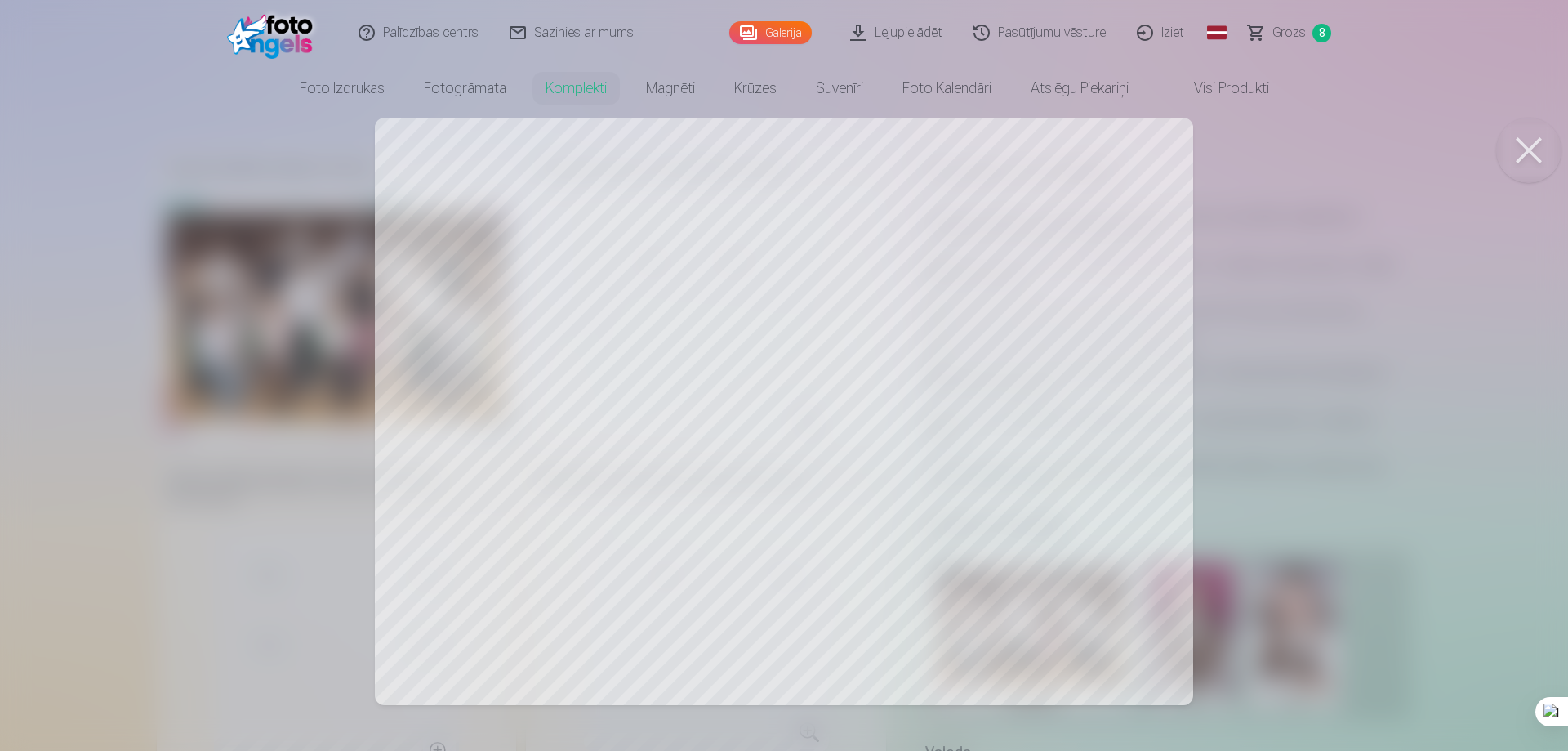
click at [1162, 161] on div at bounding box center [784, 376] width 1568 height 751
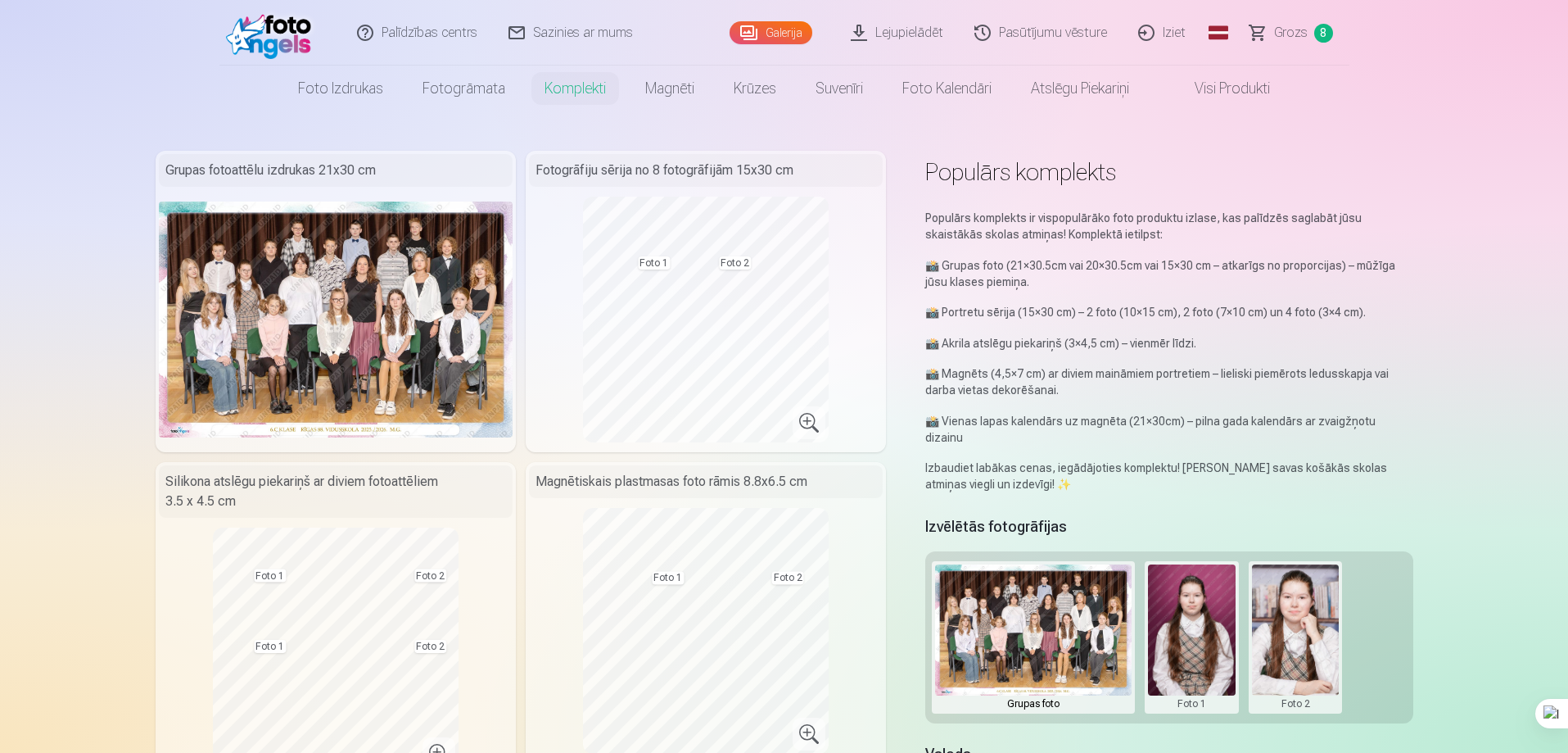
click at [581, 84] on link "Komplekti" at bounding box center [575, 88] width 101 height 46
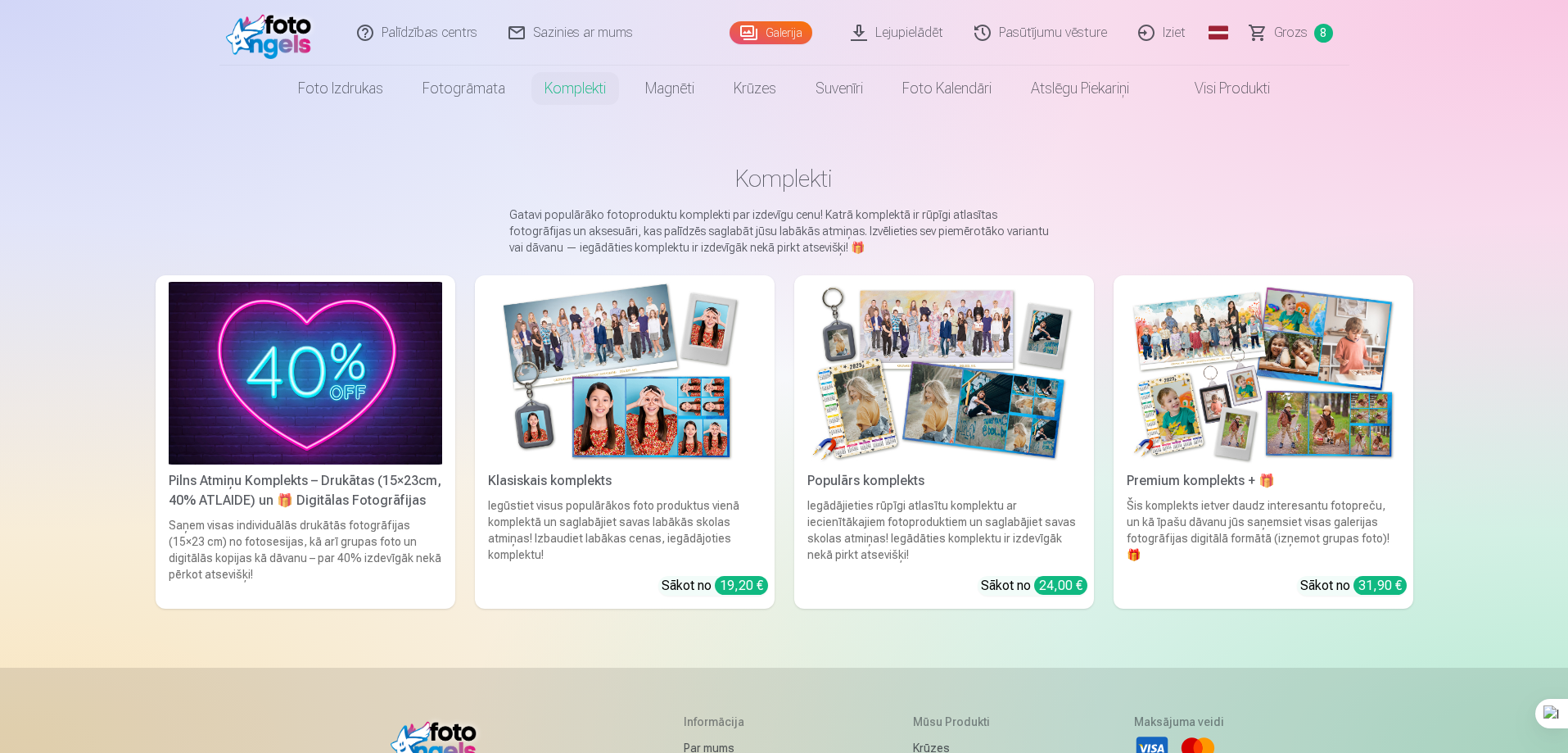
click at [369, 499] on div "Pilns Atmiņu Komplekts – Drukātas (15×23cm, 40% ATLAIDE) un 🎁 Digitālas Fotogrā…" at bounding box center [306, 490] width 287 height 39
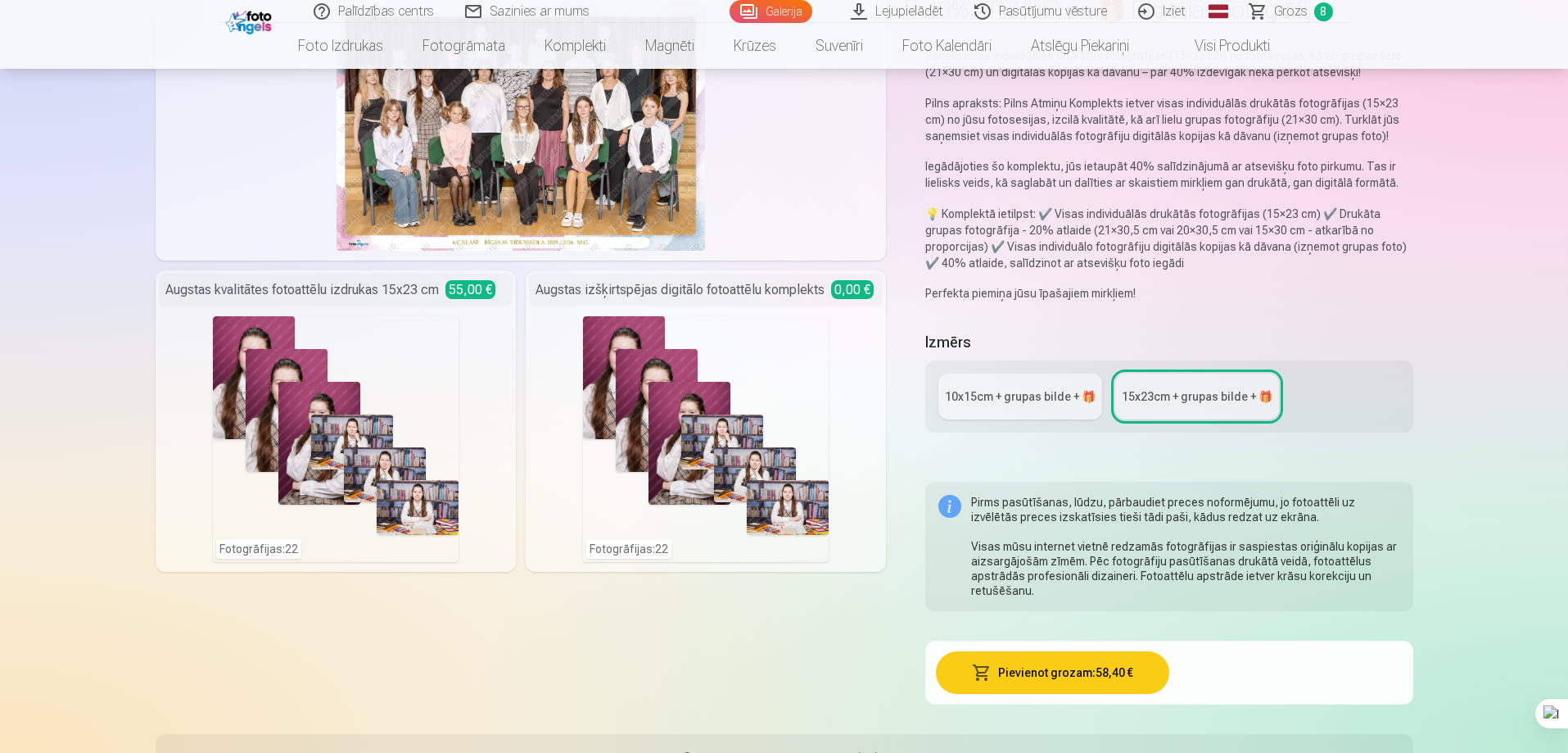
scroll to position [163, 0]
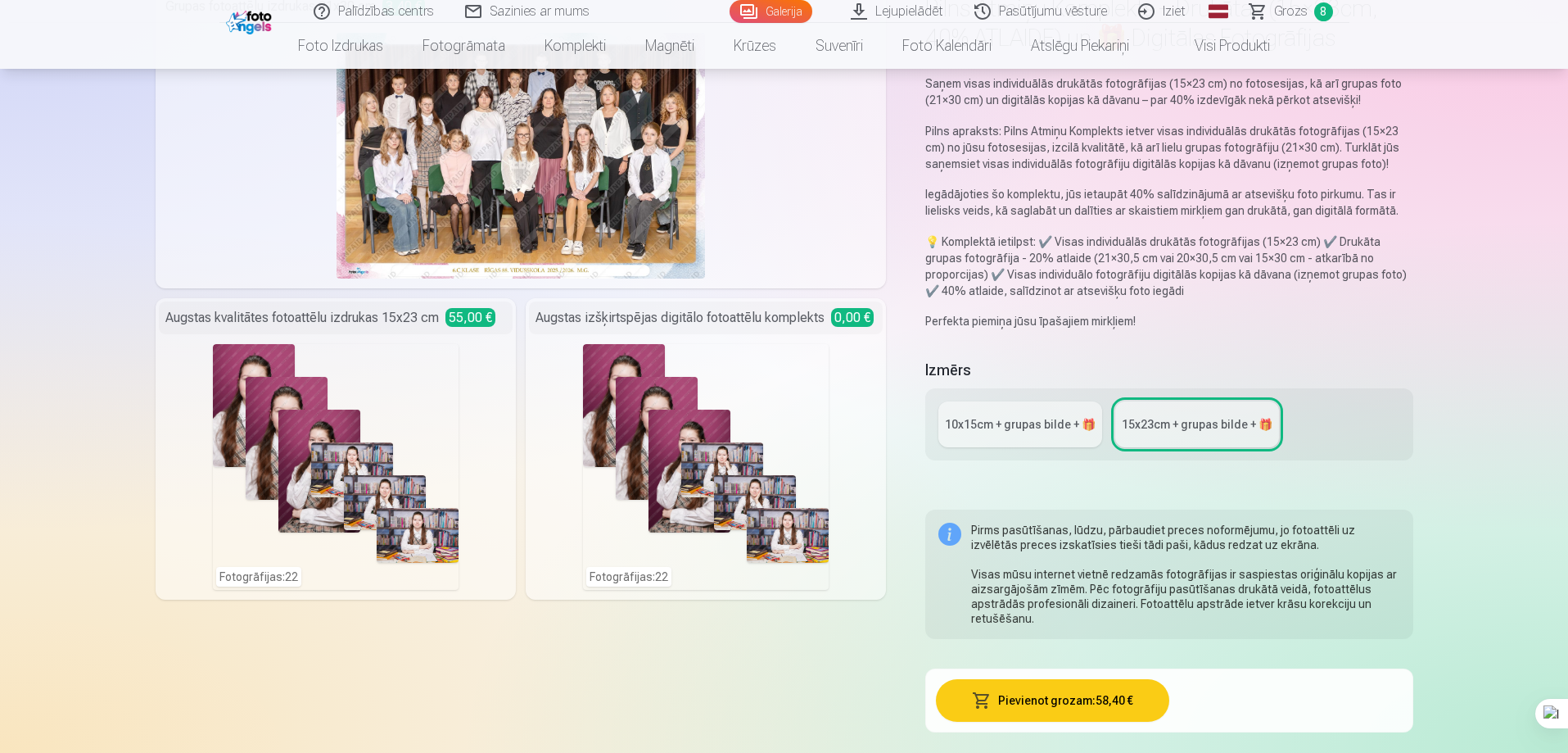
click at [1014, 445] on link "10x15сm + grupas bilde + 🎁" at bounding box center [1020, 424] width 163 height 46
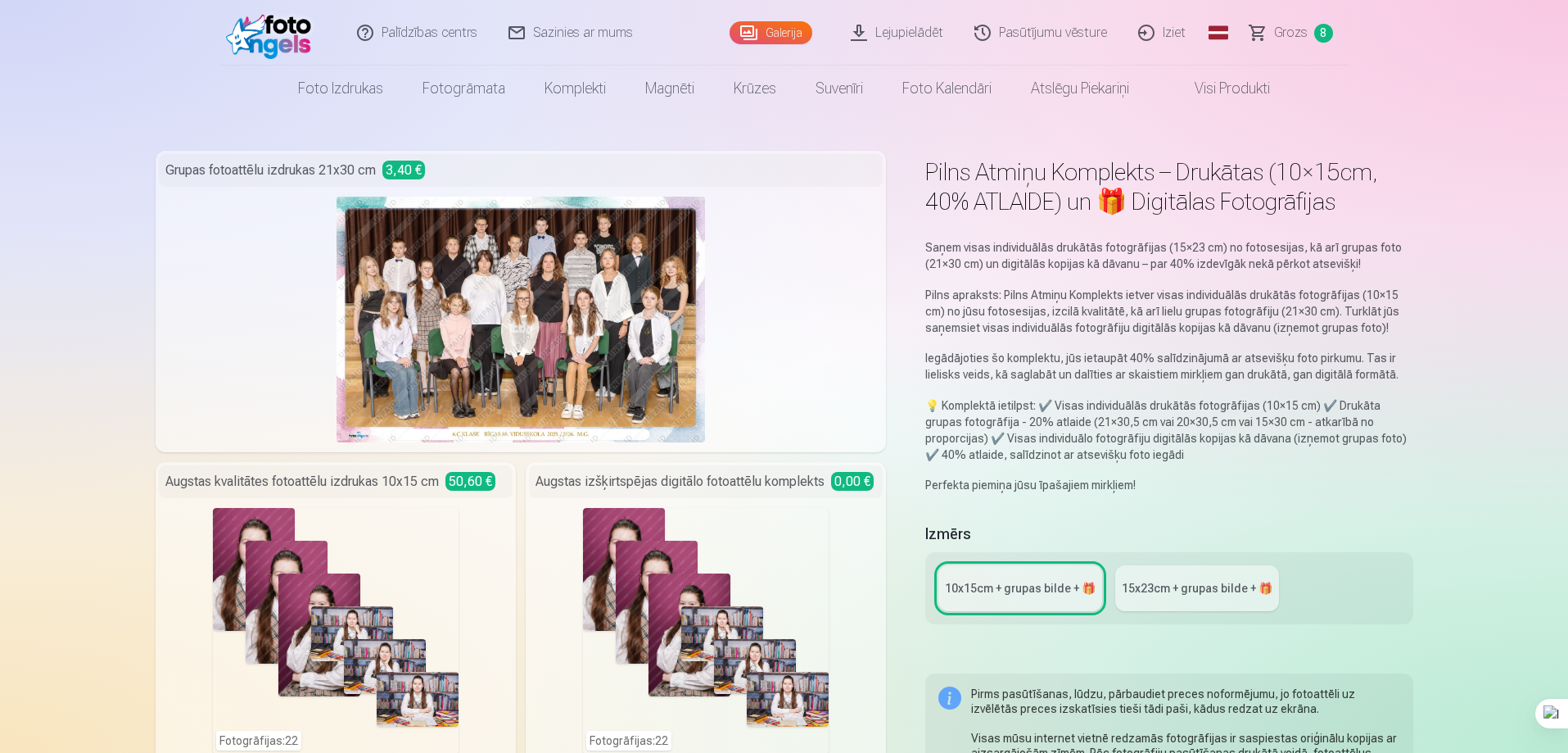
click at [1181, 590] on div "15x23сm + grupas bilde + 🎁" at bounding box center [1197, 588] width 150 height 17
click at [563, 309] on img at bounding box center [521, 319] width 369 height 246
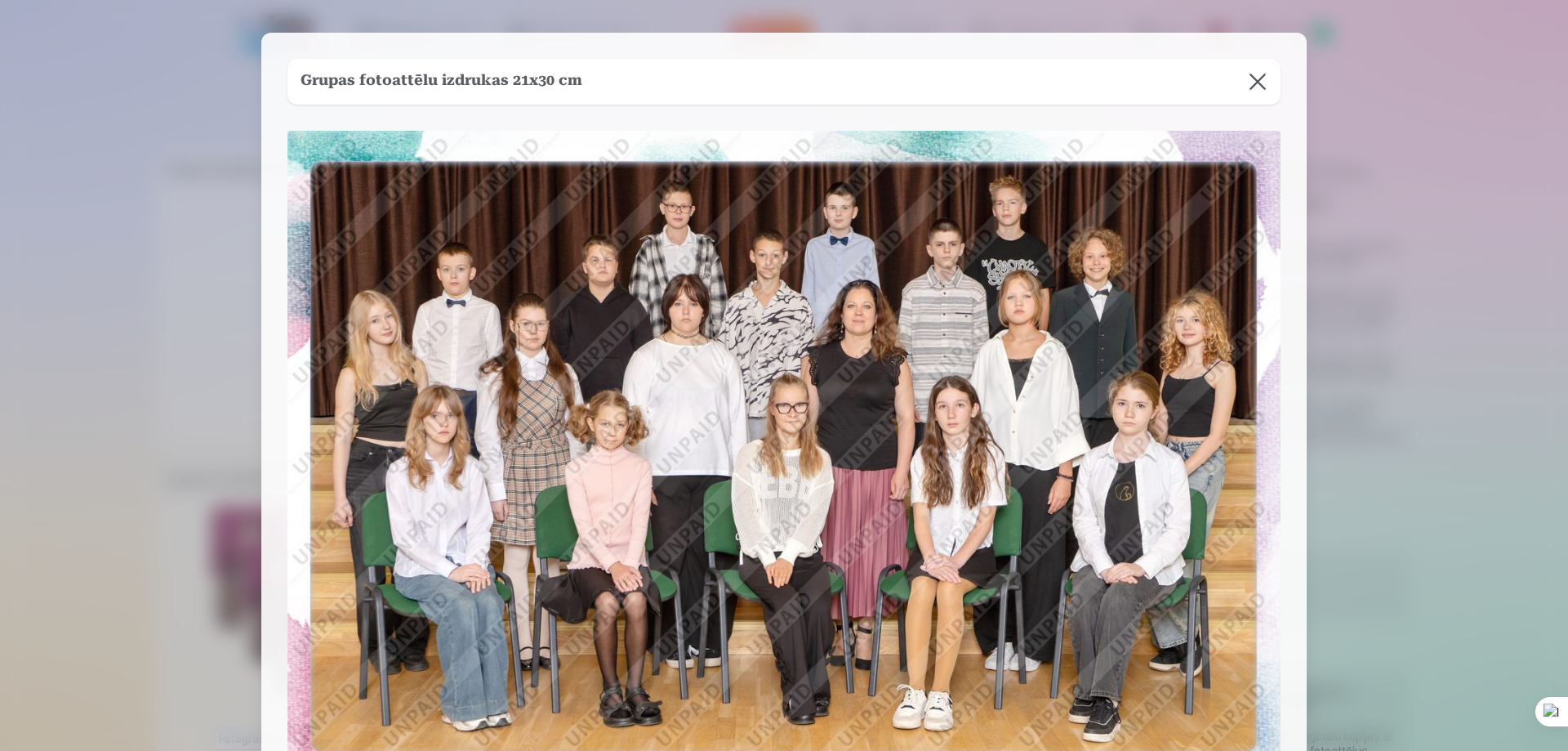
click at [1247, 81] on button at bounding box center [1257, 82] width 46 height 46
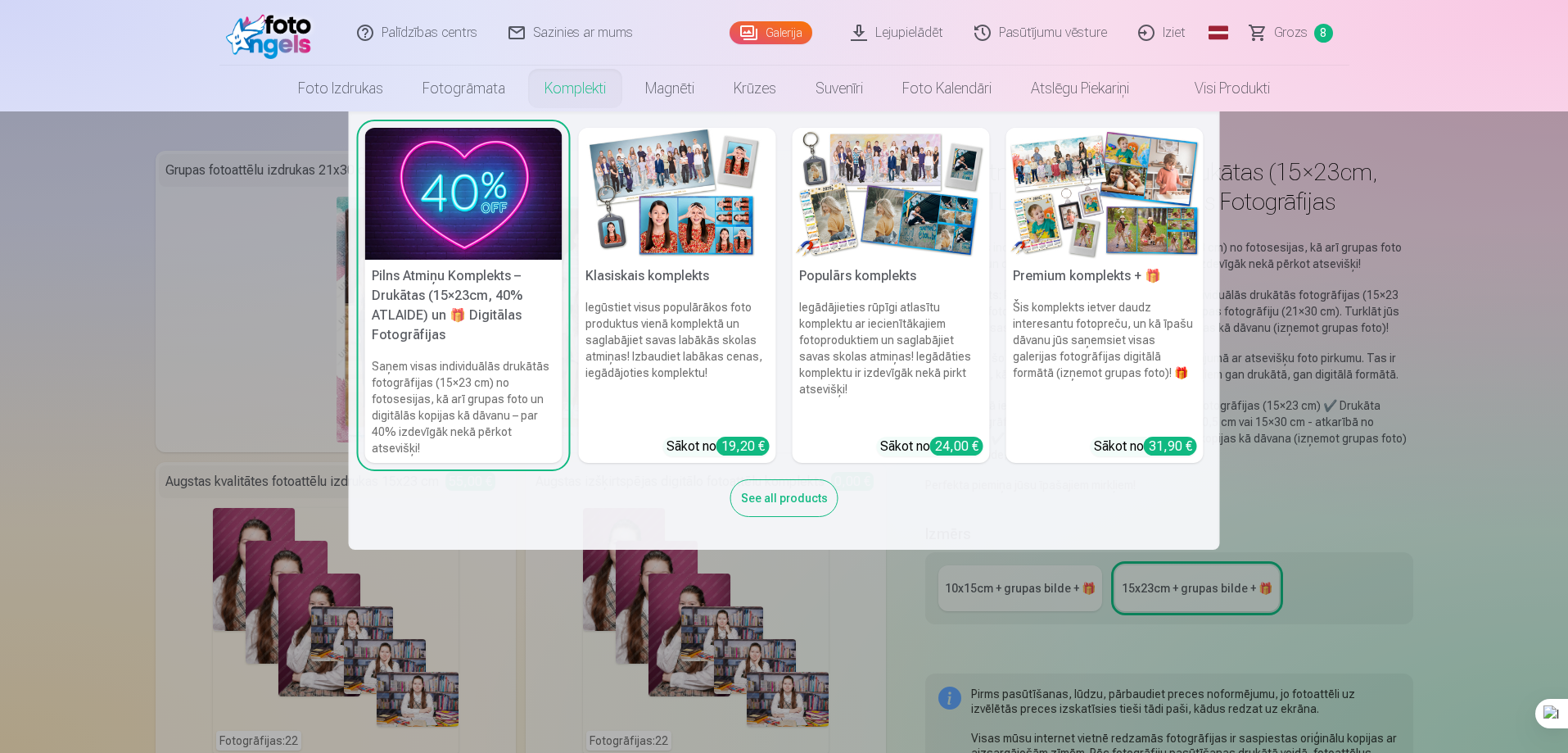
click at [588, 84] on link "Komplekti" at bounding box center [575, 88] width 101 height 46
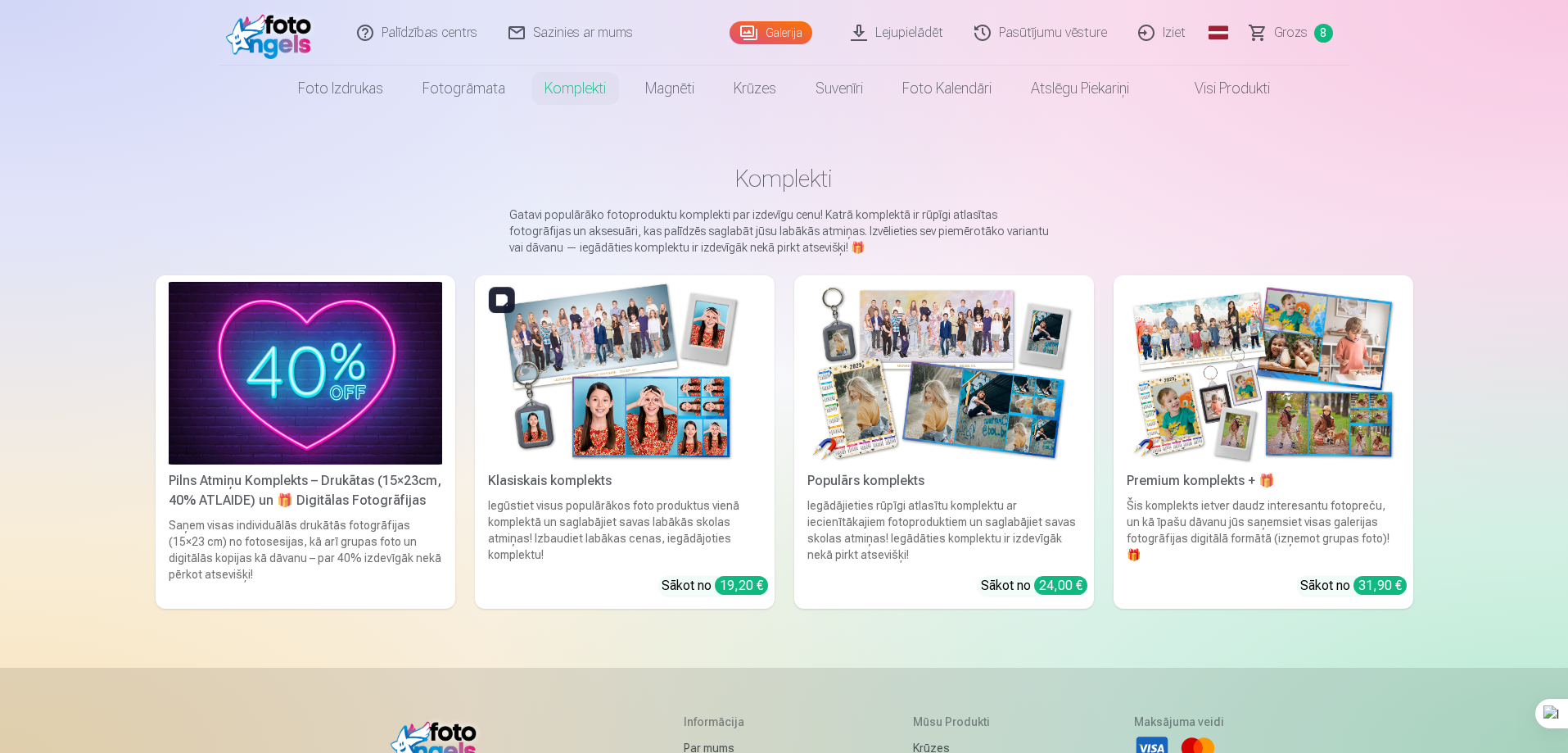
click at [672, 347] on img at bounding box center [624, 373] width 274 height 183
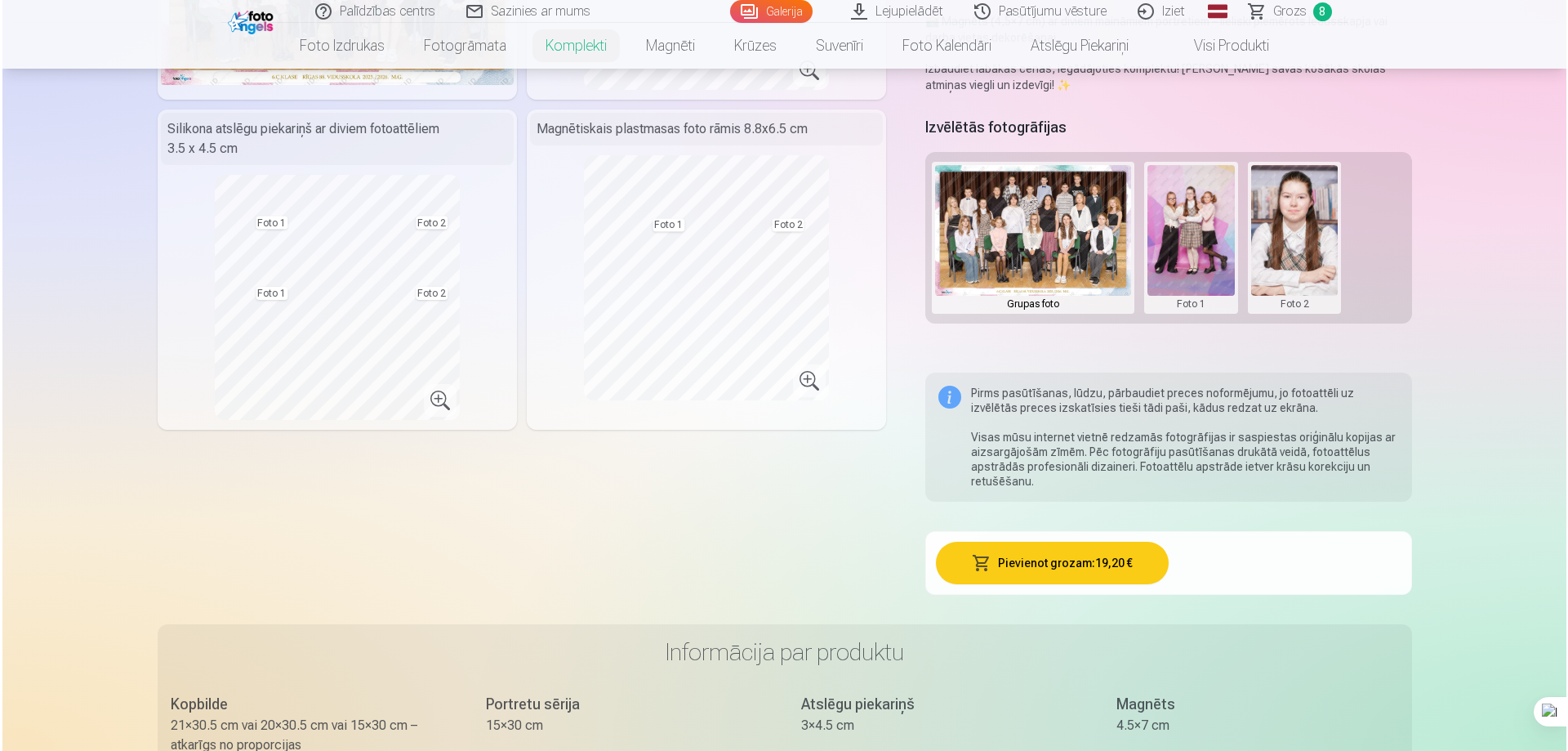
scroll to position [327, 0]
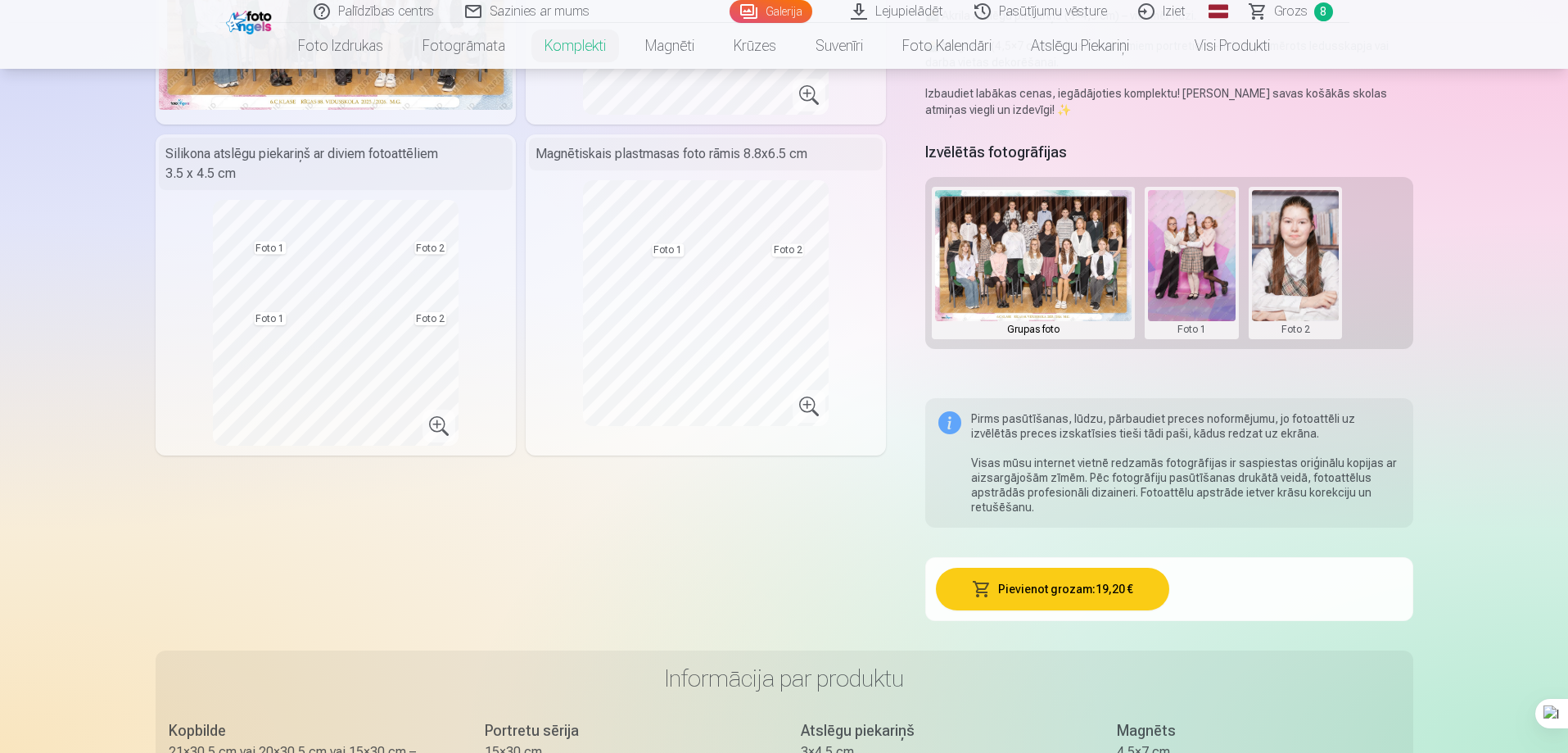
click at [1049, 588] on button "Pievienot grozam : 19,20 €" at bounding box center [1053, 589] width 233 height 43
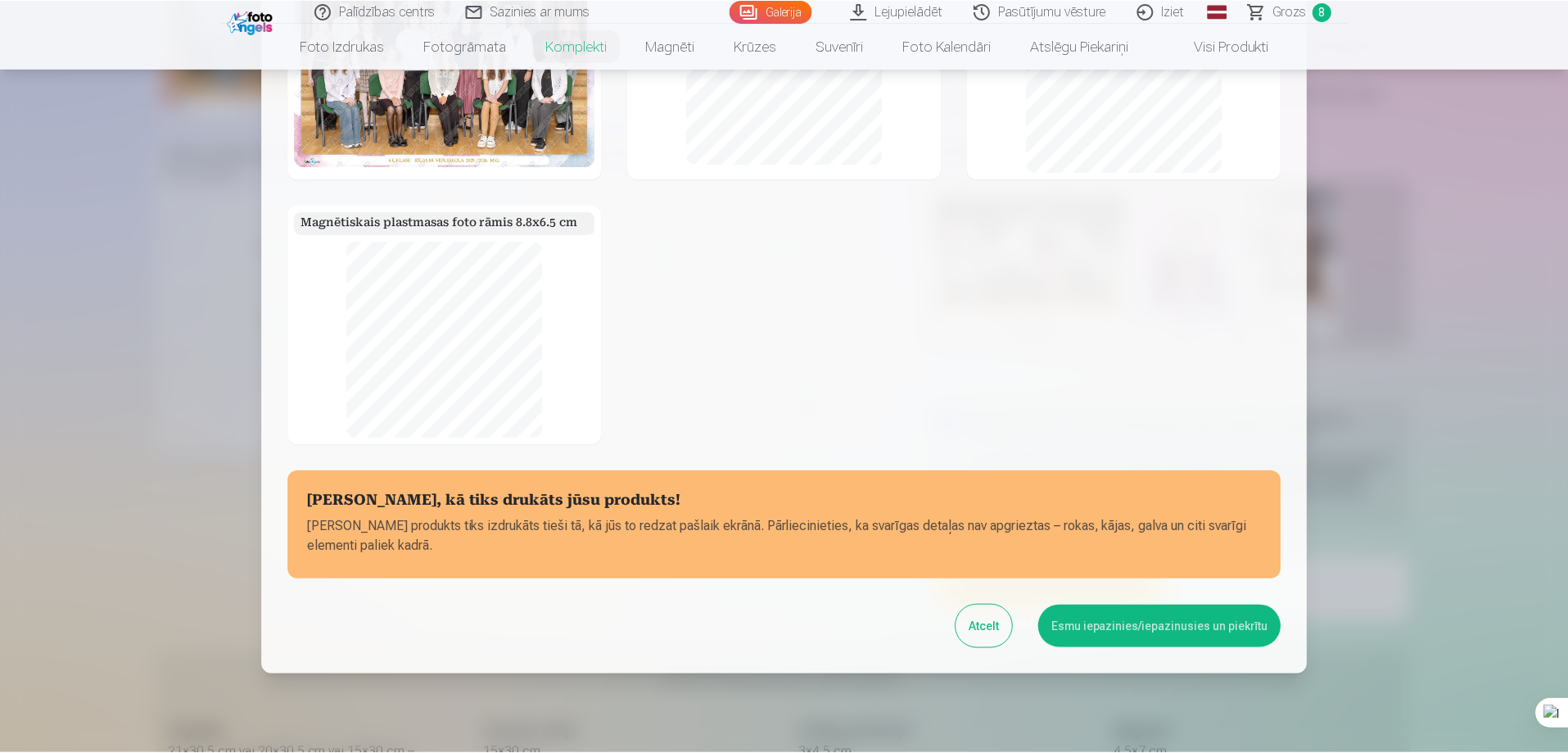
scroll to position [106, 0]
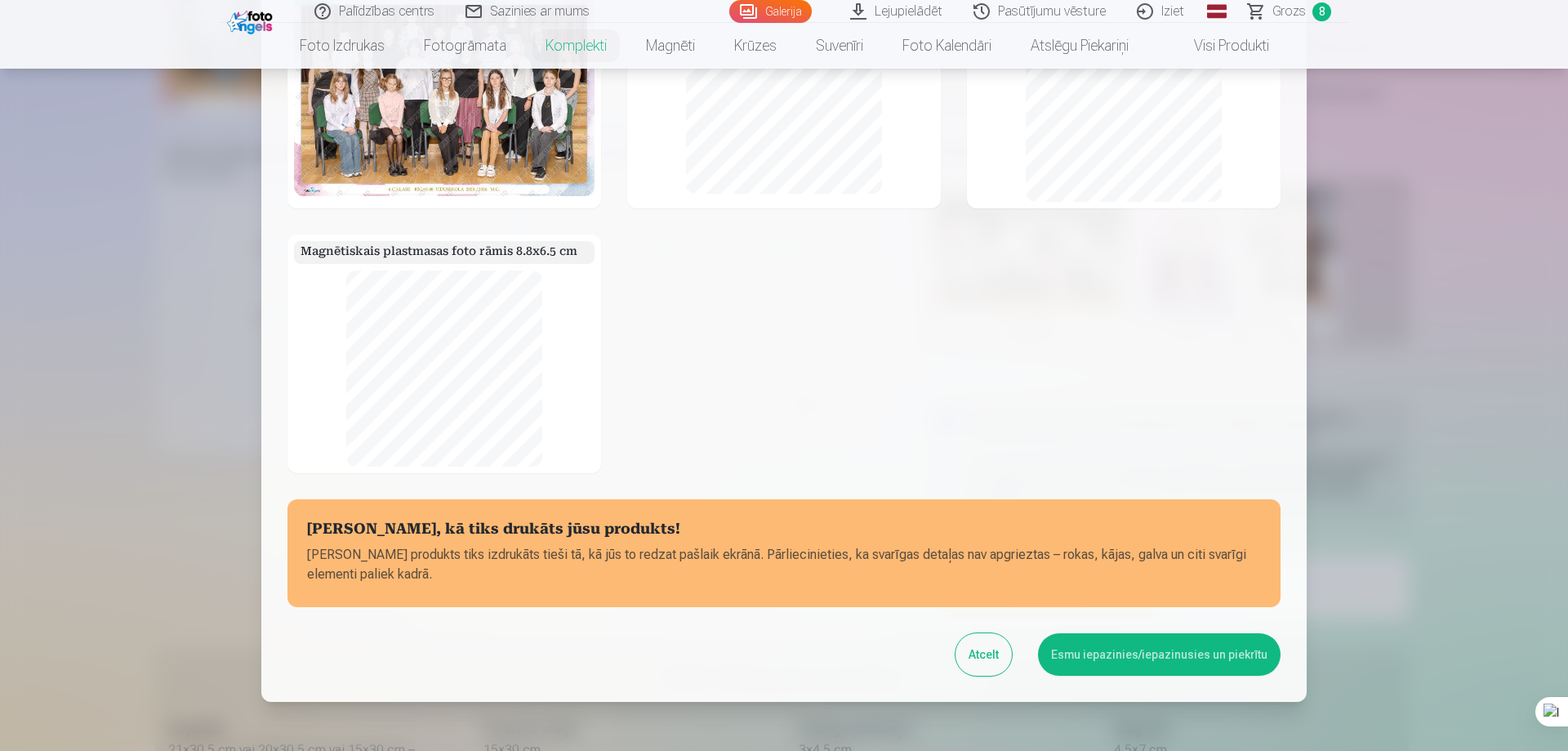
drag, startPoint x: 1135, startPoint y: 649, endPoint x: 1135, endPoint y: 640, distance: 9.0
click at [1135, 650] on button "Esmu iepazinies/iepazinusies un piekrītu" at bounding box center [1159, 654] width 243 height 42
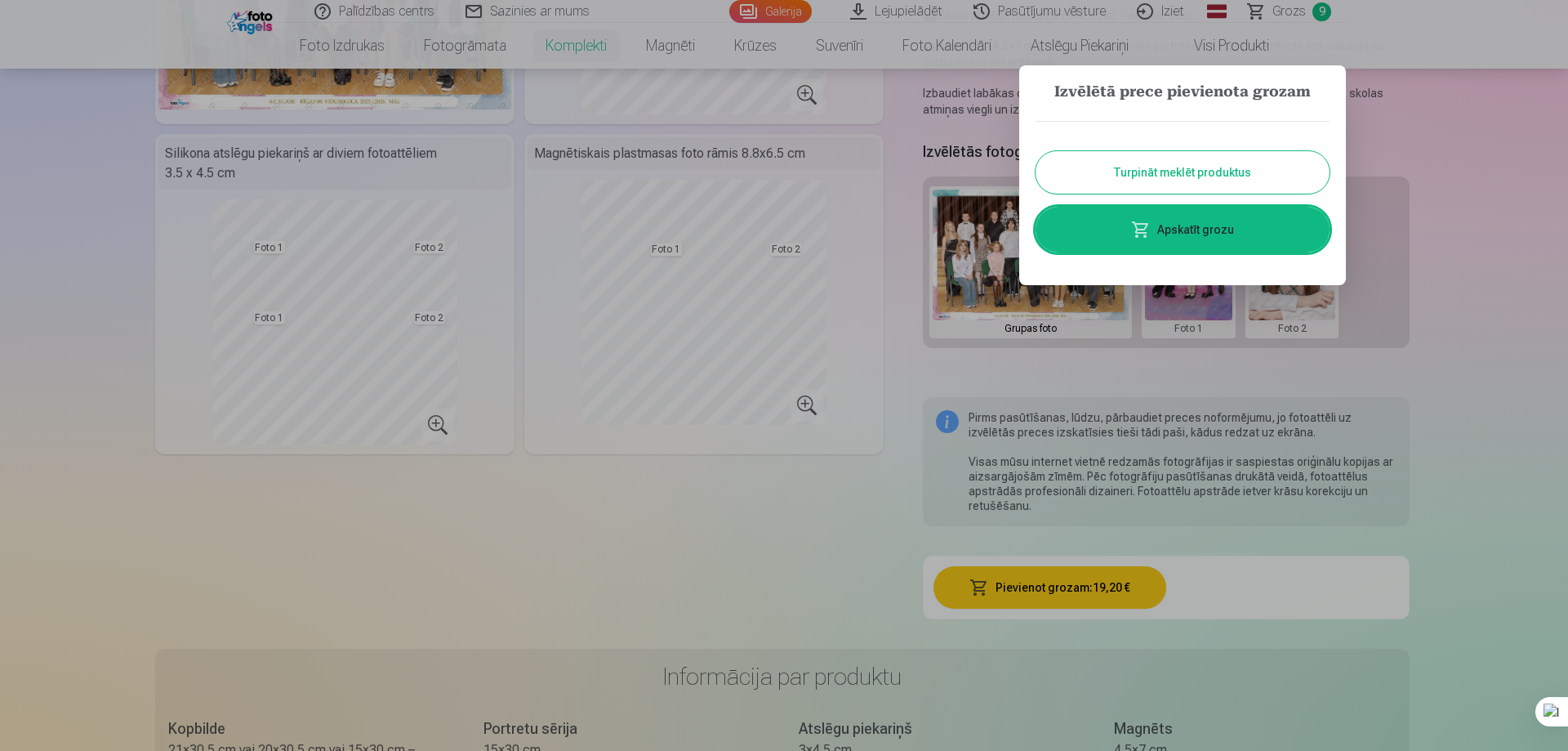
click at [1210, 239] on link "Apskatīt grozu" at bounding box center [1182, 229] width 294 height 46
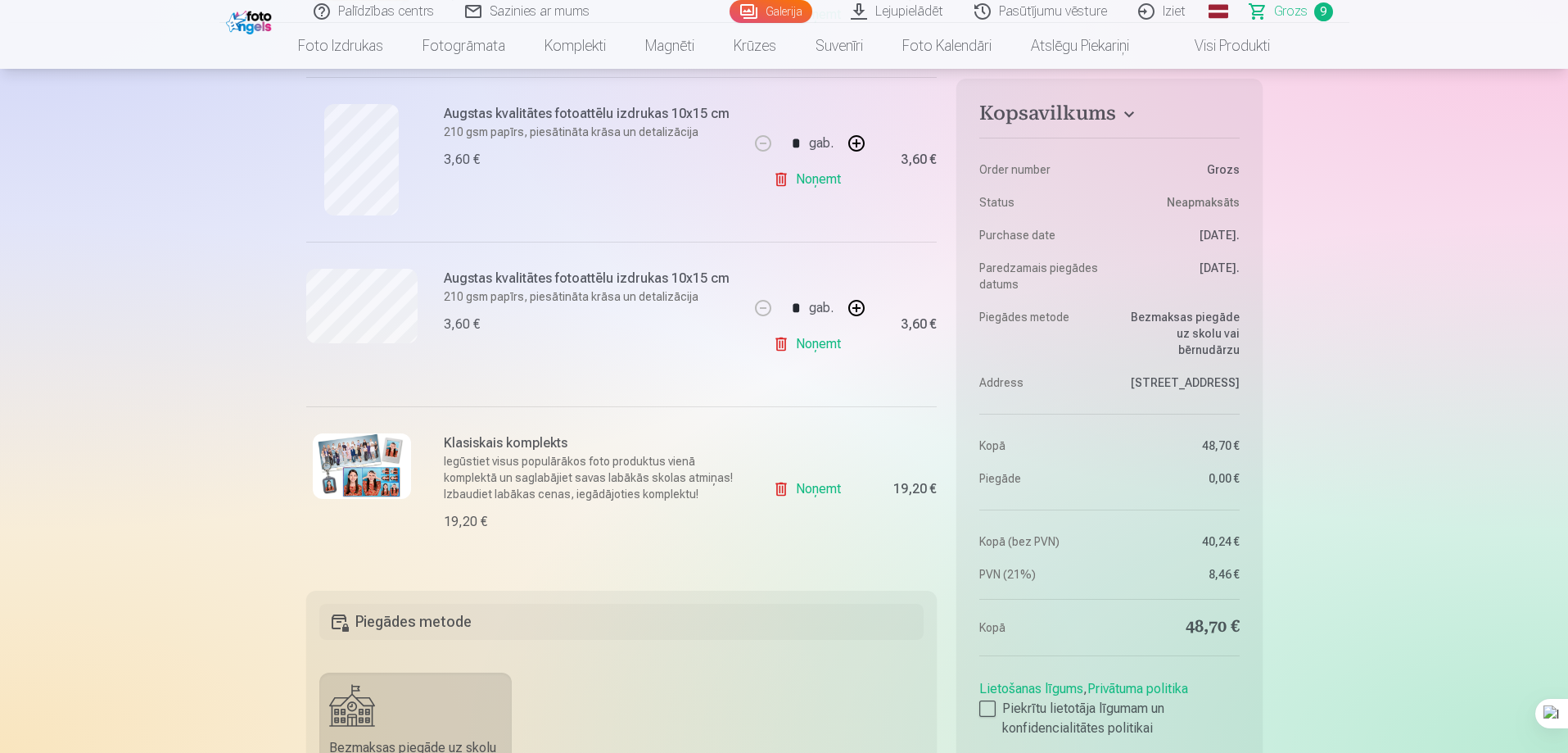
scroll to position [1393, 0]
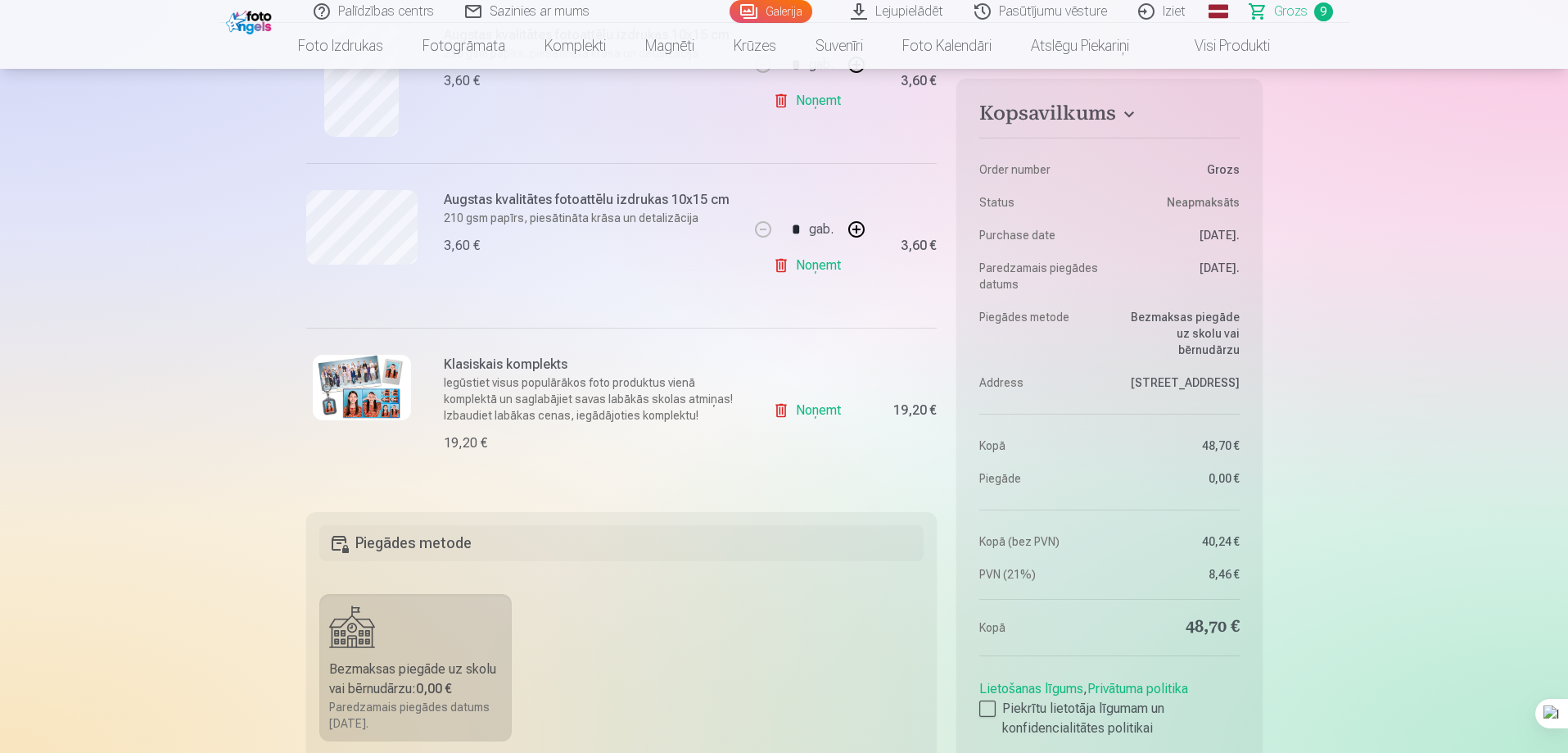
click at [832, 413] on link "Noņemt" at bounding box center [810, 410] width 75 height 33
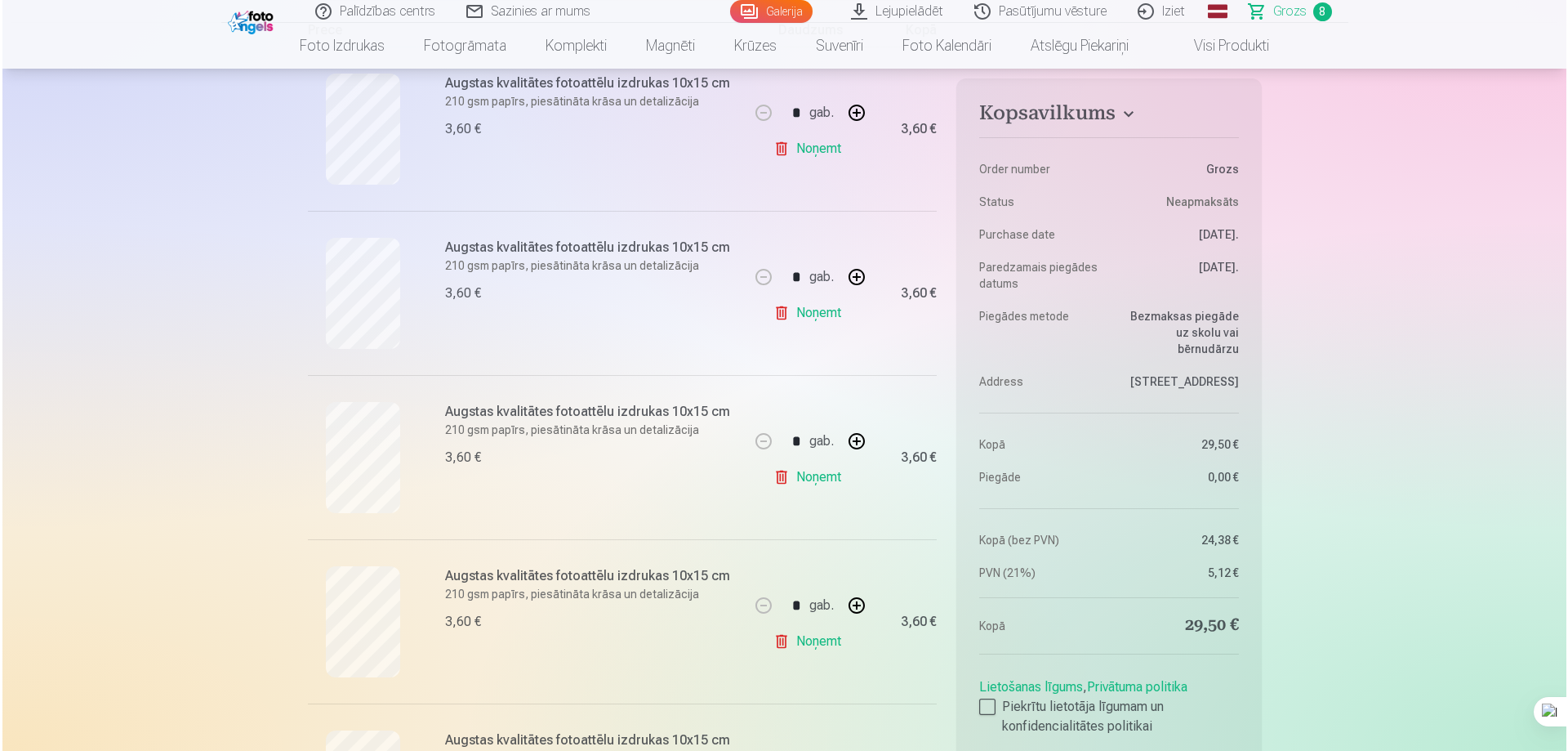
scroll to position [327, 0]
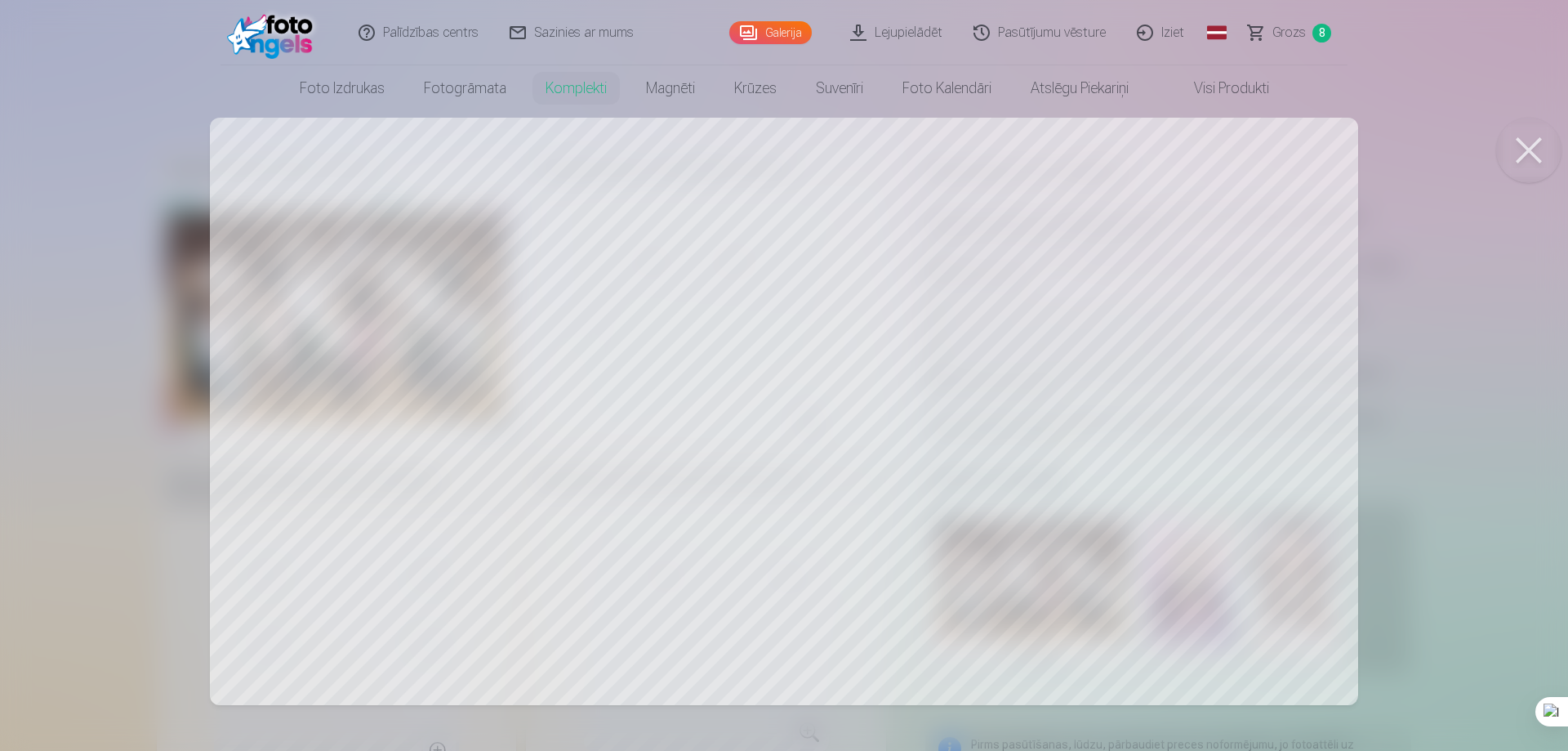
click at [1522, 144] on button at bounding box center [1528, 150] width 65 height 65
click at [1539, 147] on button at bounding box center [1528, 150] width 65 height 65
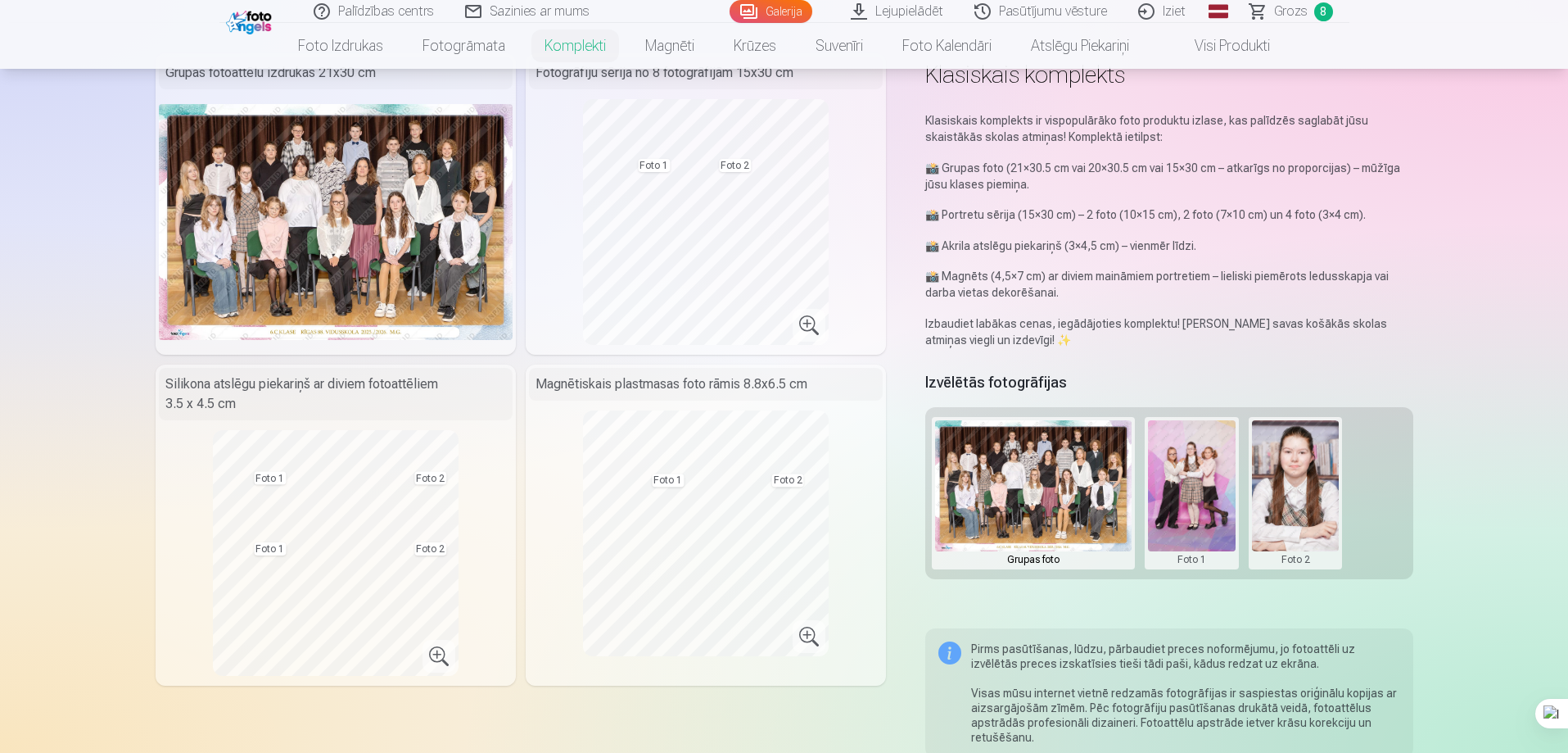
scroll to position [82, 0]
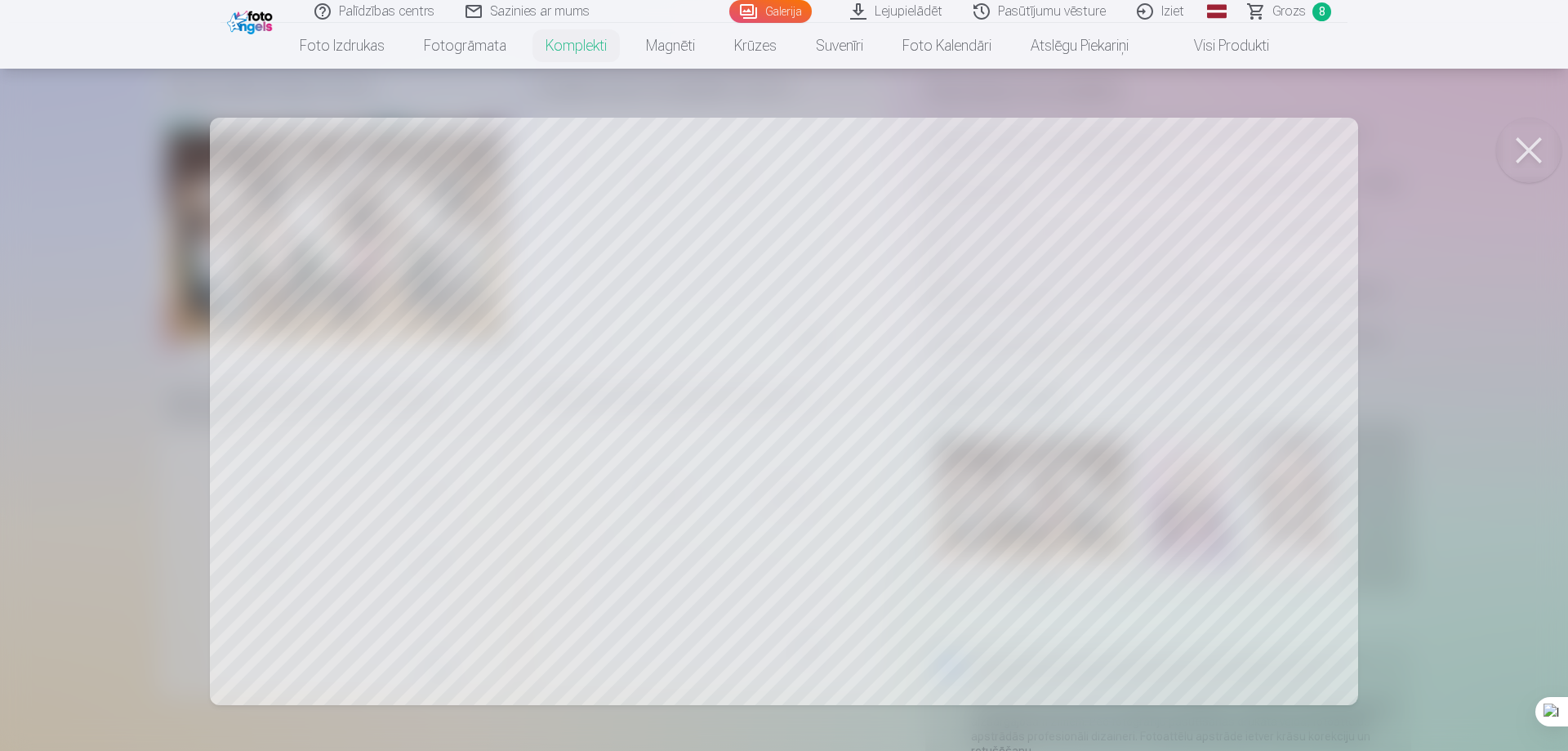
click at [712, 264] on div at bounding box center [784, 376] width 1568 height 751
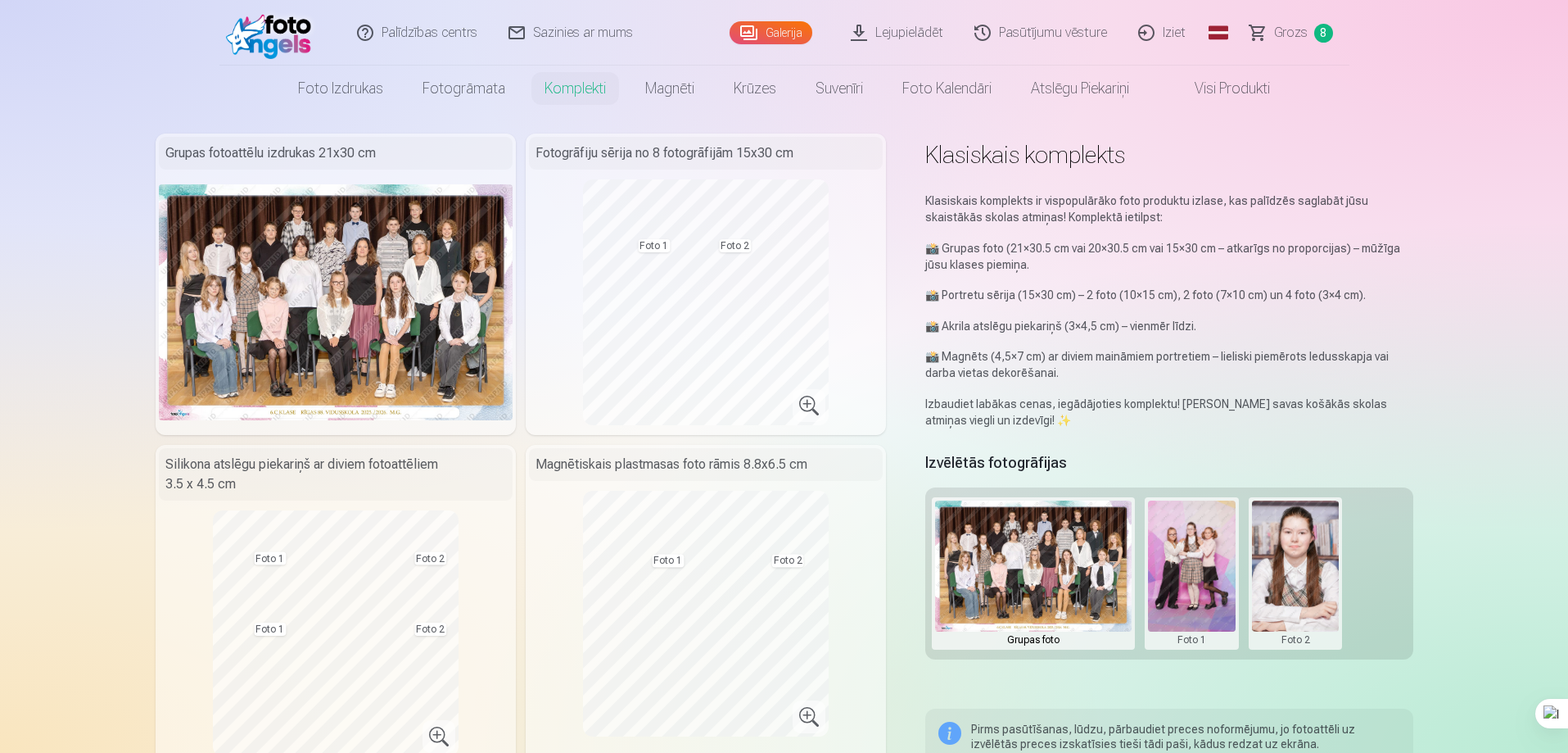
scroll to position [0, 0]
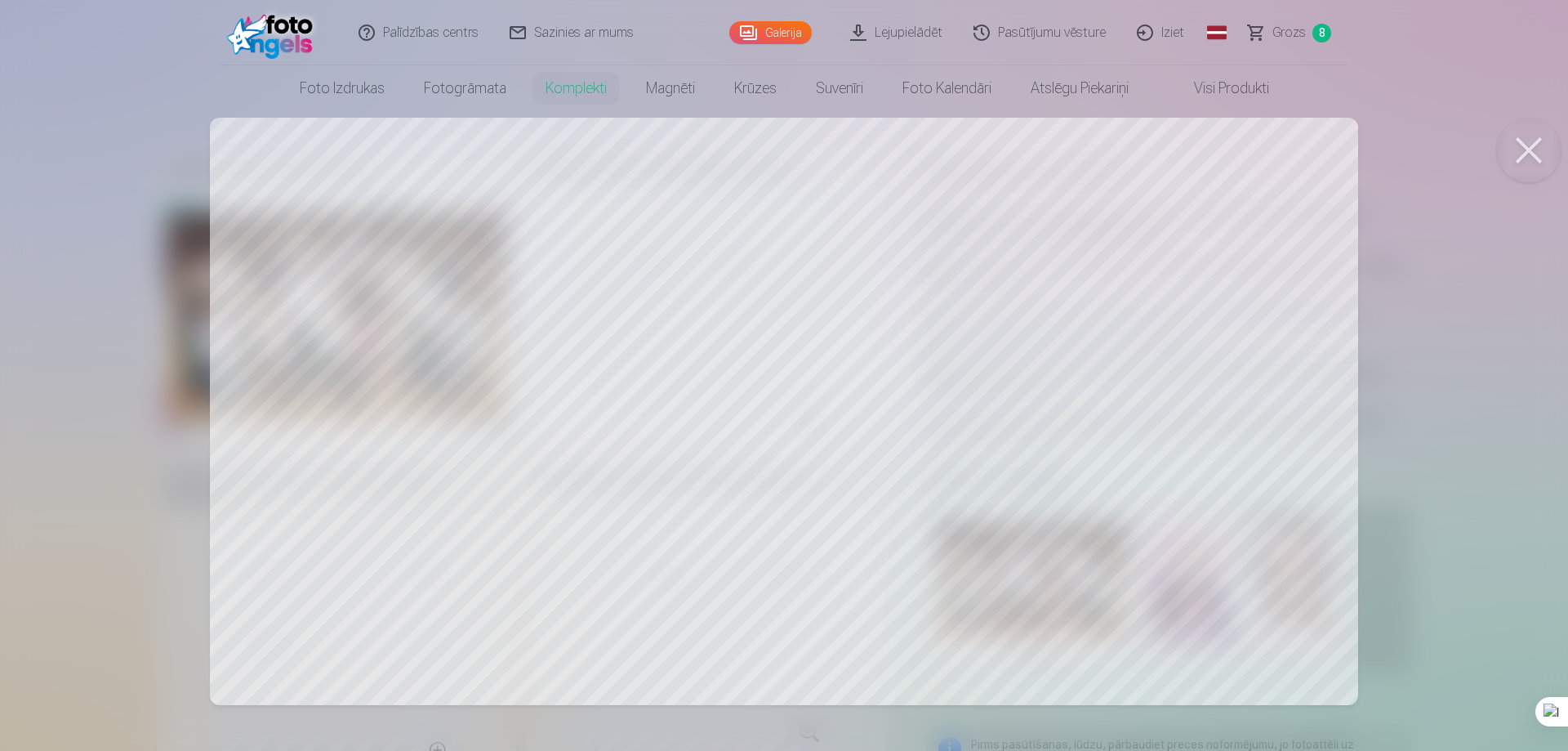
click at [1007, 461] on div at bounding box center [784, 376] width 1568 height 751
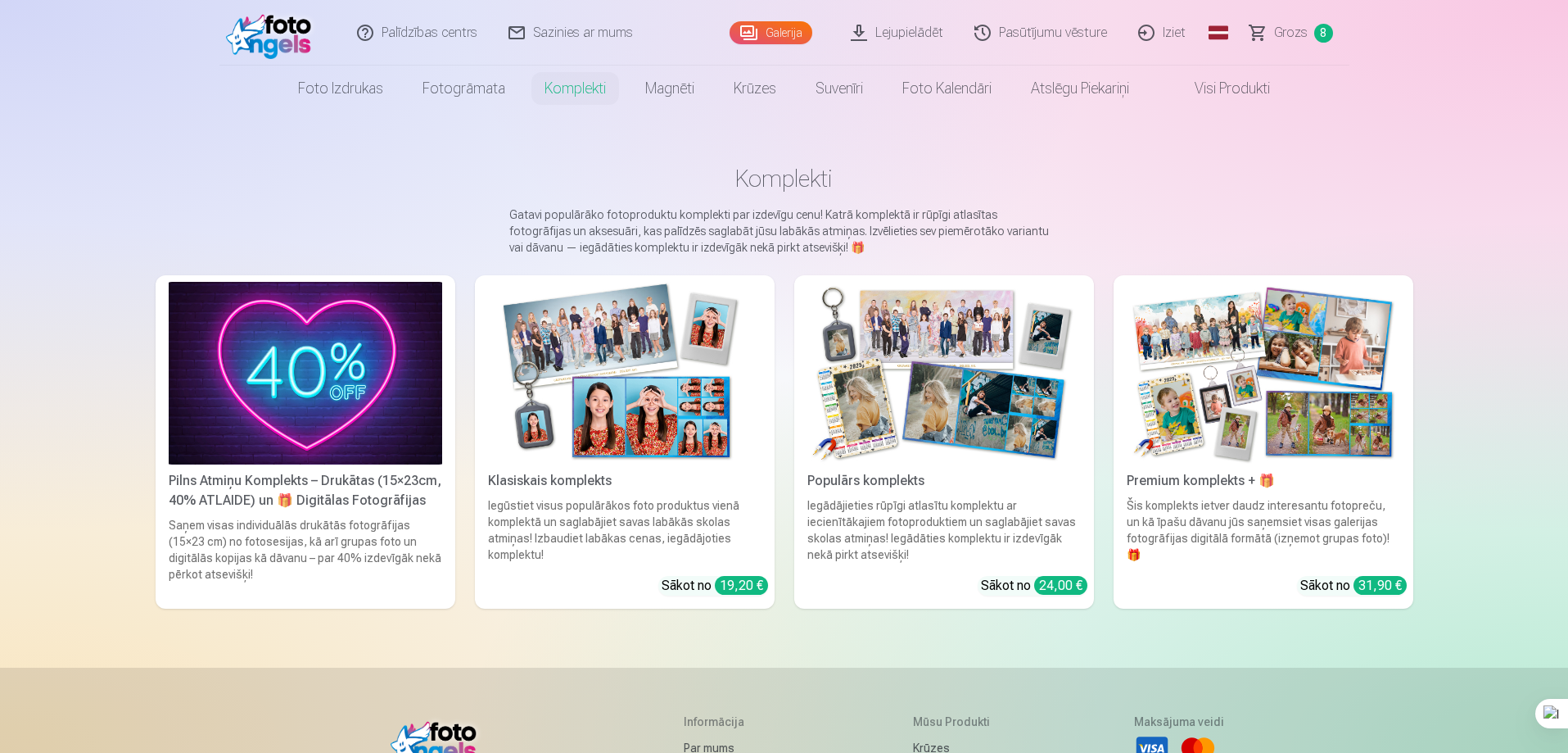
click at [874, 385] on img at bounding box center [944, 373] width 274 height 183
click at [865, 345] on img at bounding box center [944, 373] width 274 height 183
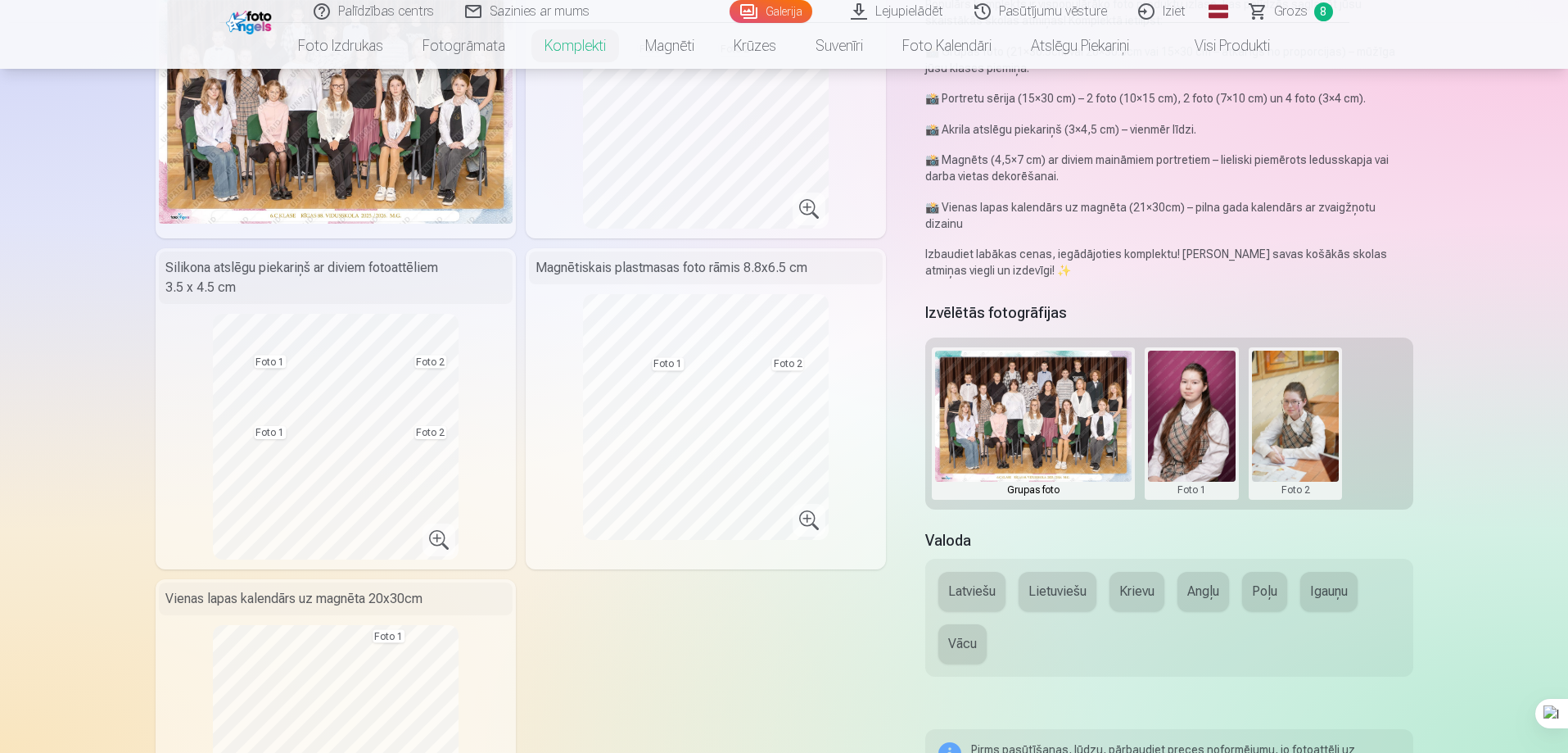
scroll to position [163, 0]
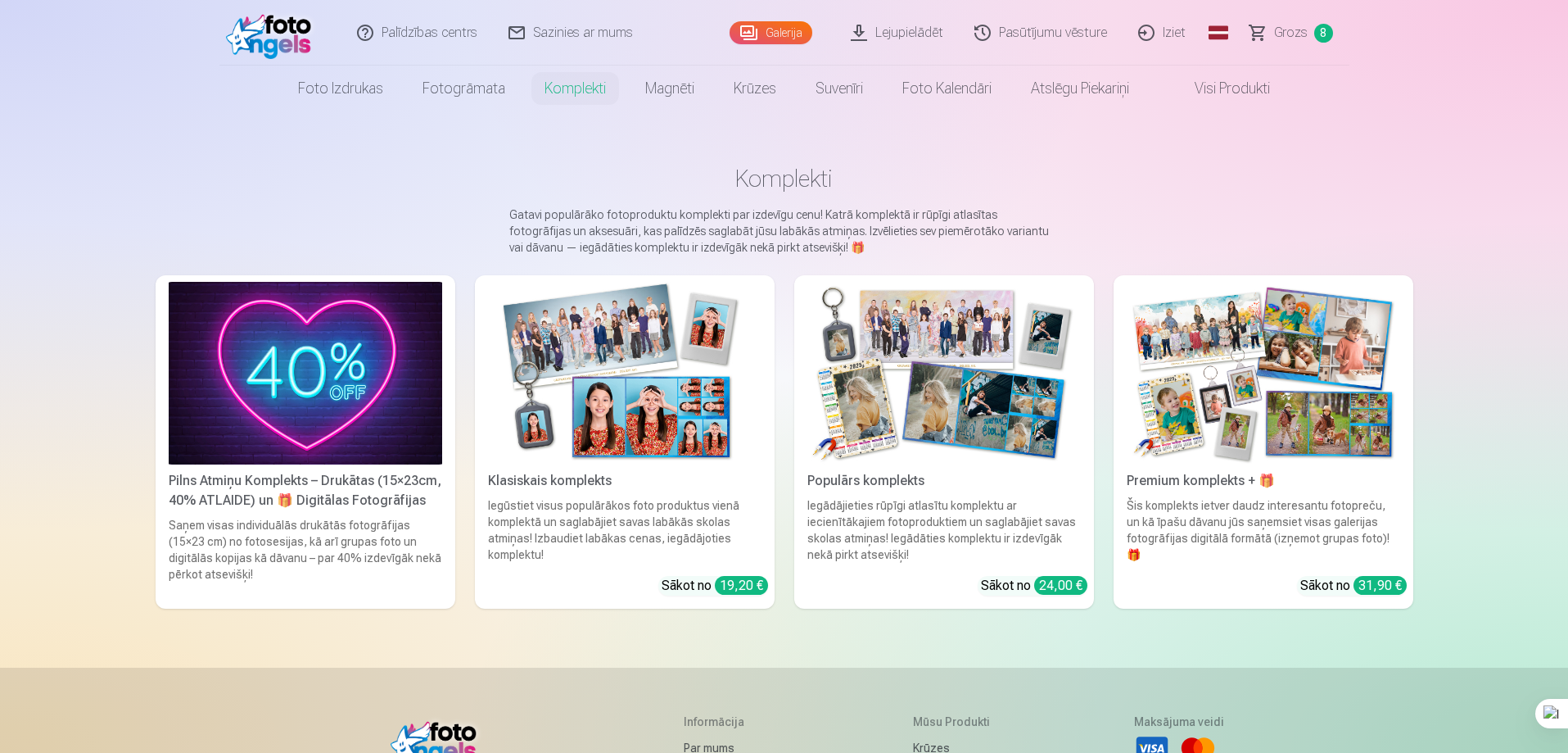
drag, startPoint x: 1296, startPoint y: 30, endPoint x: 1297, endPoint y: 39, distance: 9.1
click at [1296, 30] on span "Grozs" at bounding box center [1291, 32] width 34 height 20
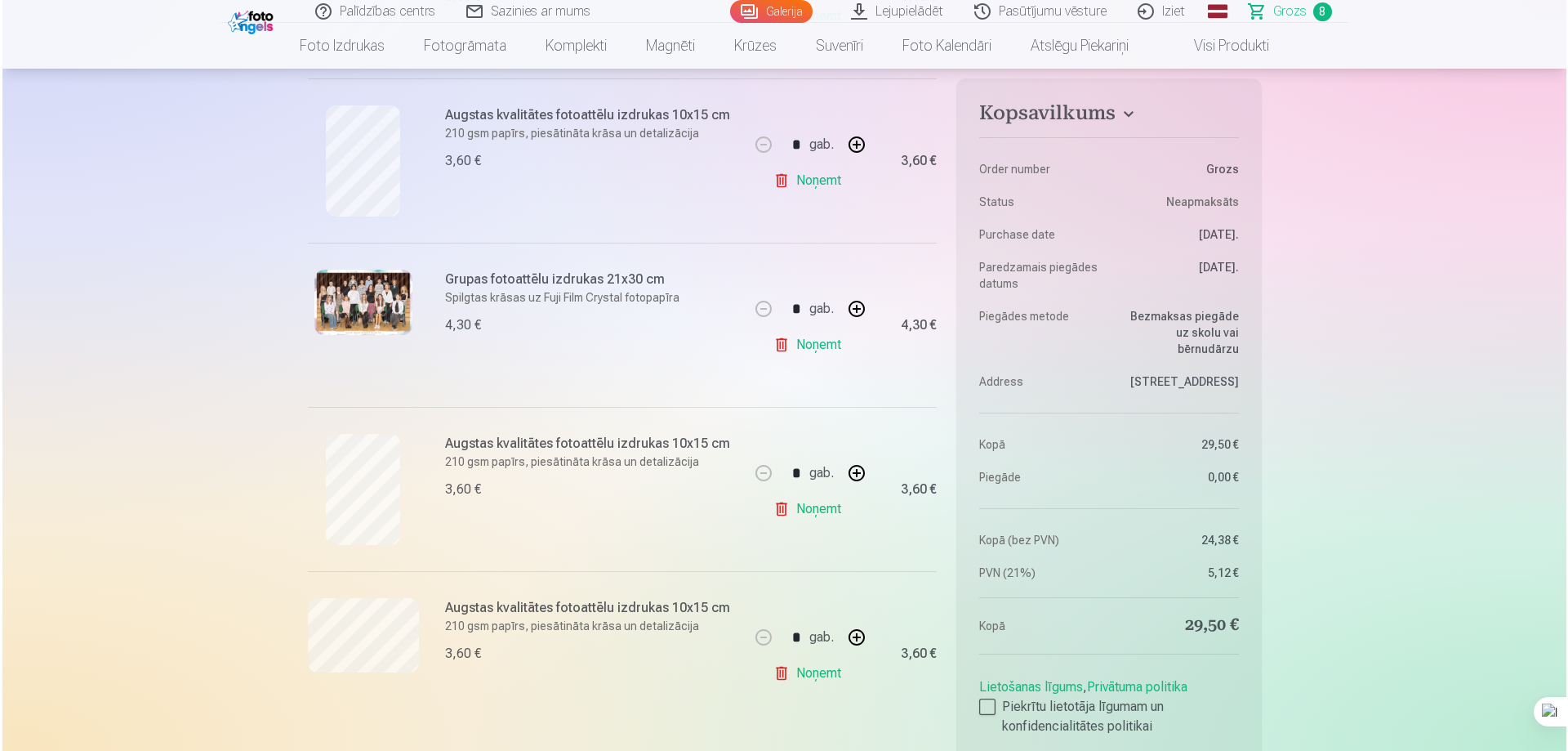
scroll to position [1062, 0]
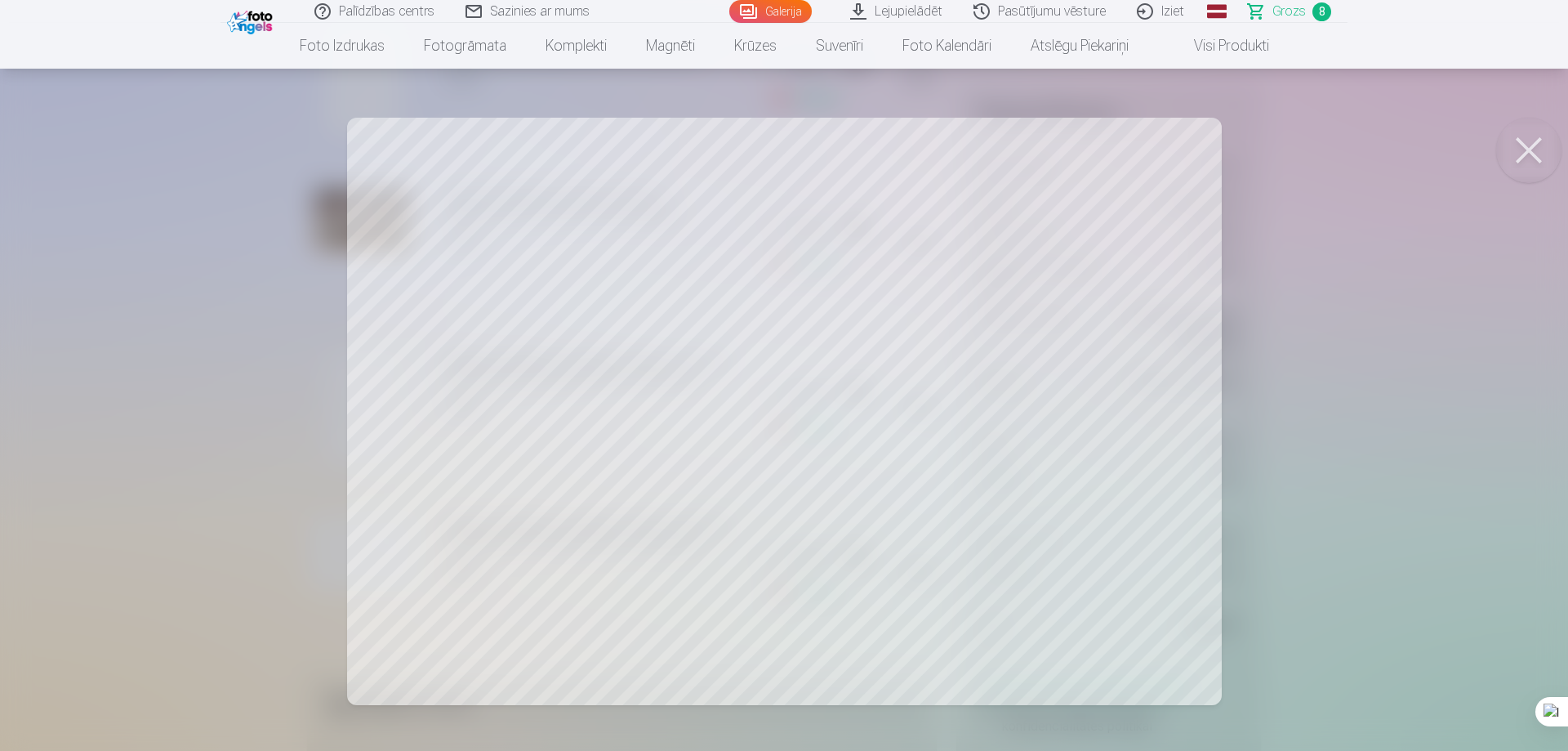
click at [994, 311] on div at bounding box center [784, 376] width 1568 height 751
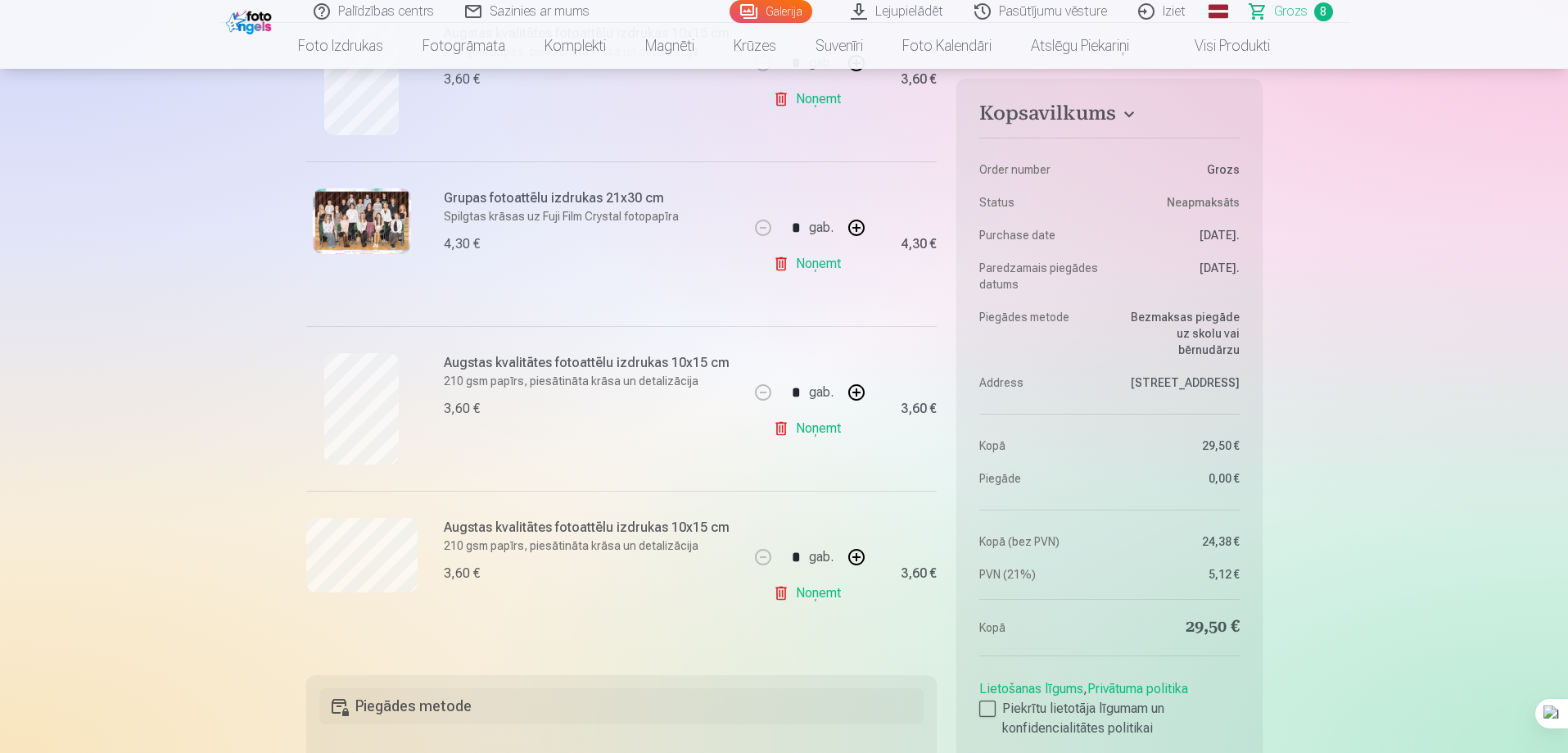
click at [347, 214] on img at bounding box center [362, 221] width 98 height 65
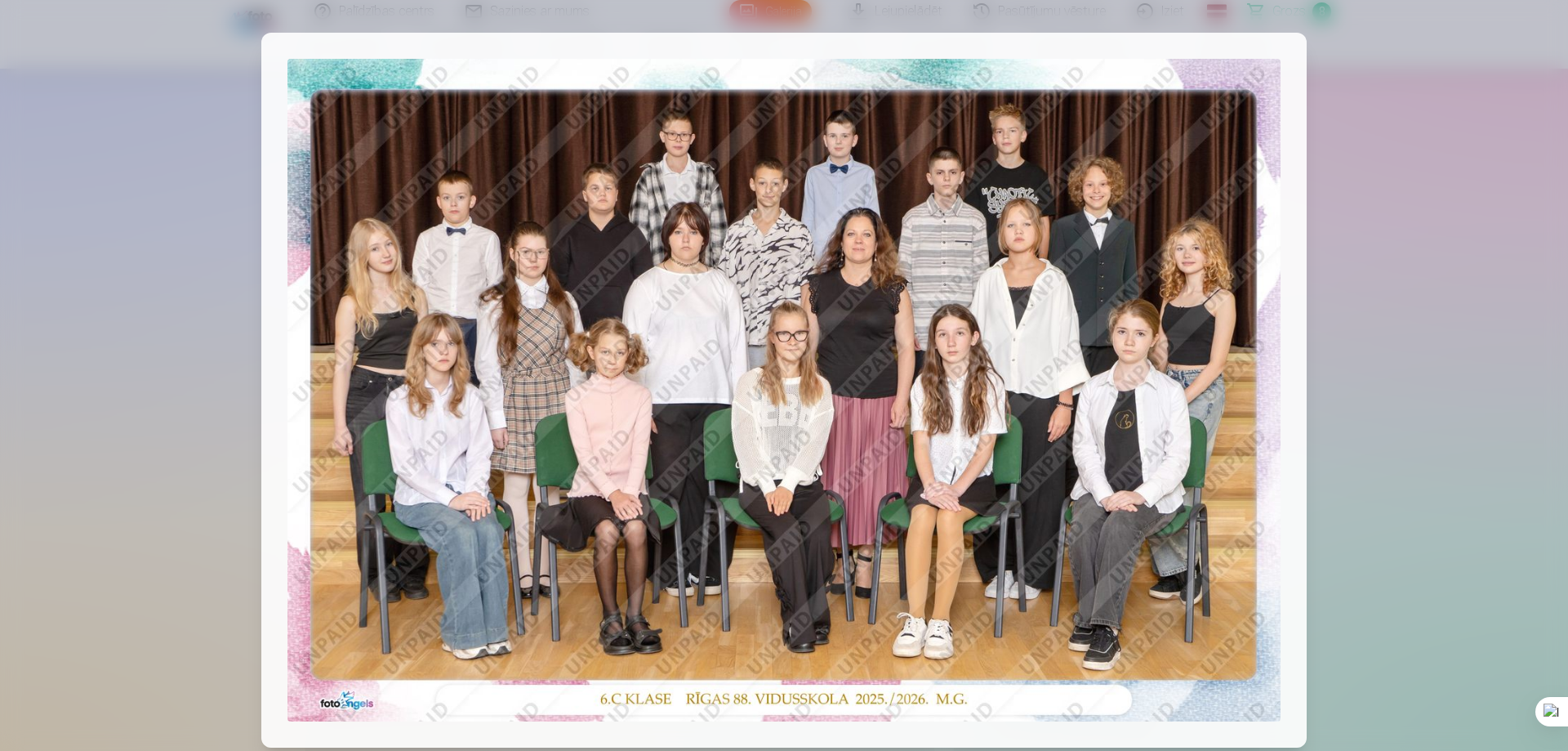
click at [574, 257] on img at bounding box center [784, 390] width 993 height 663
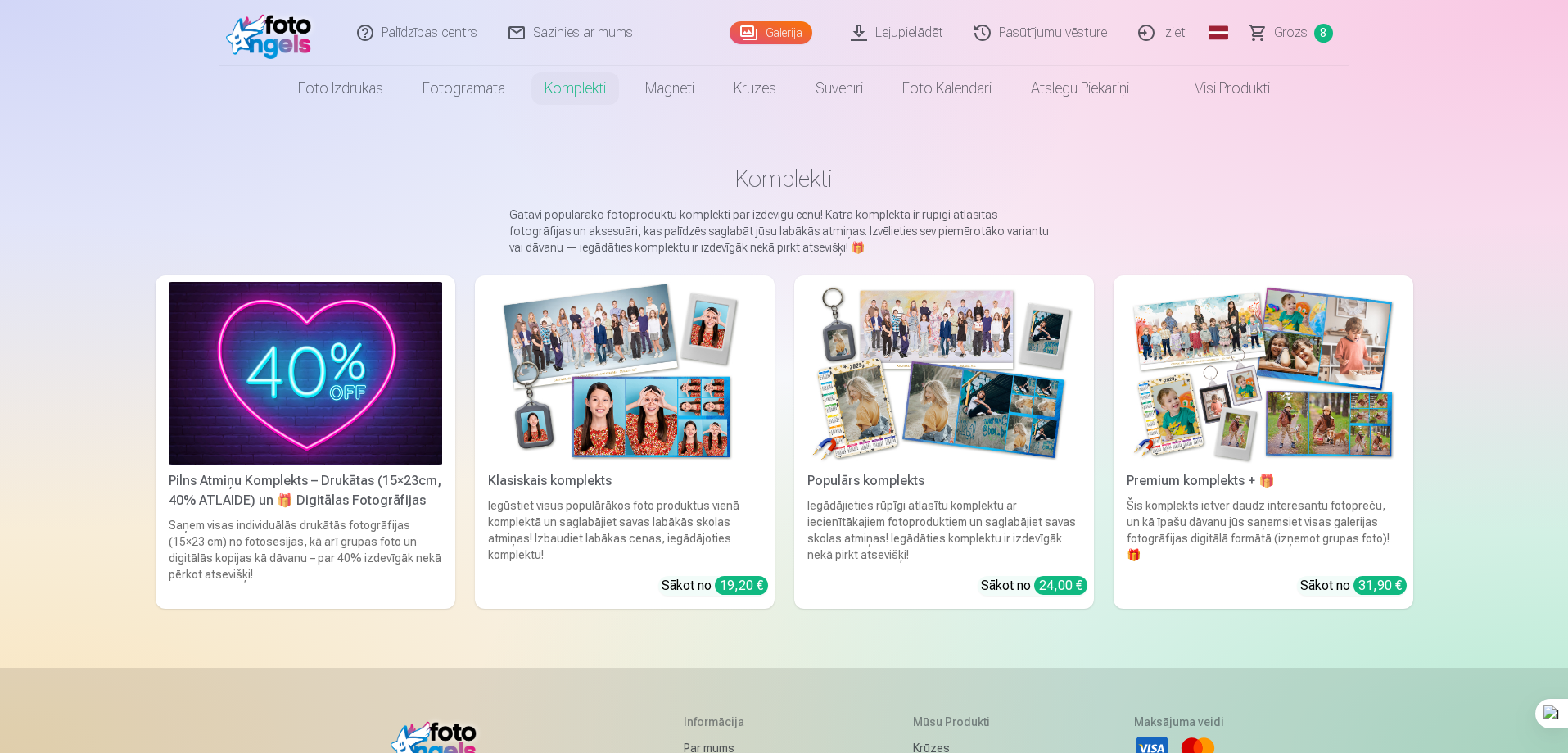
click at [1288, 36] on span "Grozs" at bounding box center [1291, 32] width 34 height 20
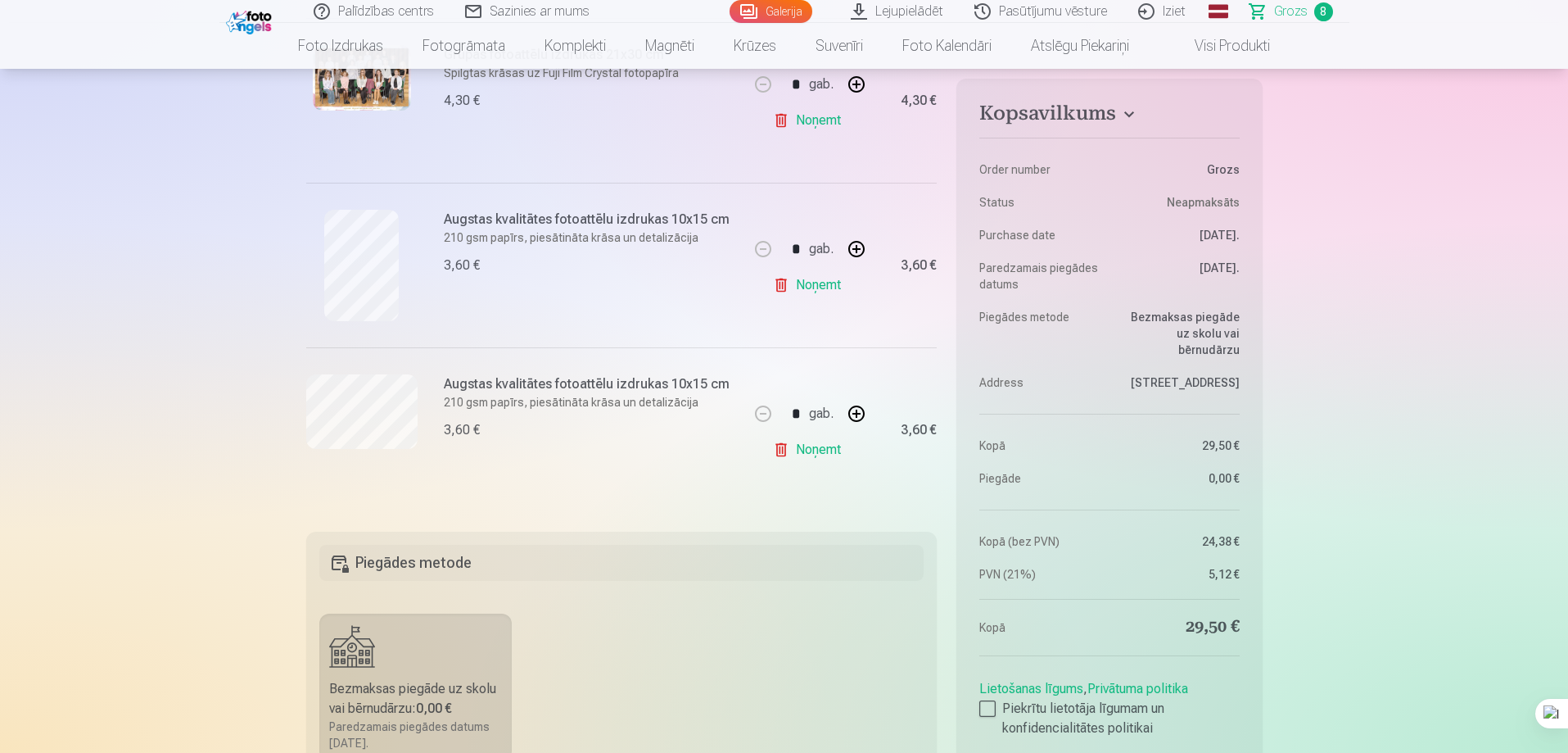
scroll to position [1310, 0]
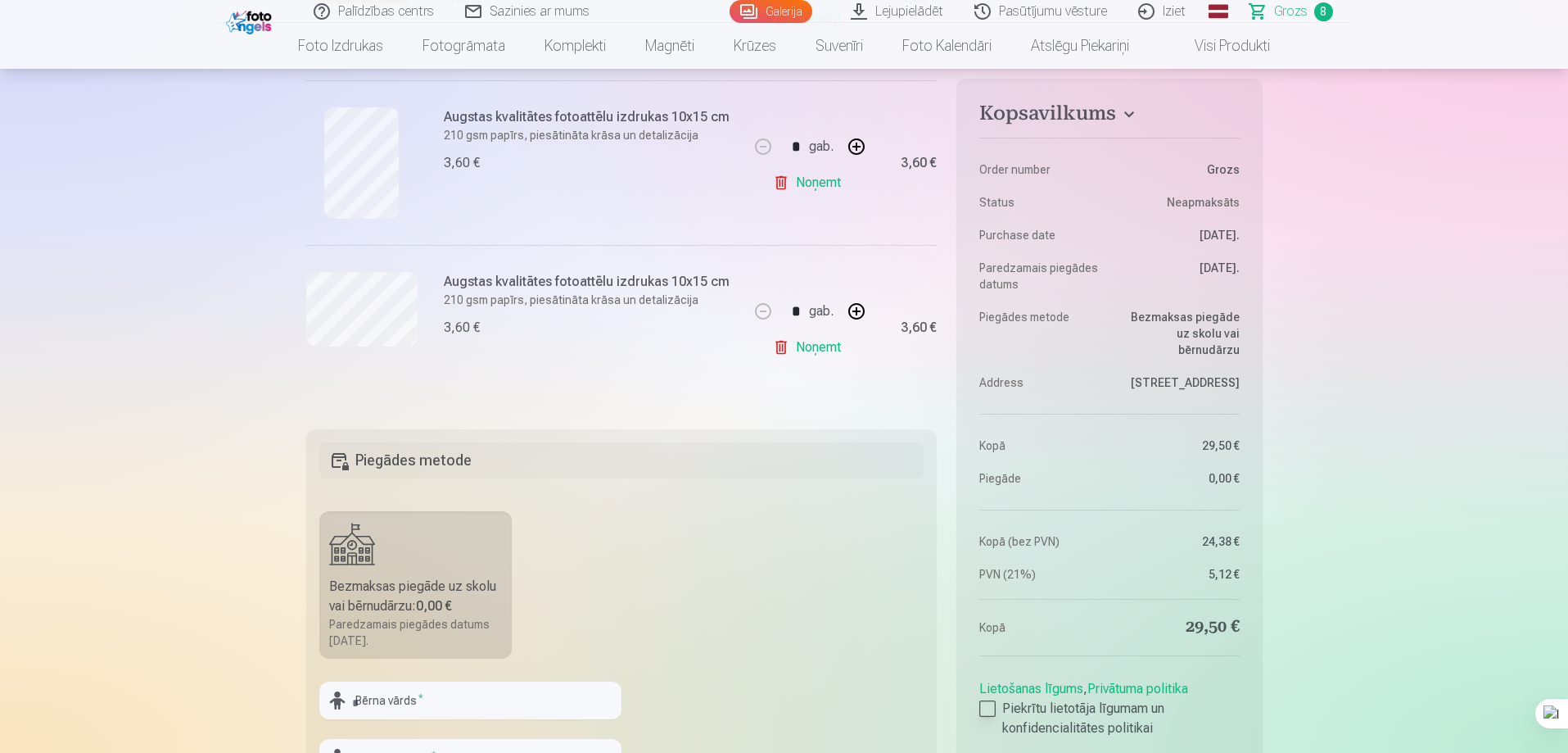
click at [987, 709] on div at bounding box center [987, 708] width 17 height 17
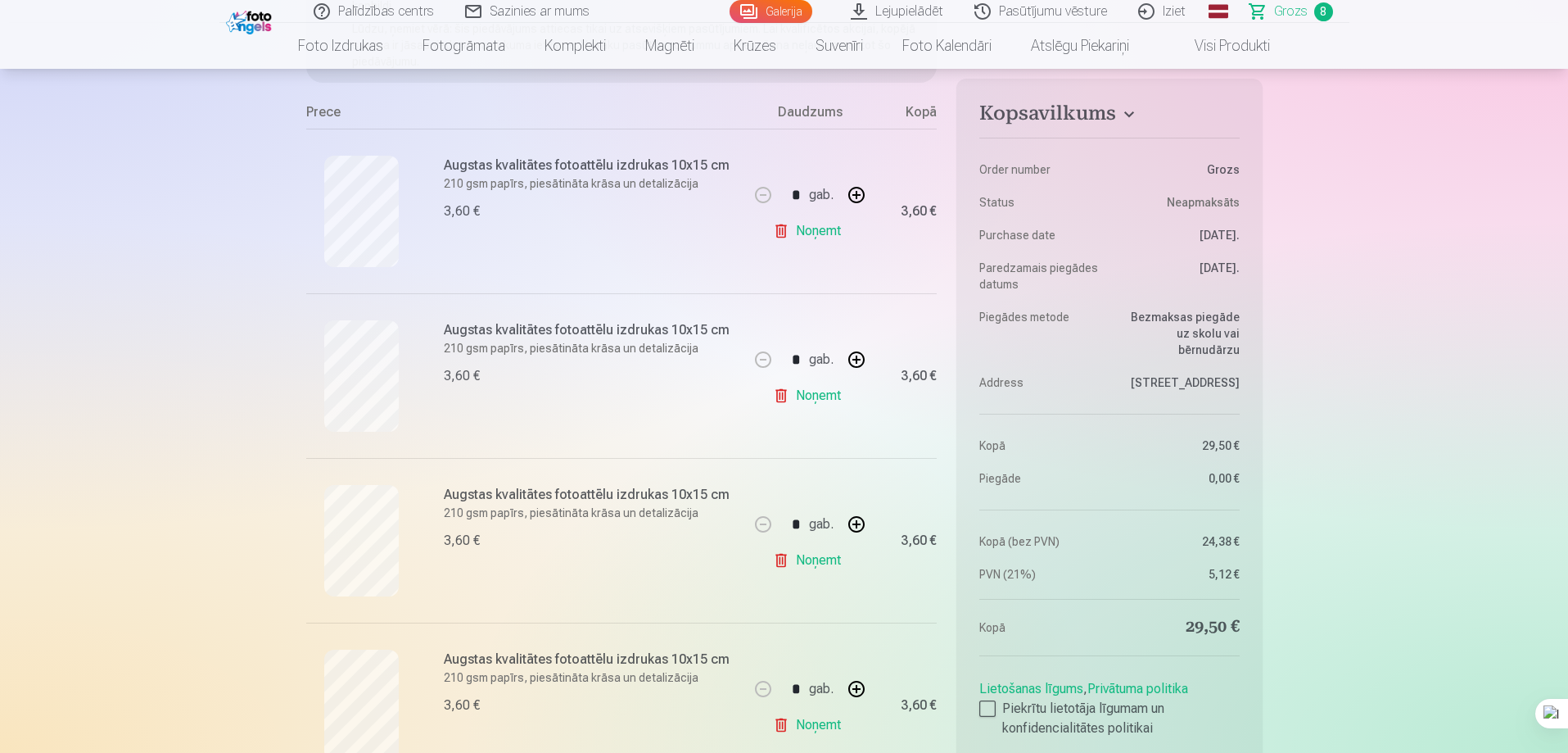
scroll to position [246, 0]
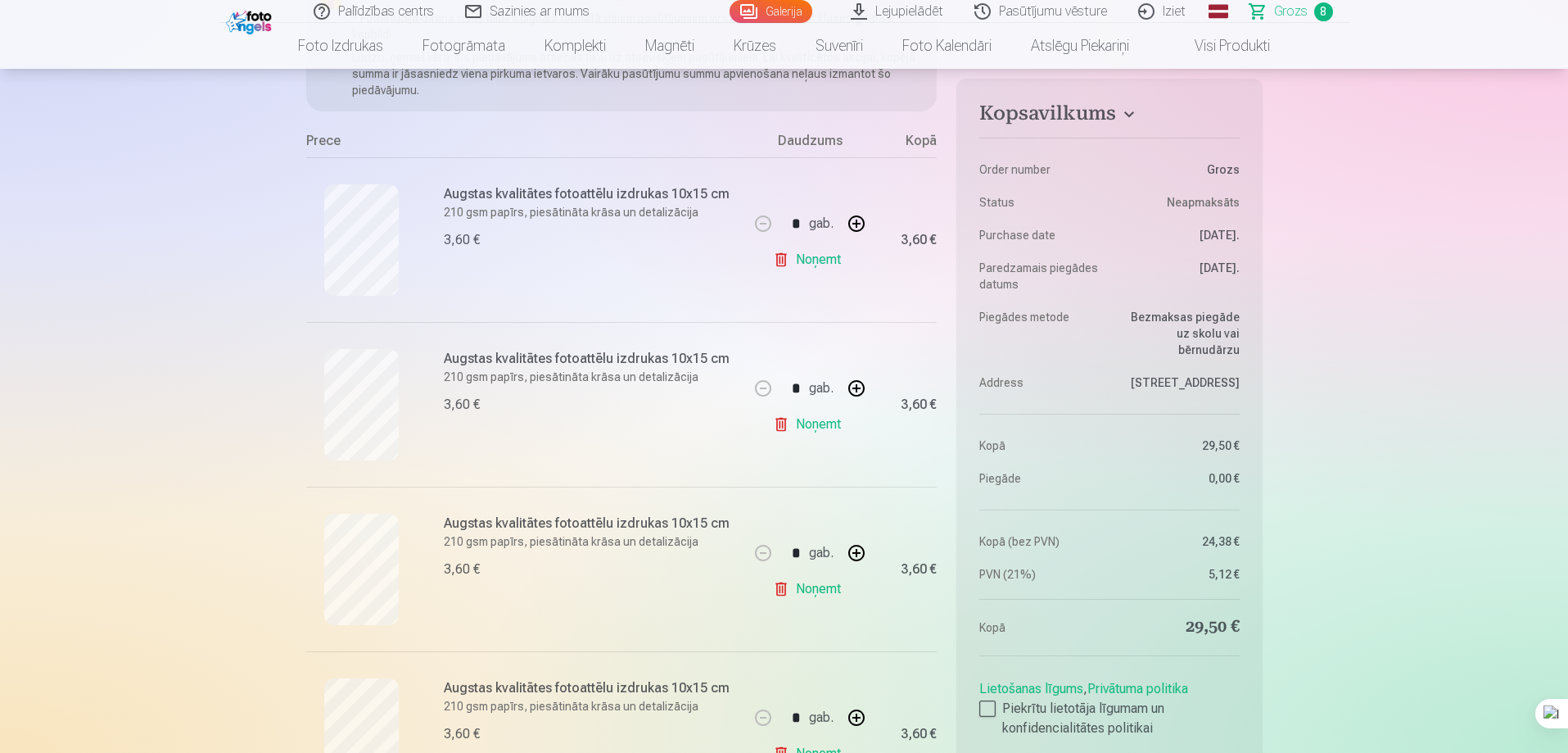
click at [1300, 9] on span "Grozs" at bounding box center [1291, 11] width 34 height 20
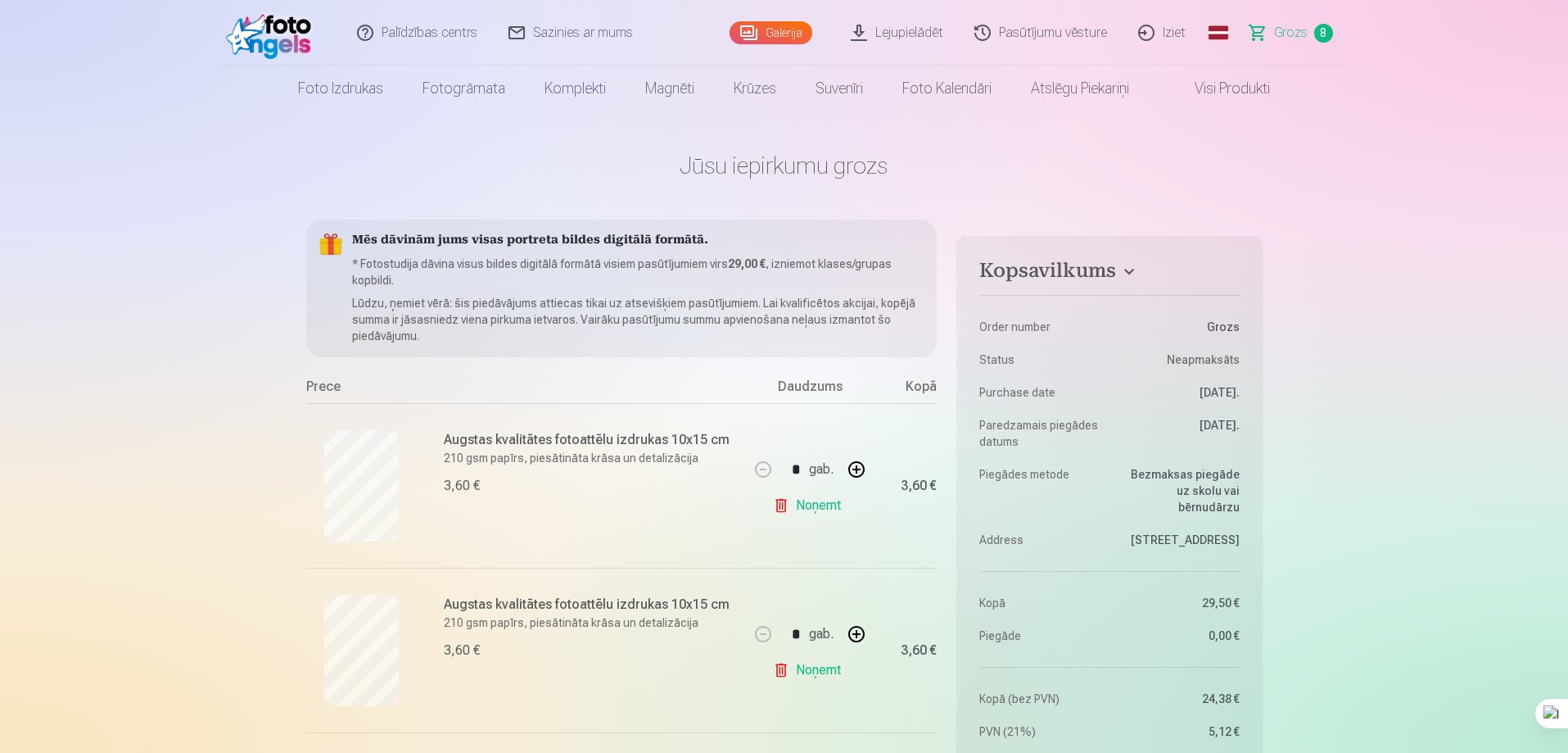
click at [1294, 36] on span "Grozs" at bounding box center [1291, 32] width 34 height 20
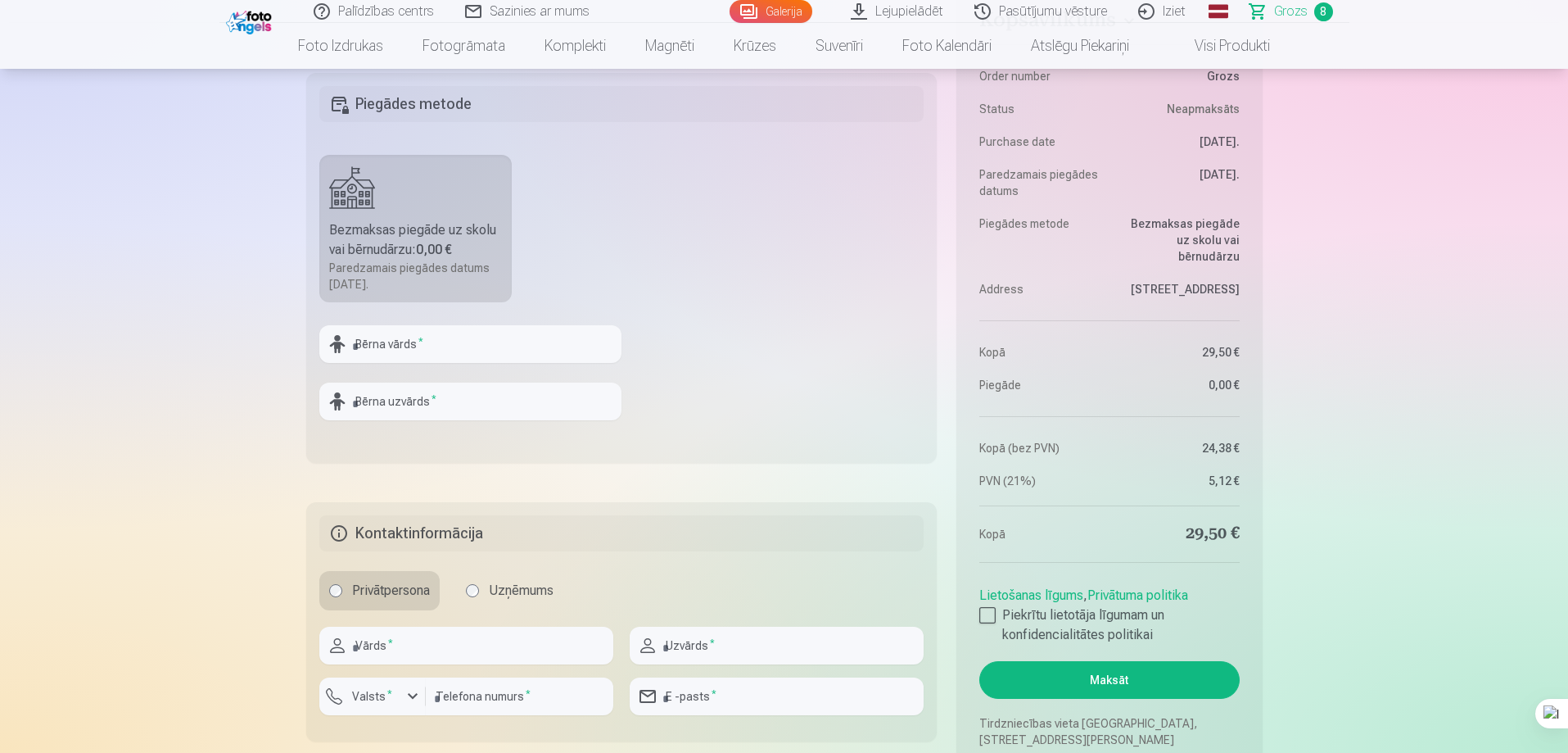
scroll to position [1638, 0]
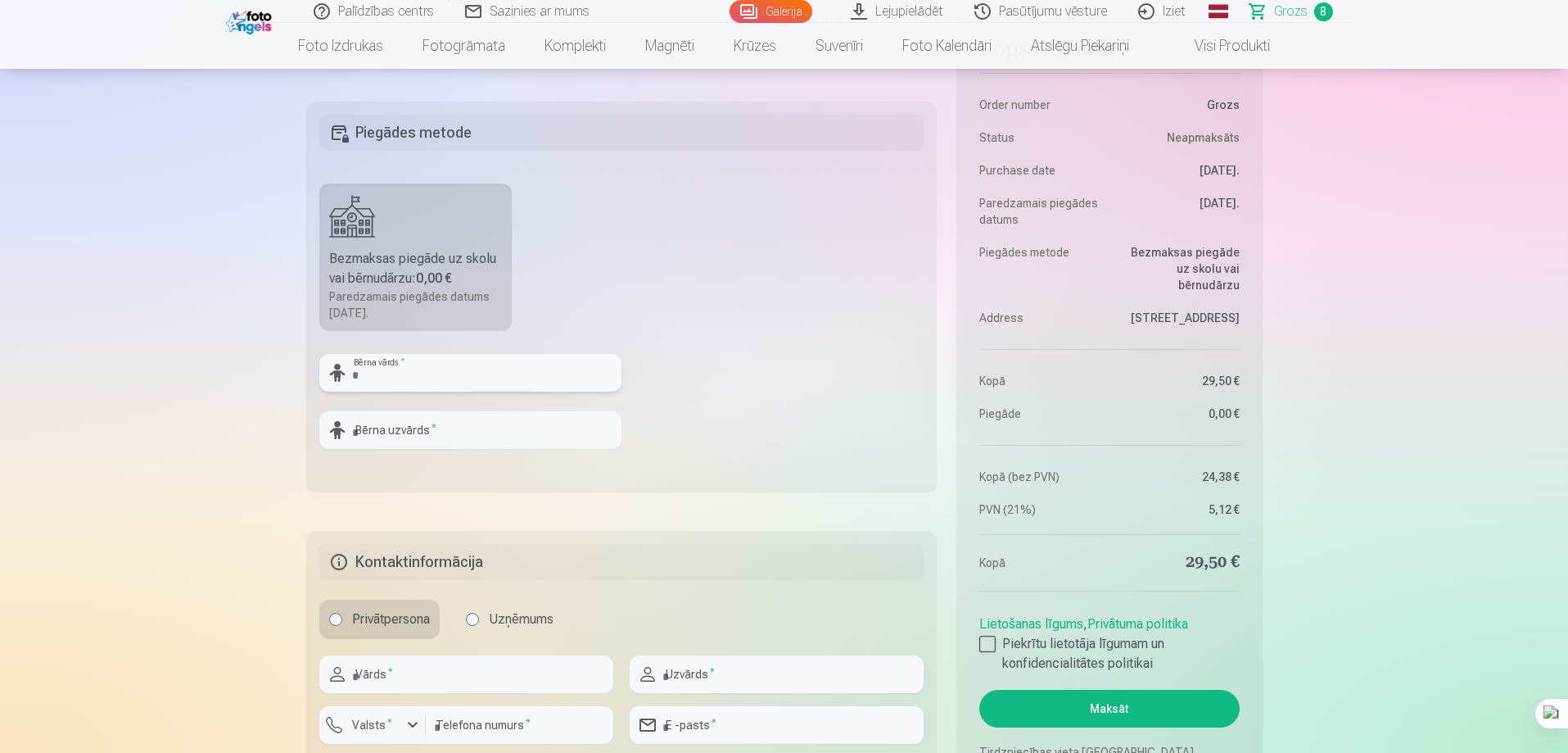
click at [413, 375] on input "text" at bounding box center [470, 372] width 302 height 37
click at [980, 690] on button "Maksāt" at bounding box center [1109, 708] width 260 height 37
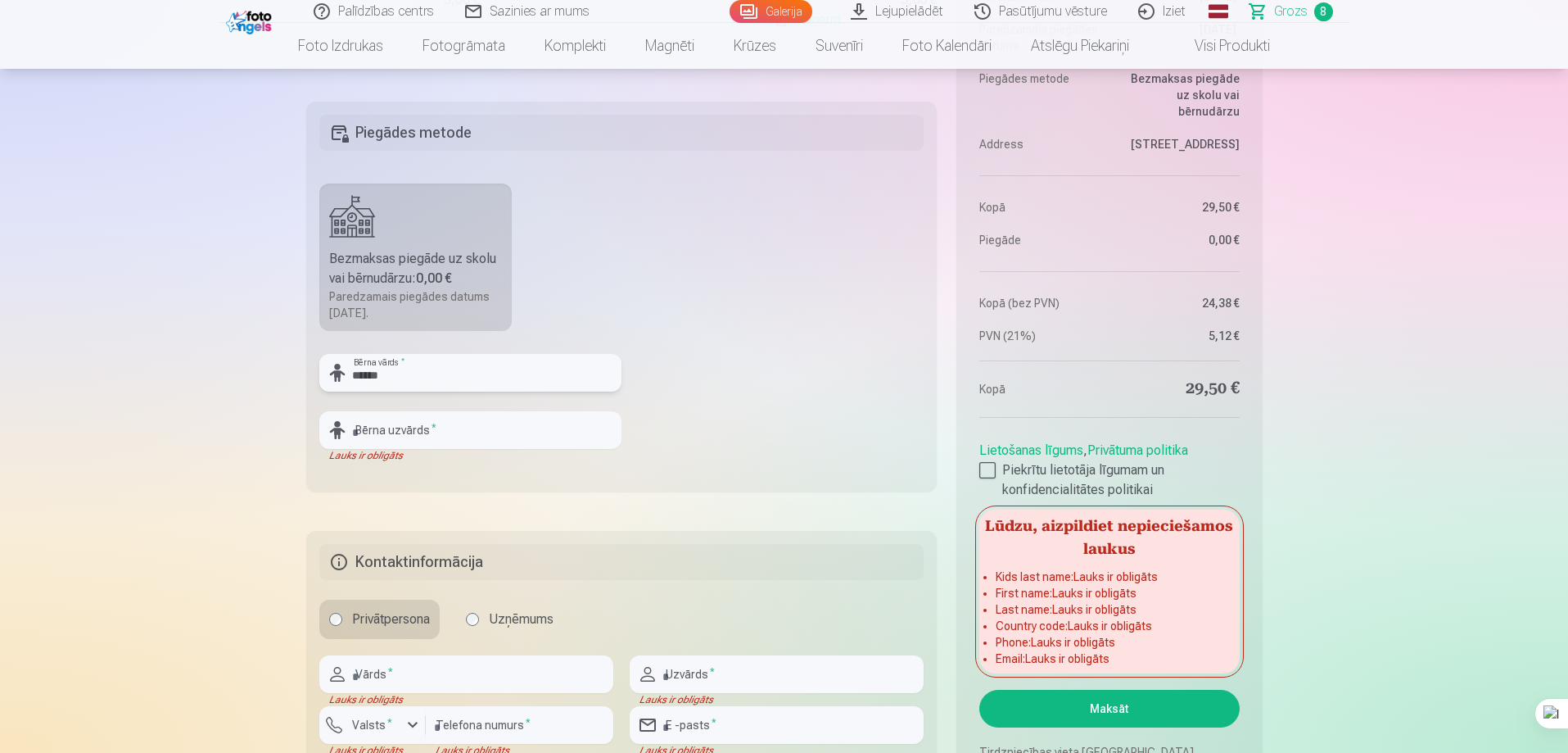
click at [417, 370] on input "******" at bounding box center [470, 372] width 302 height 37
type input "*"
type input "*******"
click at [439, 438] on input "text" at bounding box center [470, 430] width 302 height 37
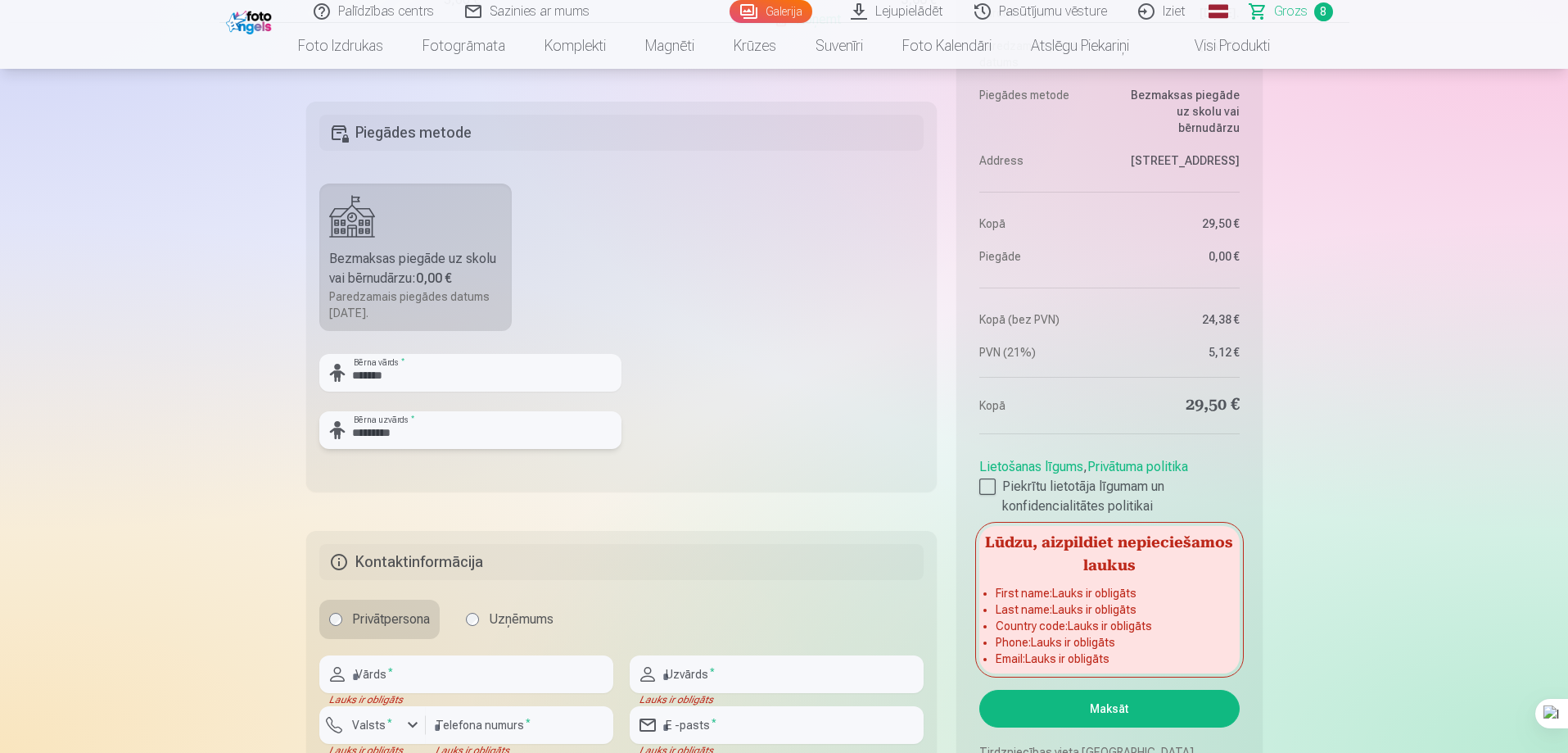
type input "*********"
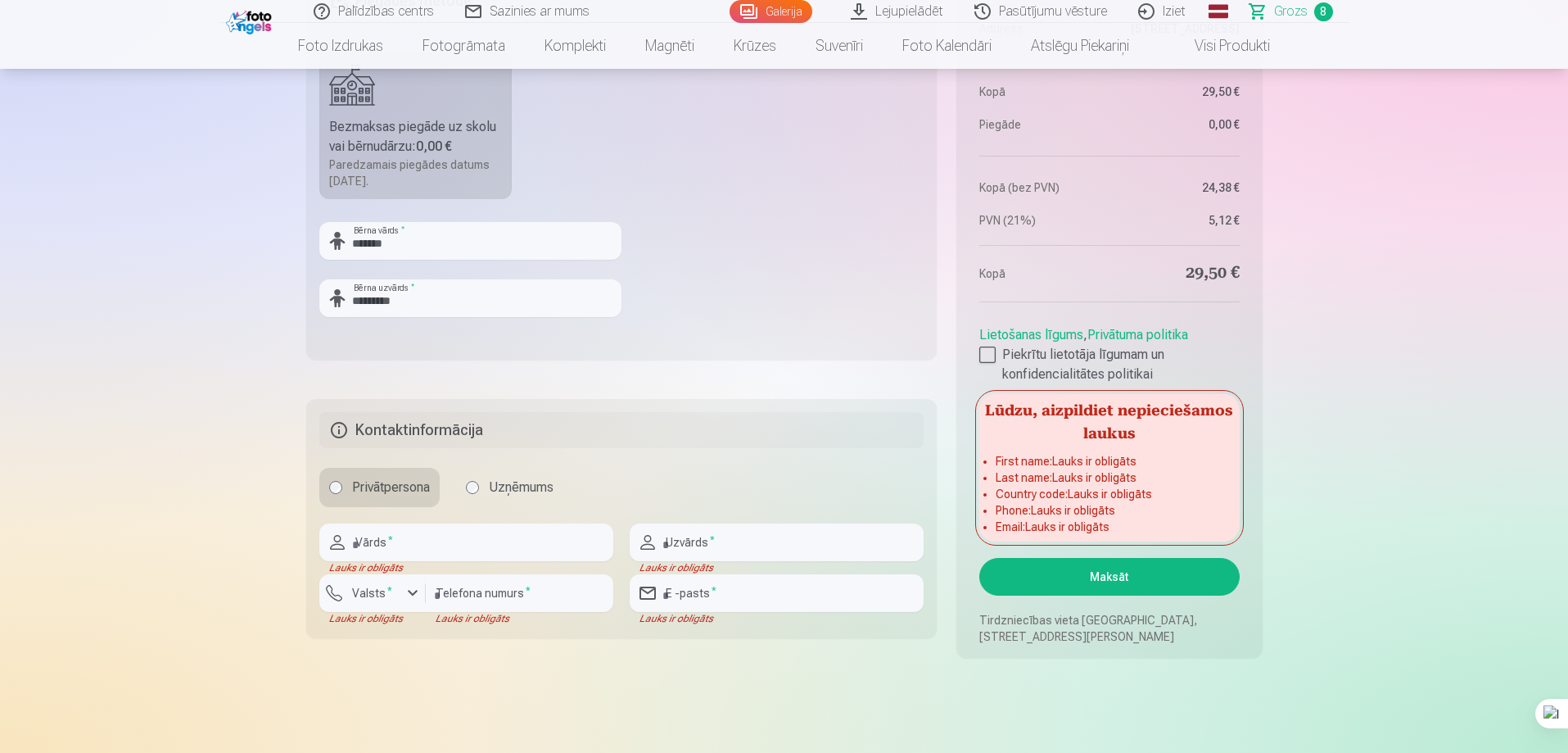
scroll to position [1803, 0]
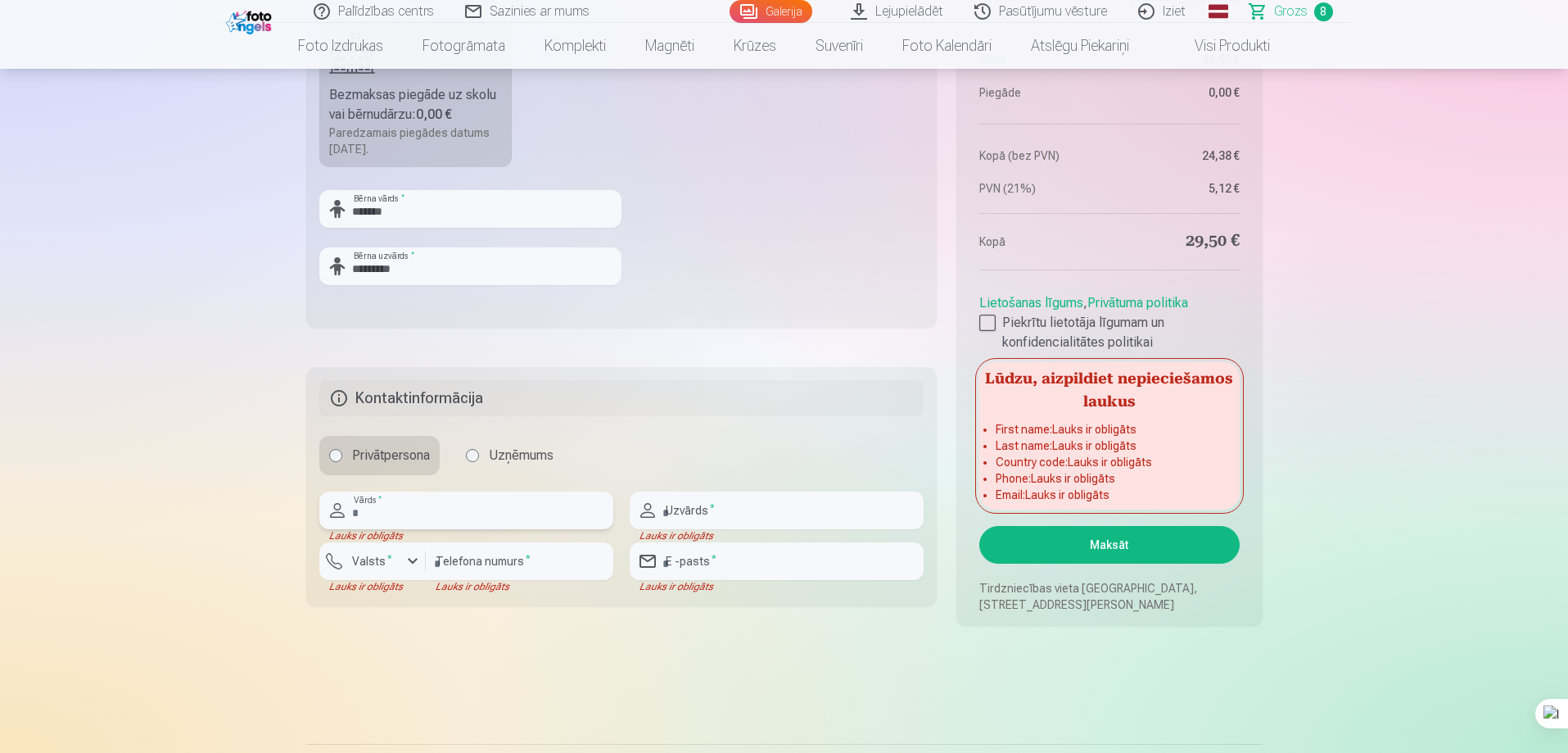
click at [476, 503] on input "text" at bounding box center [466, 510] width 294 height 37
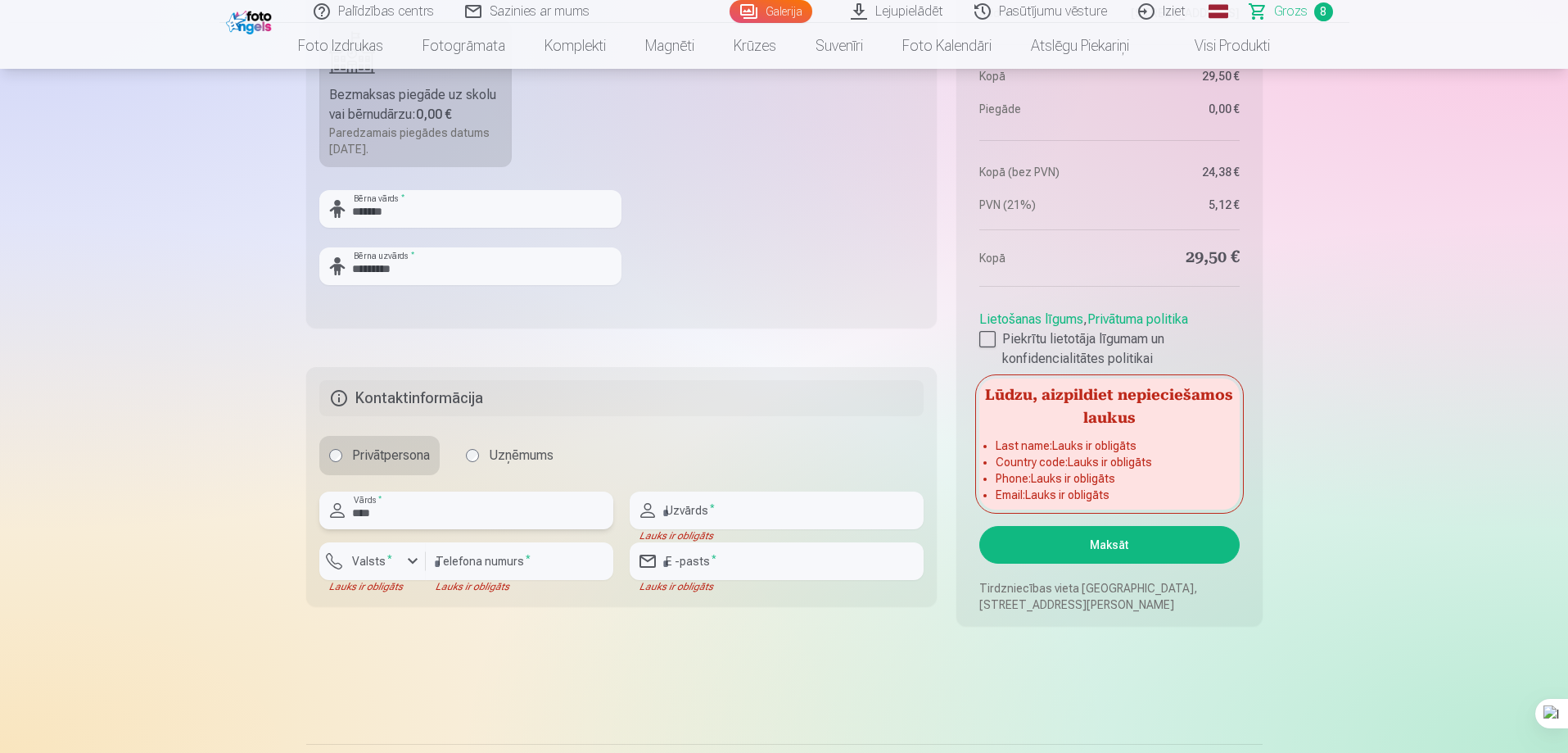
type input "****"
click at [727, 509] on input "text" at bounding box center [776, 510] width 294 height 37
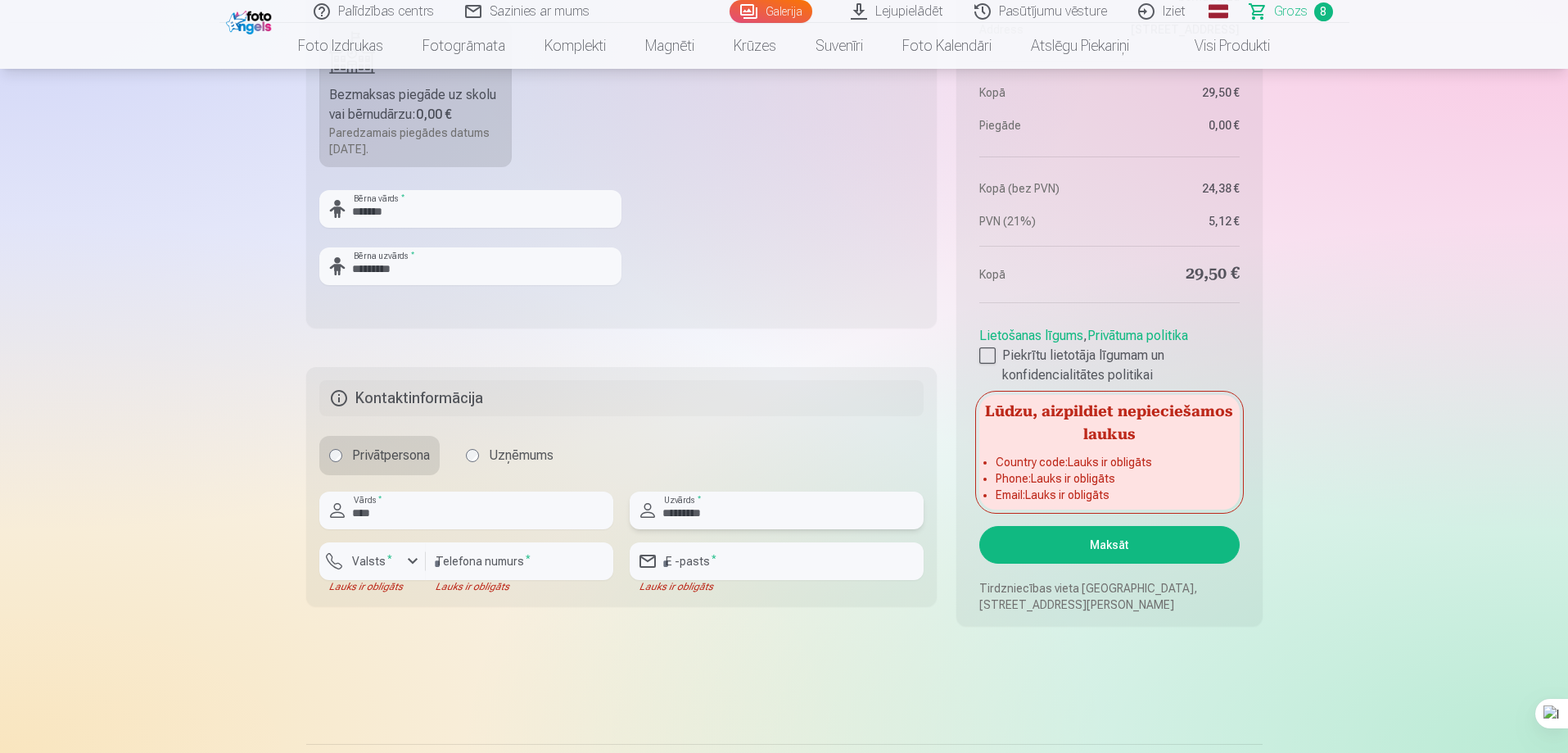
type input "*********"
click at [512, 559] on input "number" at bounding box center [520, 561] width 188 height 37
type input "********"
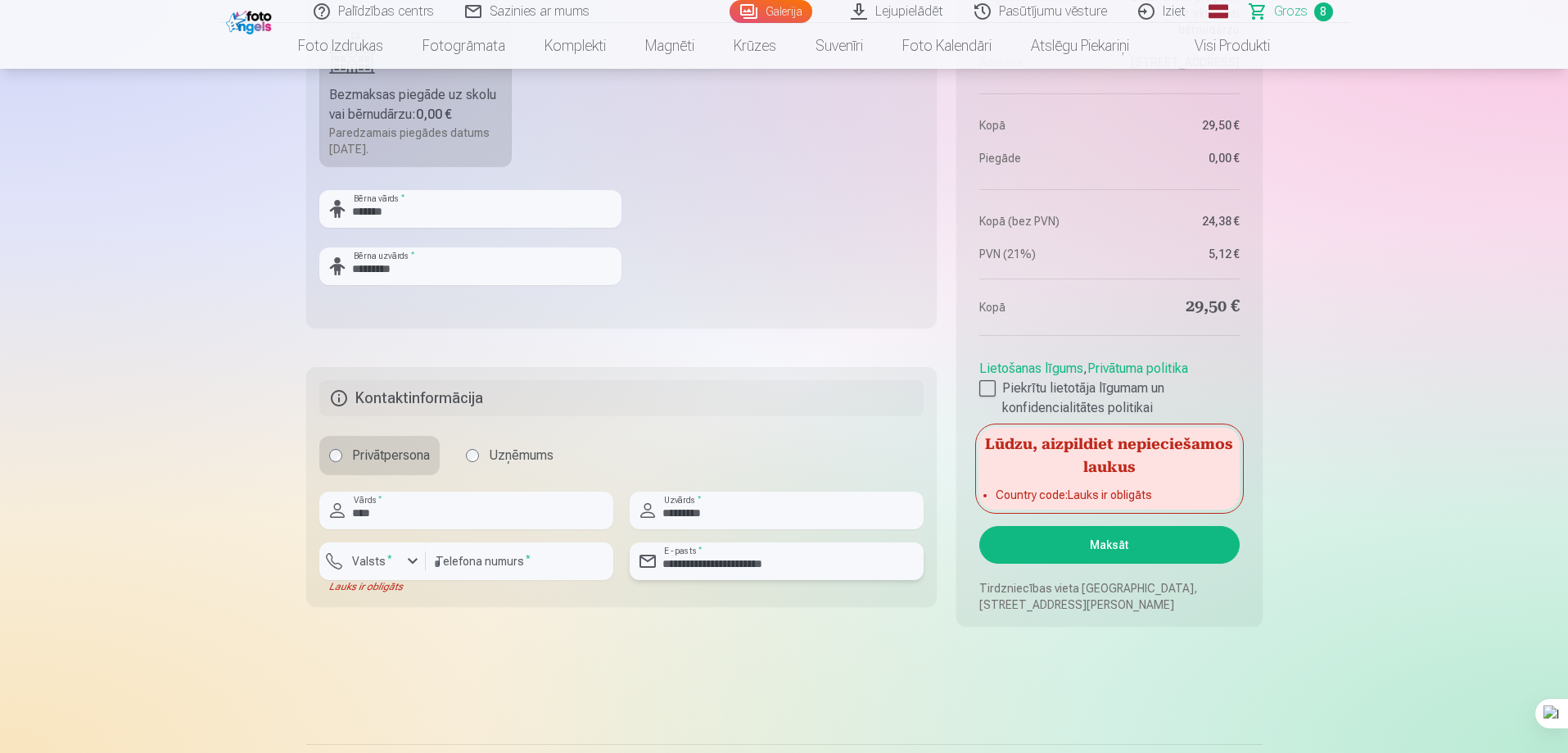
click at [770, 563] on input "**********" at bounding box center [776, 561] width 294 height 37
click at [785, 559] on input "**********" at bounding box center [776, 561] width 294 height 37
drag, startPoint x: 816, startPoint y: 555, endPoint x: 663, endPoint y: 545, distance: 153.3
click at [663, 545] on input "**********" at bounding box center [776, 561] width 294 height 37
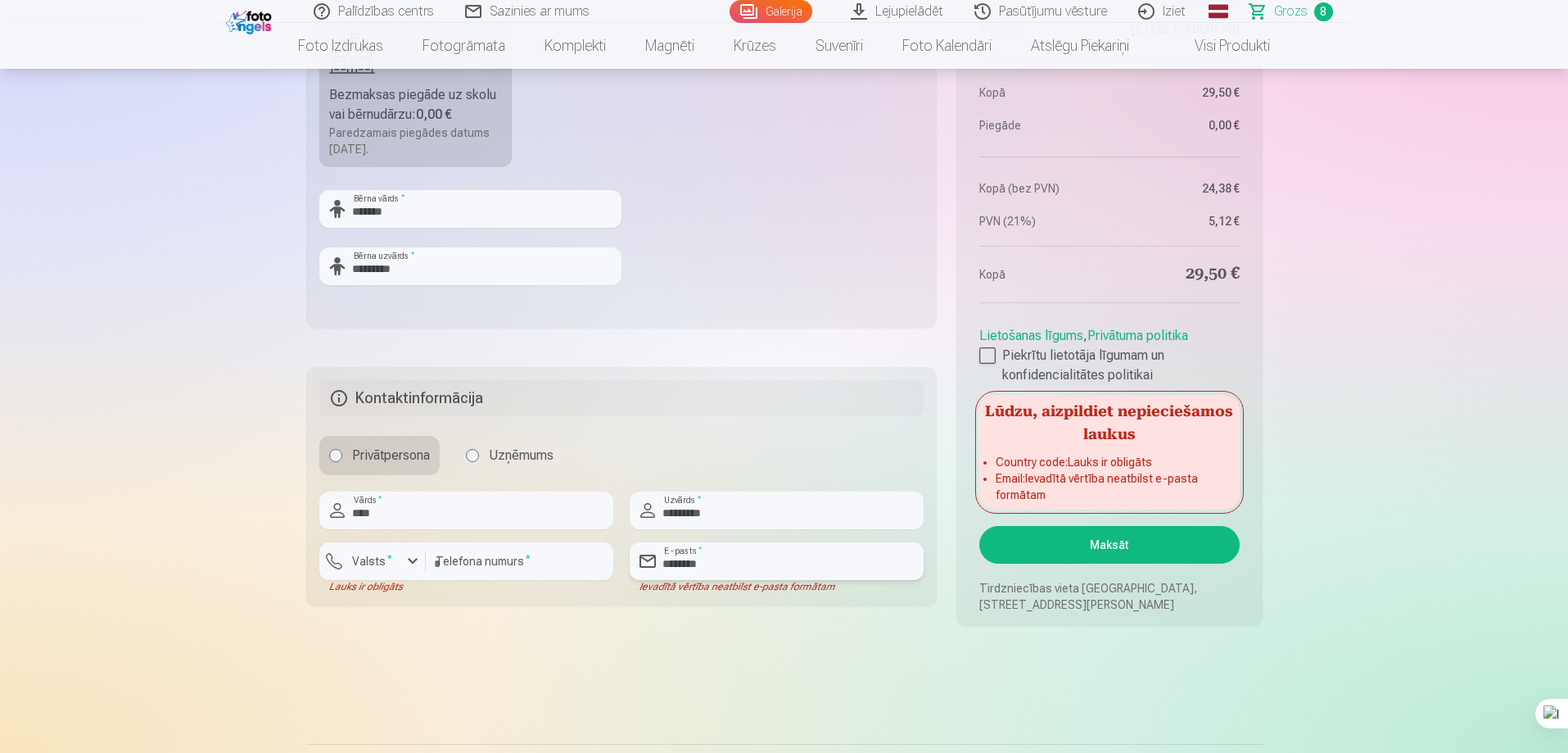
type input "**********"
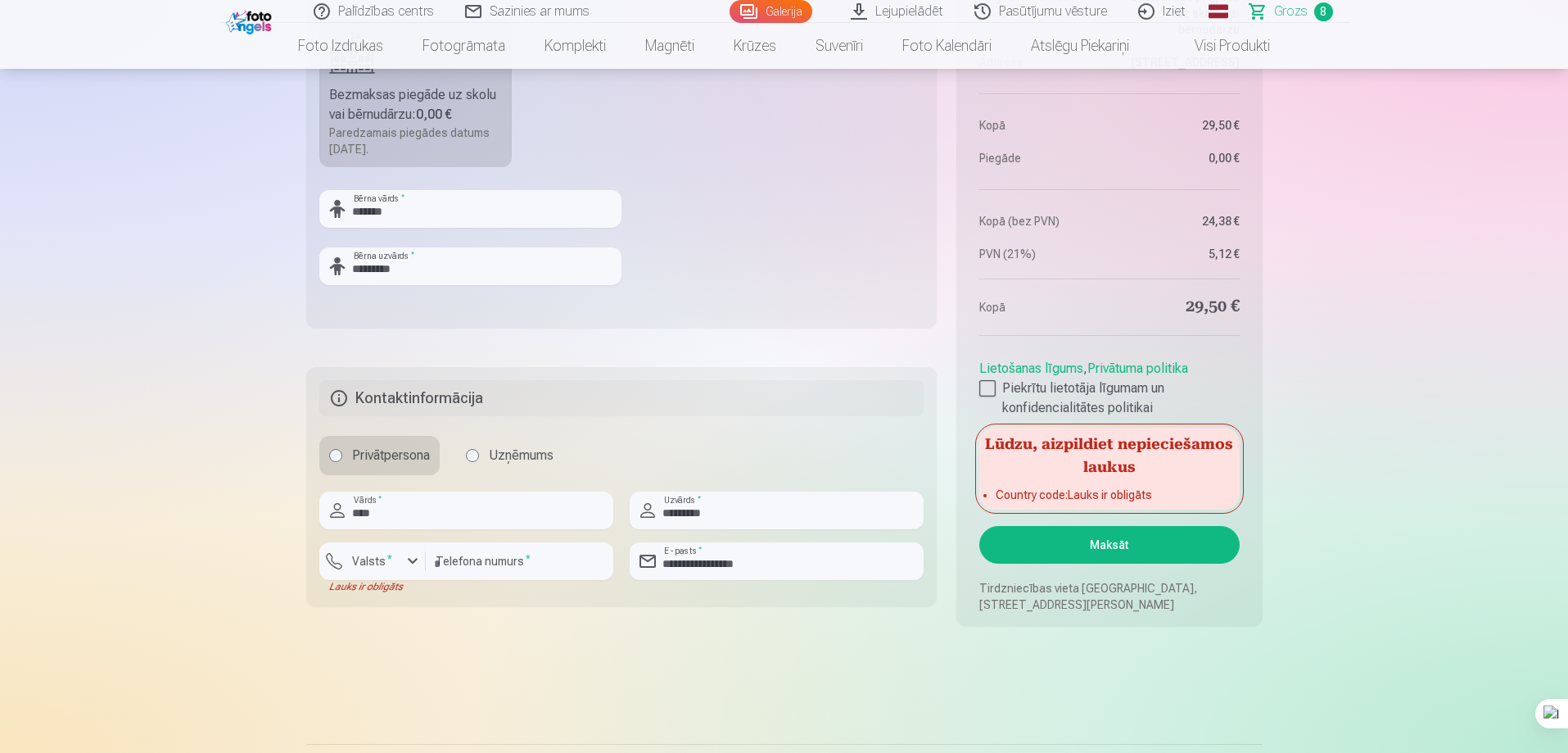
click at [1106, 551] on button "Maksāt" at bounding box center [1109, 544] width 260 height 37
click at [1103, 541] on button "Maksāt" at bounding box center [1109, 544] width 260 height 37
click at [417, 558] on div "button" at bounding box center [413, 561] width 20 height 20
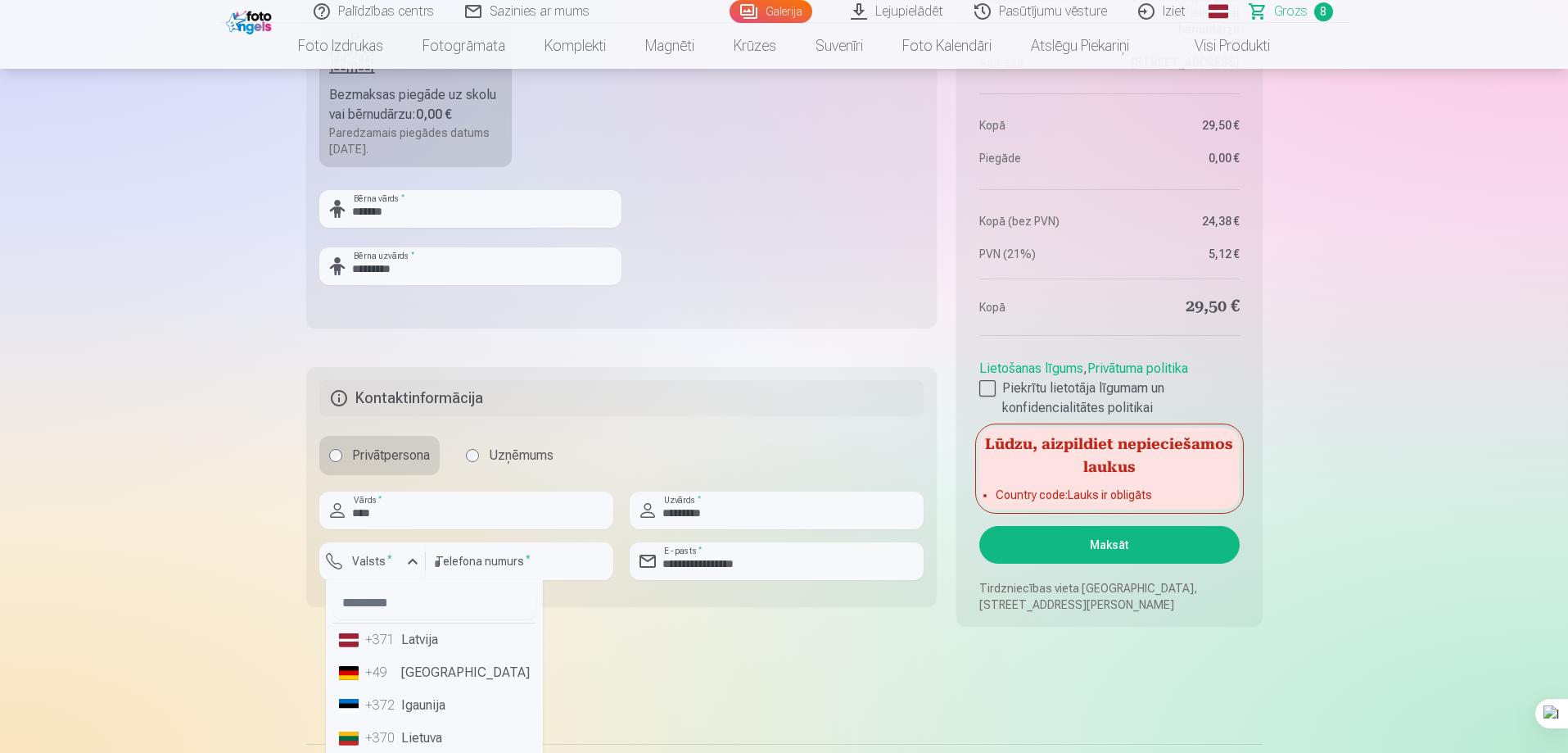
click at [435, 642] on li "+371 Latvija" at bounding box center [434, 640] width 204 height 33
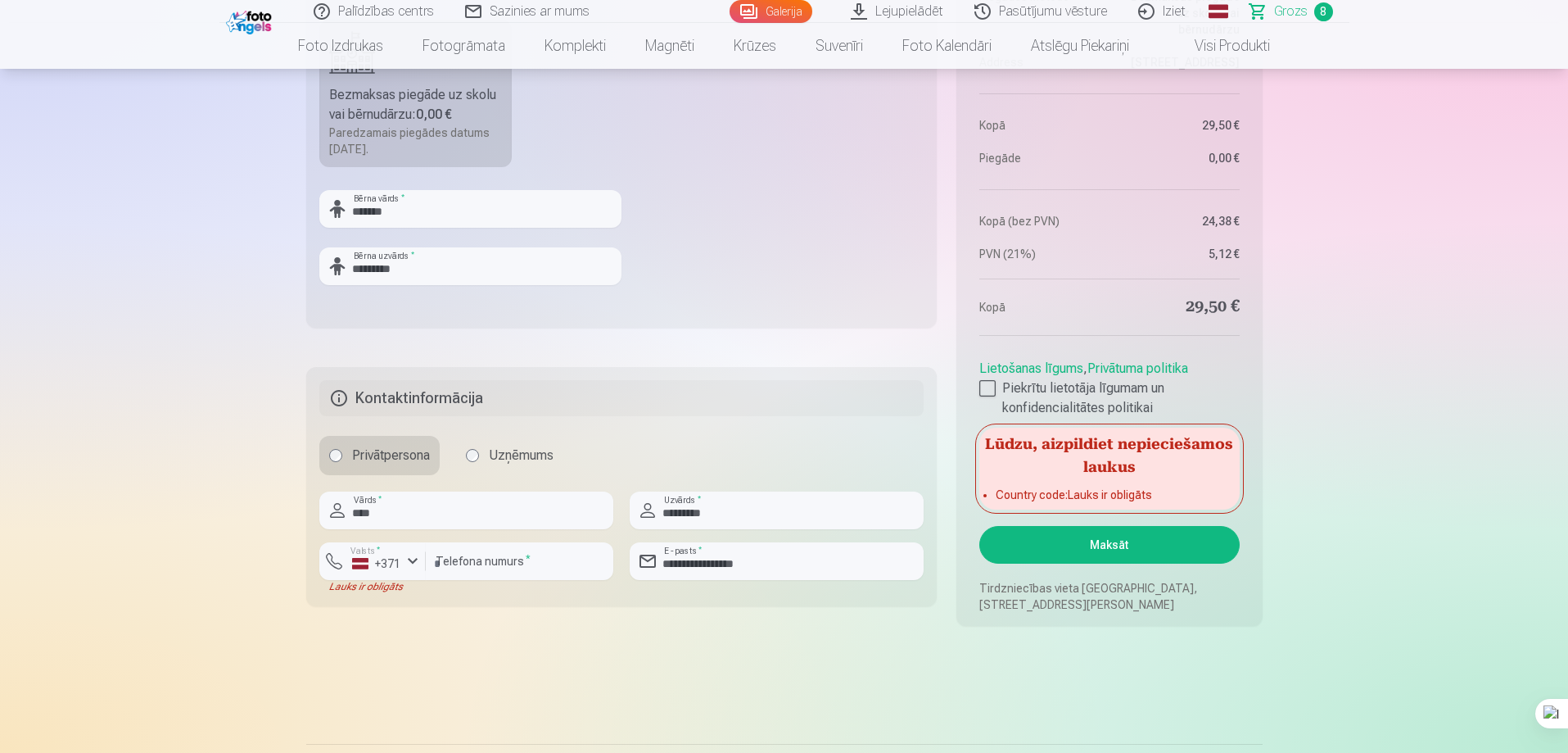
click at [1105, 545] on button "Maksāt" at bounding box center [1109, 544] width 260 height 37
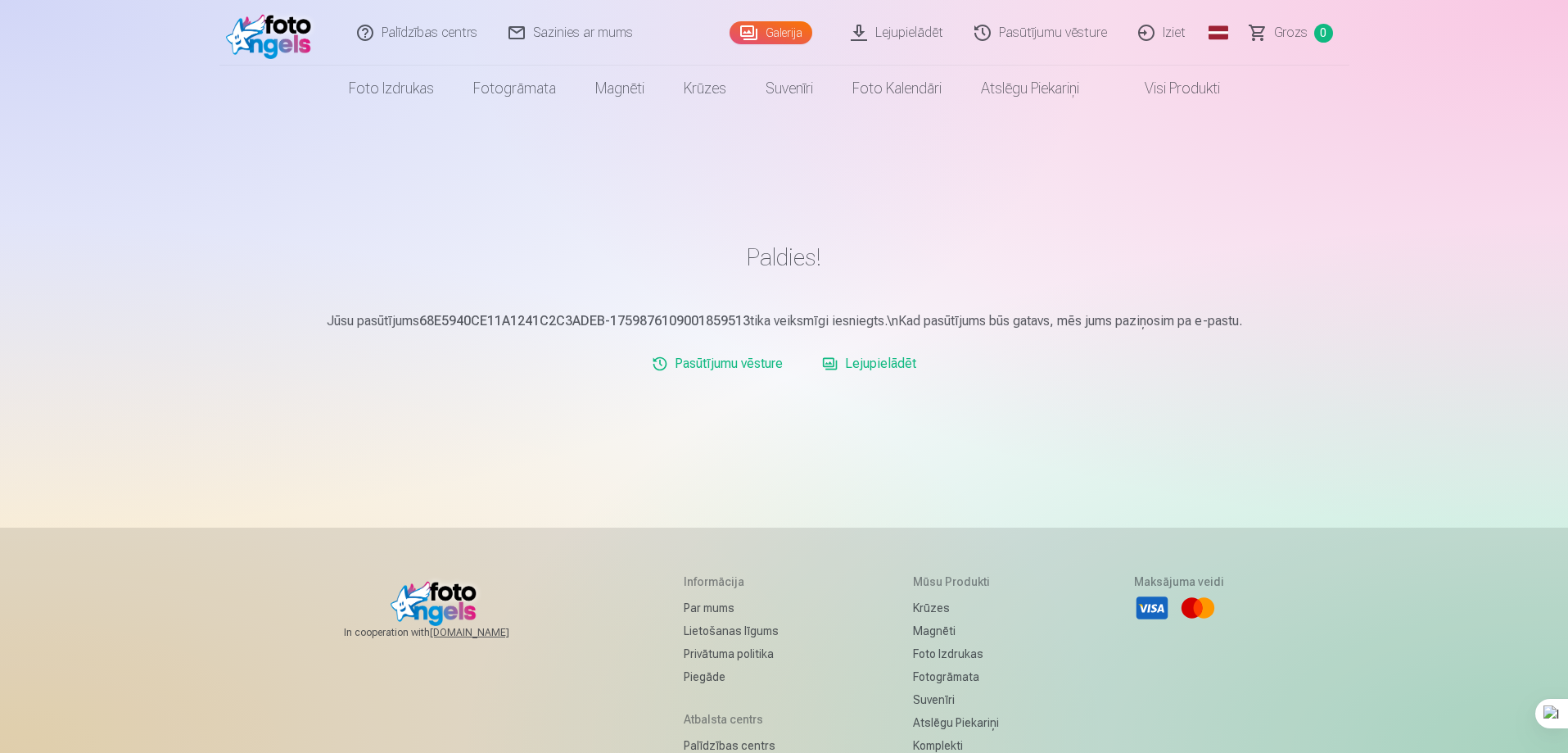
click at [584, 33] on link "Sazinies ar mums" at bounding box center [571, 32] width 156 height 65
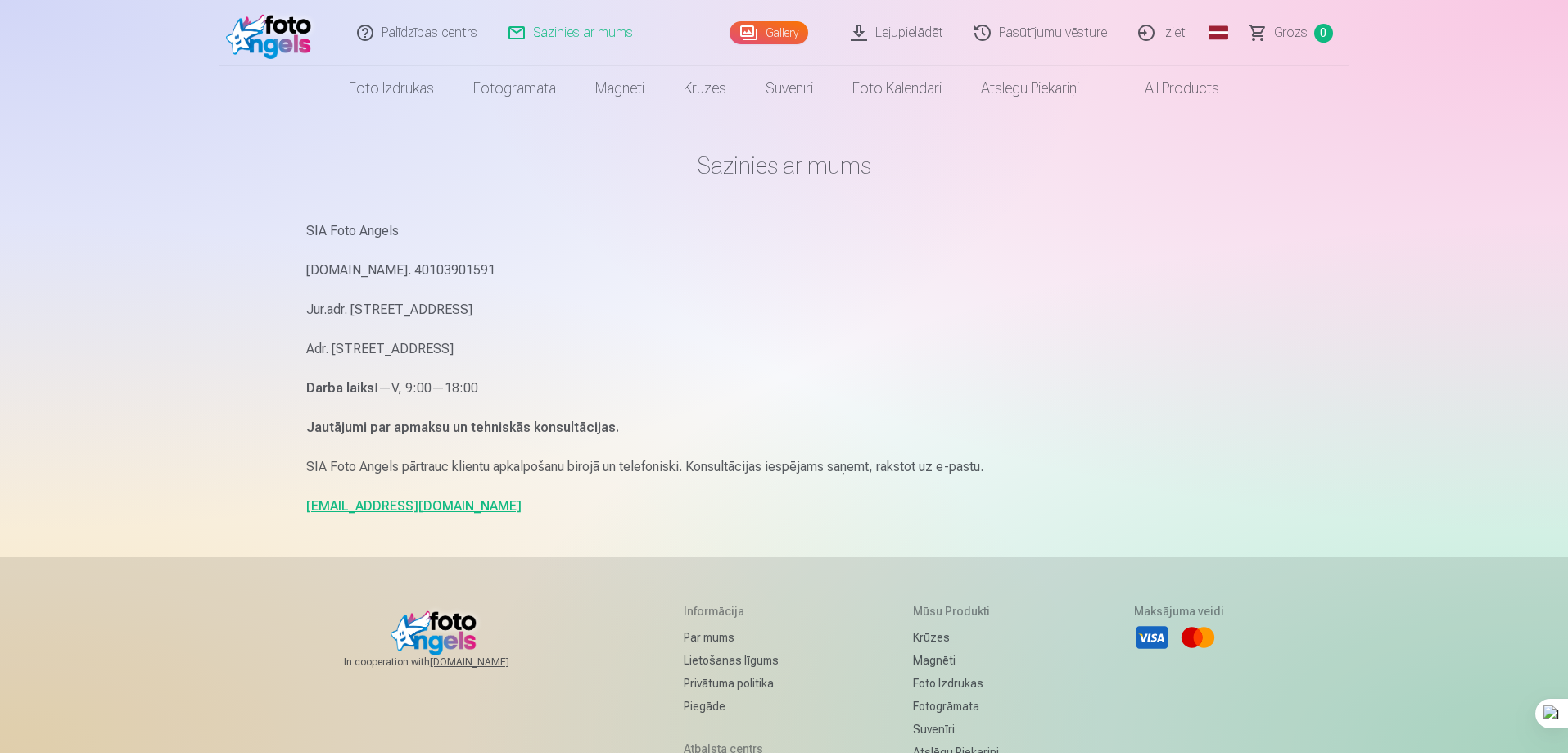
click at [389, 511] on link "info@fotoangels.lv" at bounding box center [414, 506] width 216 height 16
drag, startPoint x: 295, startPoint y: 506, endPoint x: 416, endPoint y: 516, distance: 121.4
click at [416, 516] on div "Sazinies ar mums SIA Foto Angels Reg.Nr. 40103901591 Jur.adr. Rīga, Dzelzavas i…" at bounding box center [784, 503] width 982 height 1008
copy link "info@fotoangels.lv"
